Goal: Complete application form: Complete application form

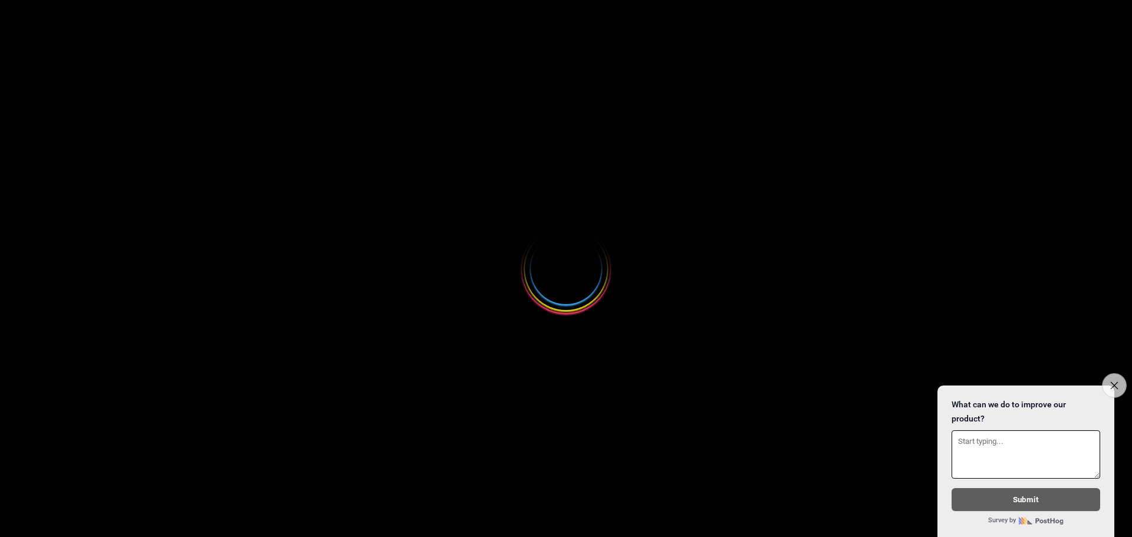
click at [1113, 381] on icon "Close survey" at bounding box center [1114, 385] width 8 height 8
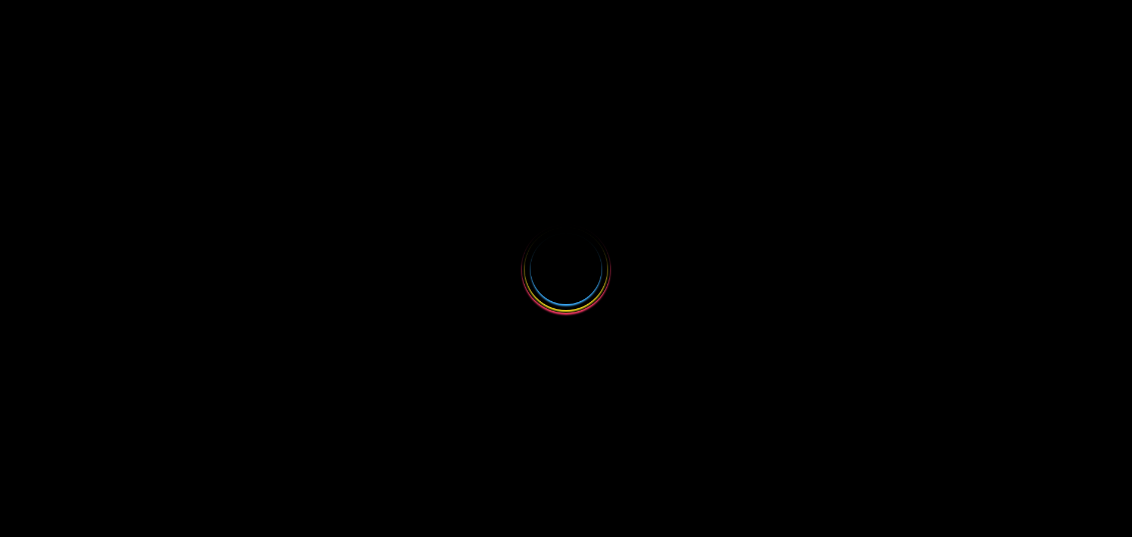
select select
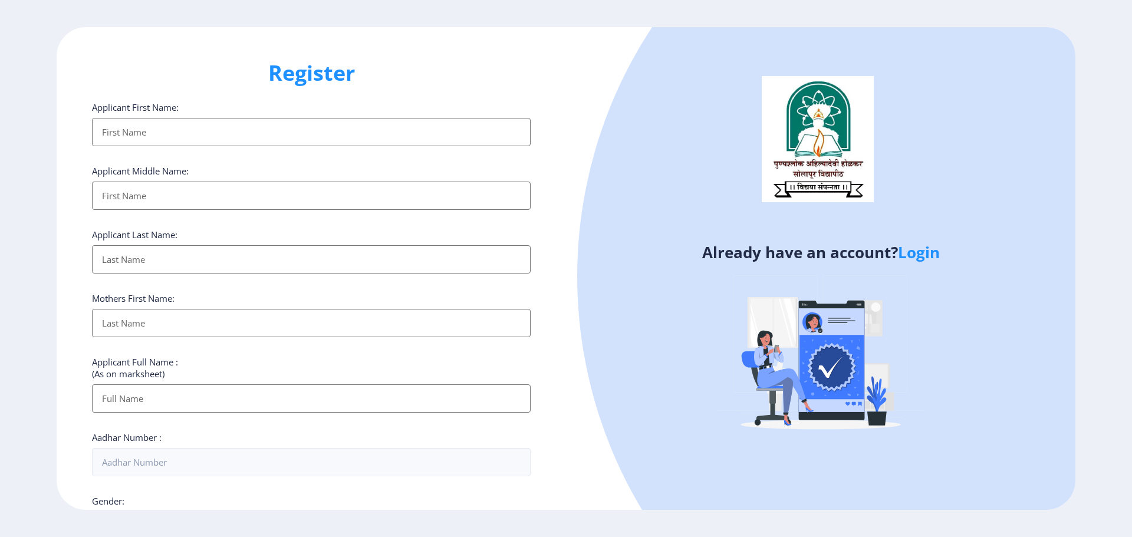
click at [230, 134] on input "Applicant First Name:" at bounding box center [311, 132] width 439 height 28
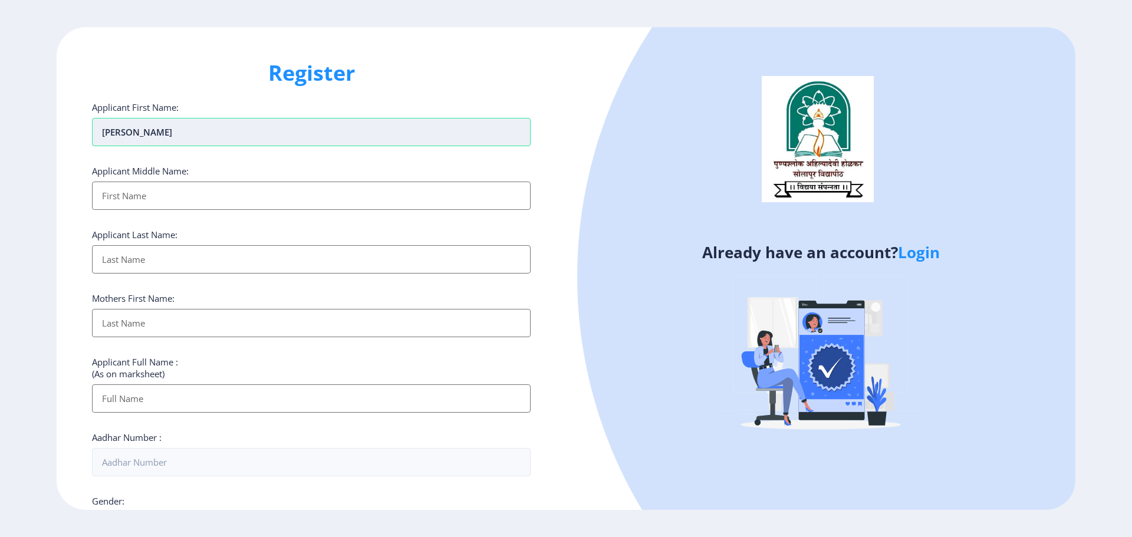
type input "[PERSON_NAME]"
type input "Dharama"
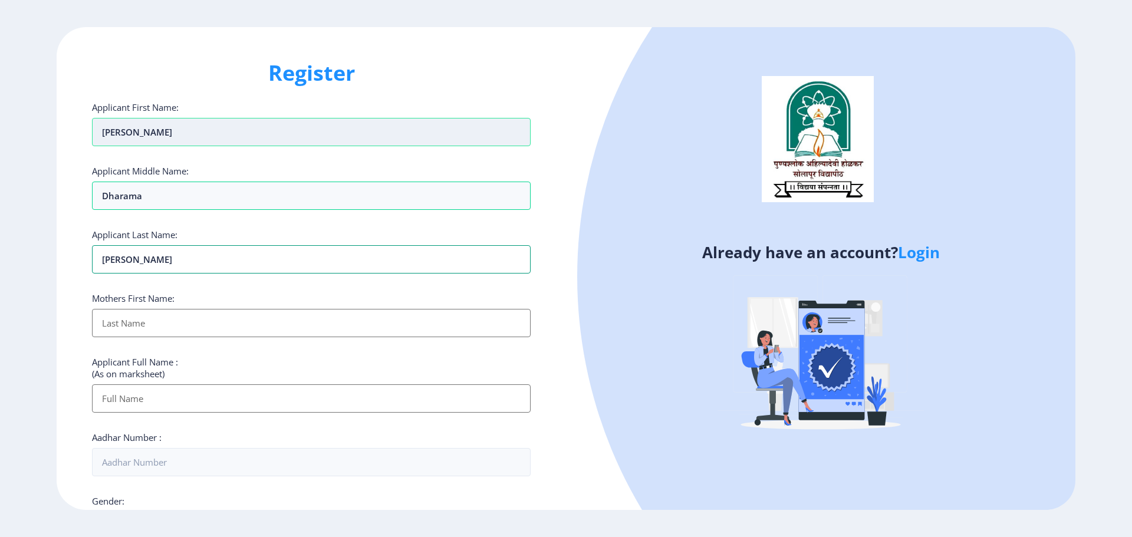
type input "[PERSON_NAME]"
type input "sagarabai"
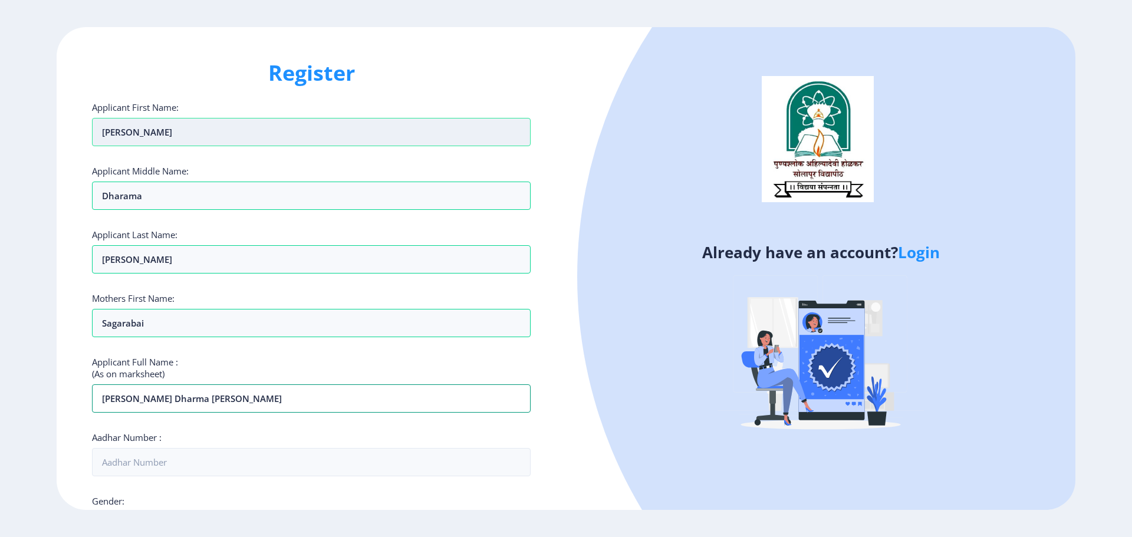
type input "[PERSON_NAME] Dharma [PERSON_NAME]"
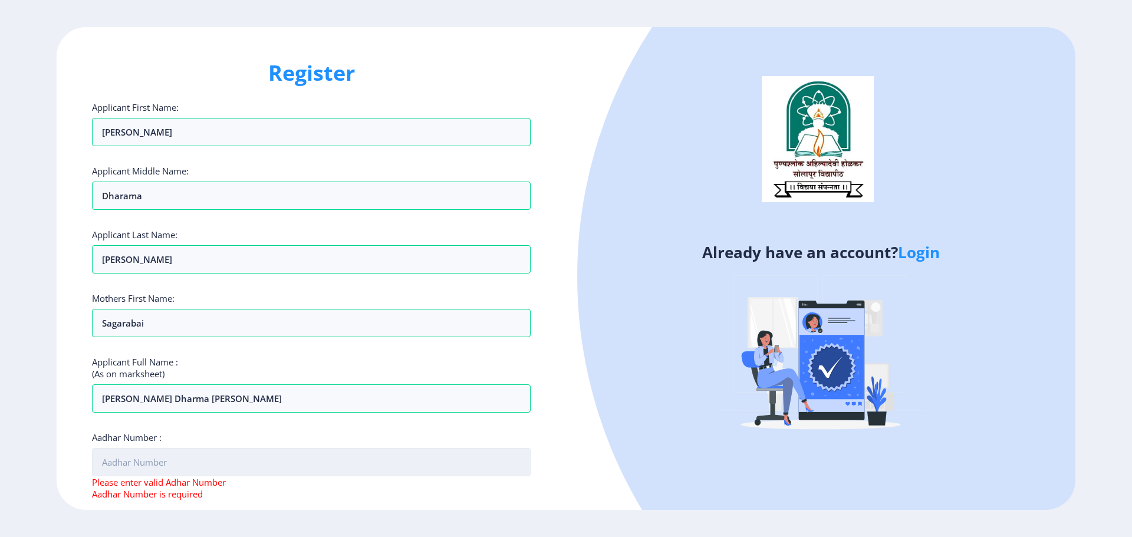
click at [188, 463] on input "Aadhar Number :" at bounding box center [311, 462] width 439 height 28
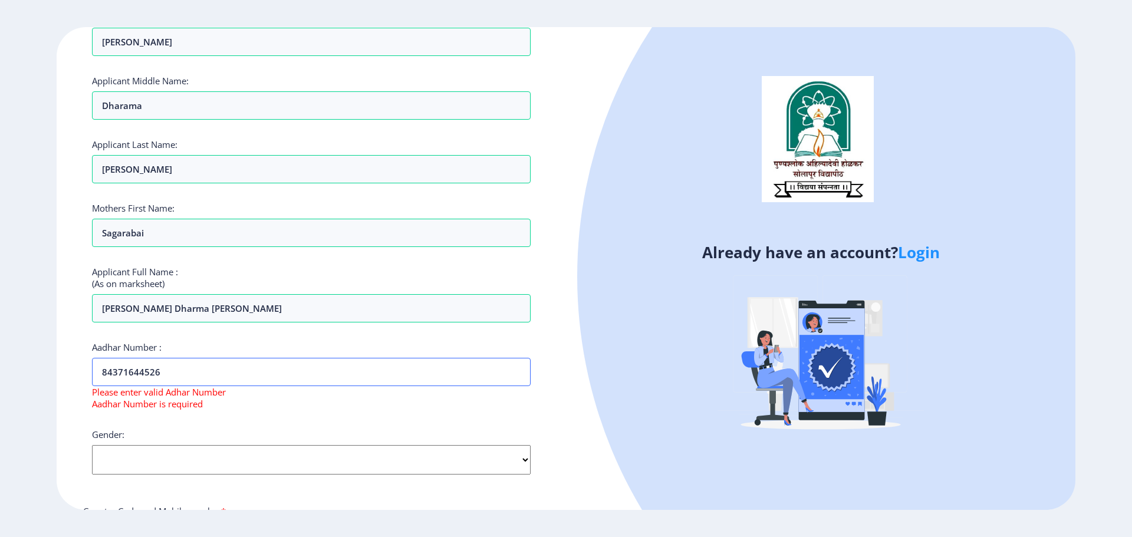
scroll to position [118, 0]
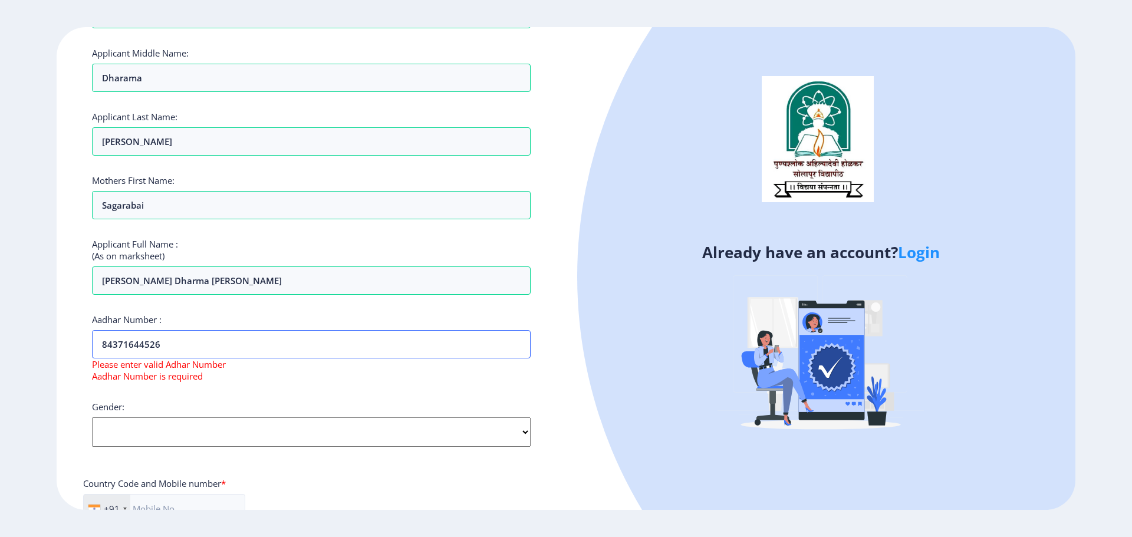
type input "84371644526"
click at [290, 432] on select "Select Gender Male Female Other" at bounding box center [311, 431] width 439 height 29
select select "[DEMOGRAPHIC_DATA]"
click at [92, 417] on select "Select Gender Male Female Other" at bounding box center [311, 431] width 439 height 29
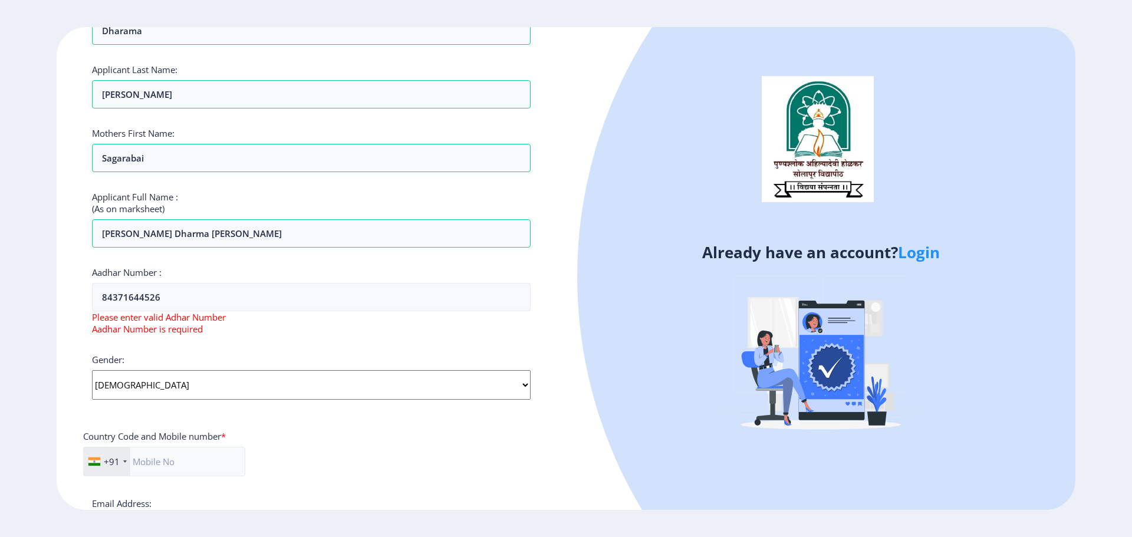
scroll to position [236, 0]
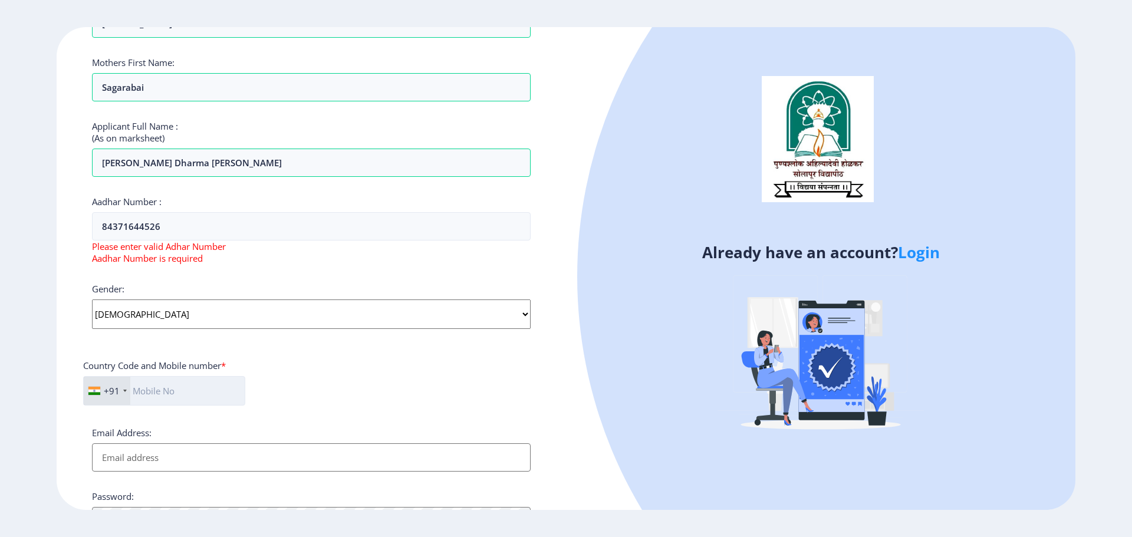
click at [197, 396] on input "text" at bounding box center [164, 390] width 162 height 29
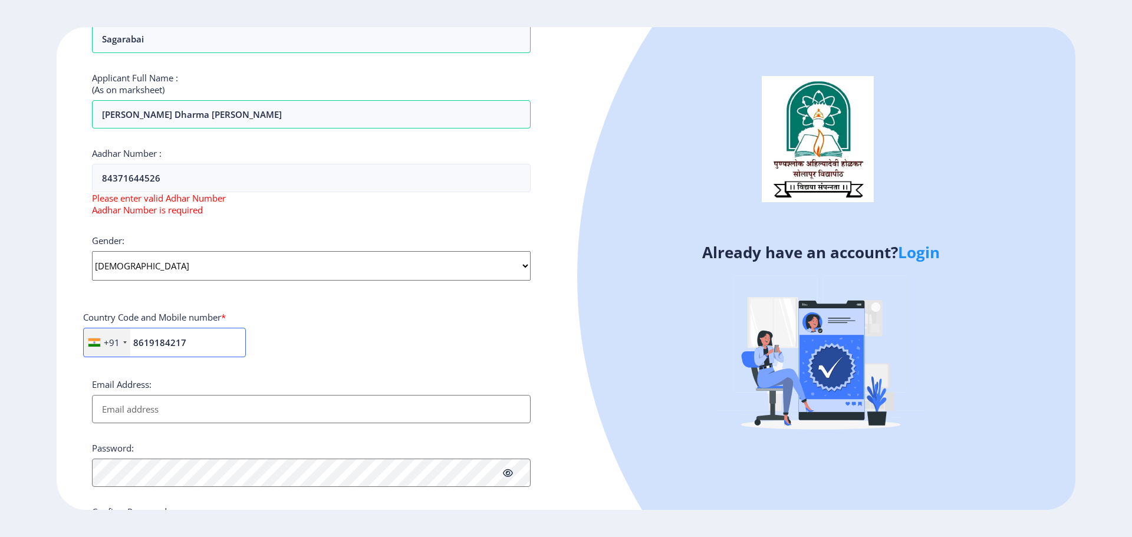
scroll to position [361, 0]
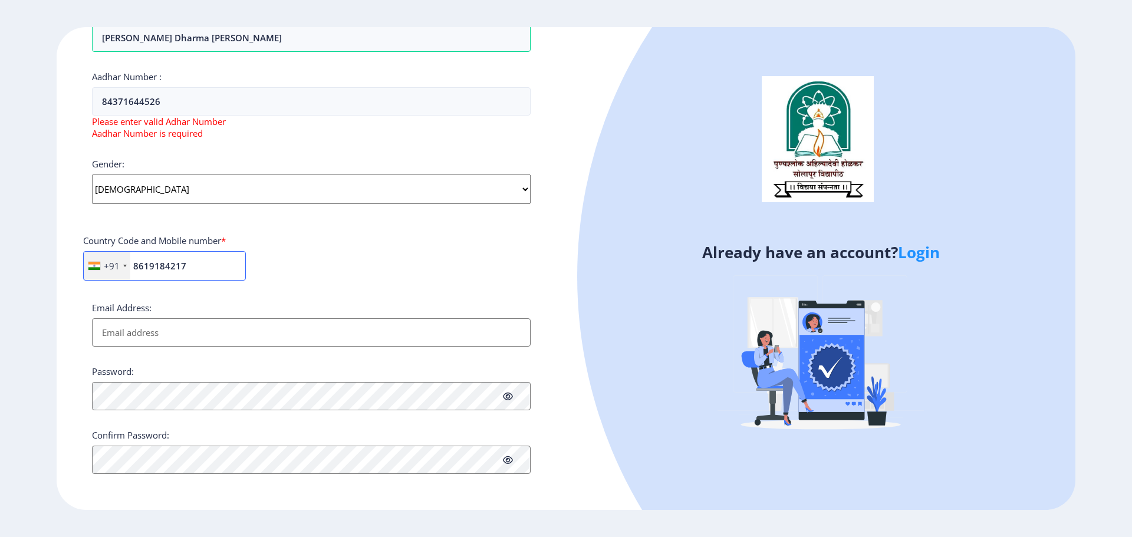
type input "8619184217"
click at [186, 318] on input "Email Address:" at bounding box center [311, 332] width 439 height 28
type input "P"
type input "[EMAIL_ADDRESS][DOMAIN_NAME]"
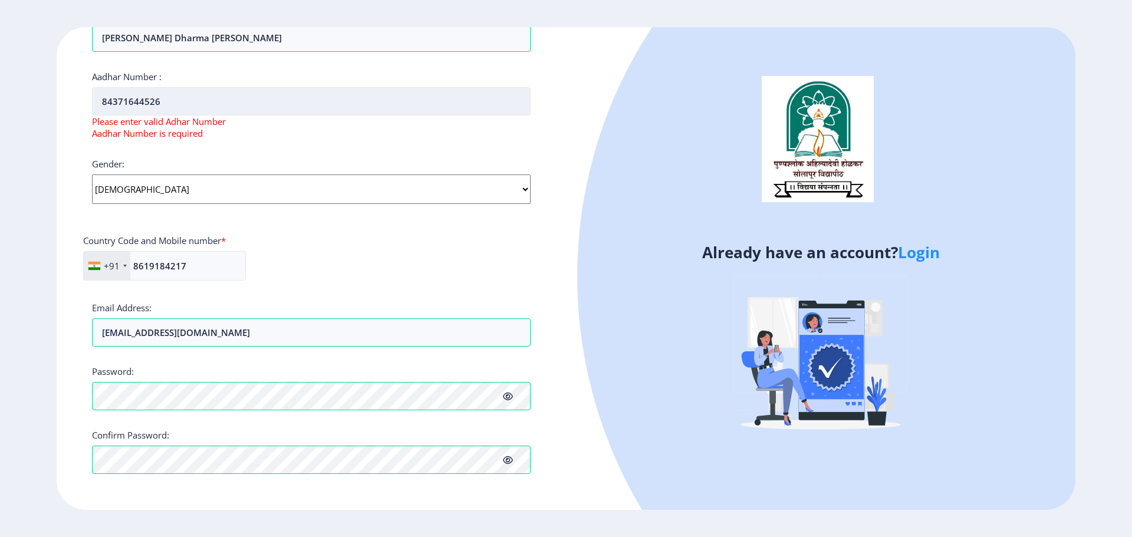
click at [198, 102] on input "84371644526" at bounding box center [311, 101] width 439 height 28
click at [113, 105] on input "8437164452" at bounding box center [311, 101] width 439 height 28
click at [316, 143] on div "Applicant First Name: pravinkumar Applicant Middle Name: Dharama Applicant Last…" at bounding box center [311, 107] width 439 height 733
click at [171, 106] on input "84537164452" at bounding box center [311, 101] width 439 height 28
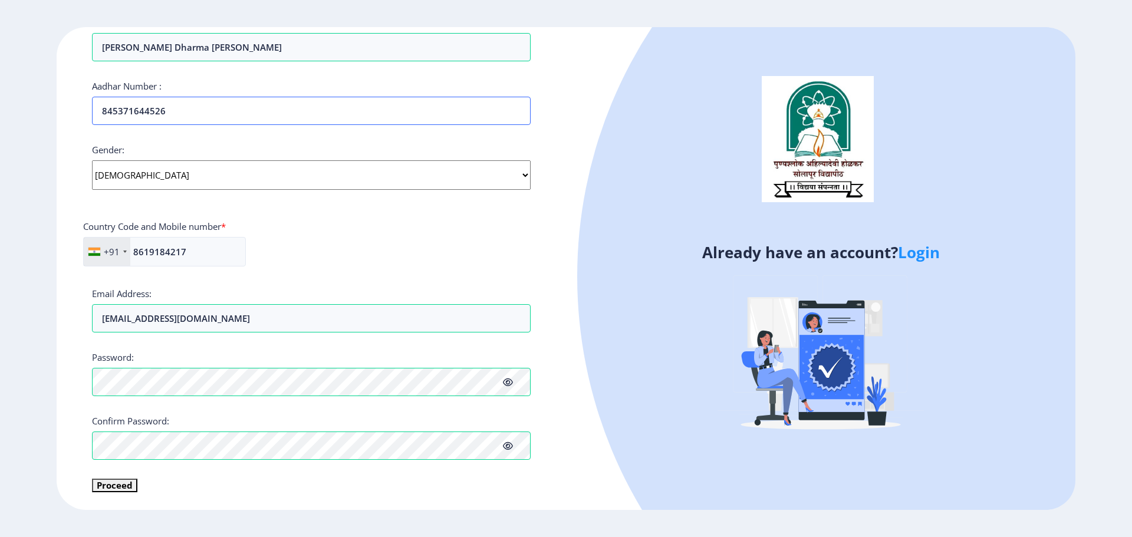
type input "845371644526"
click at [112, 489] on button "Proceed" at bounding box center [114, 486] width 45 height 14
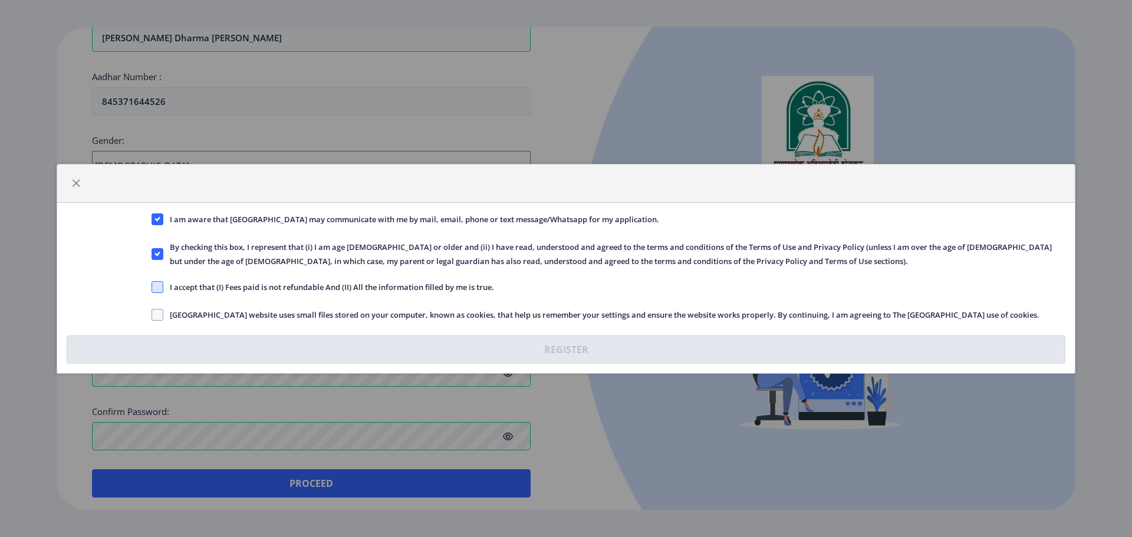
click at [159, 288] on span at bounding box center [157, 287] width 12 height 12
click at [152, 287] on input "I accept that (I) Fees paid is not refundable And (II) All the information fill…" at bounding box center [151, 286] width 1 height 1
checkbox input "true"
click at [163, 315] on span at bounding box center [157, 315] width 12 height 12
click at [152, 315] on input "Solapur University website uses small files stored on your computer, known as c…" at bounding box center [151, 314] width 1 height 1
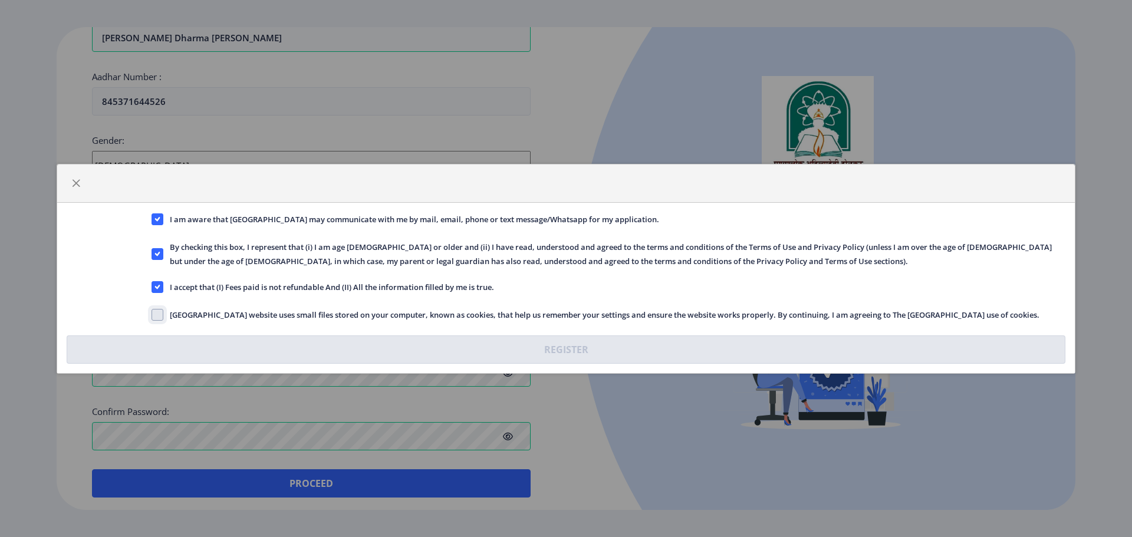
checkbox input "true"
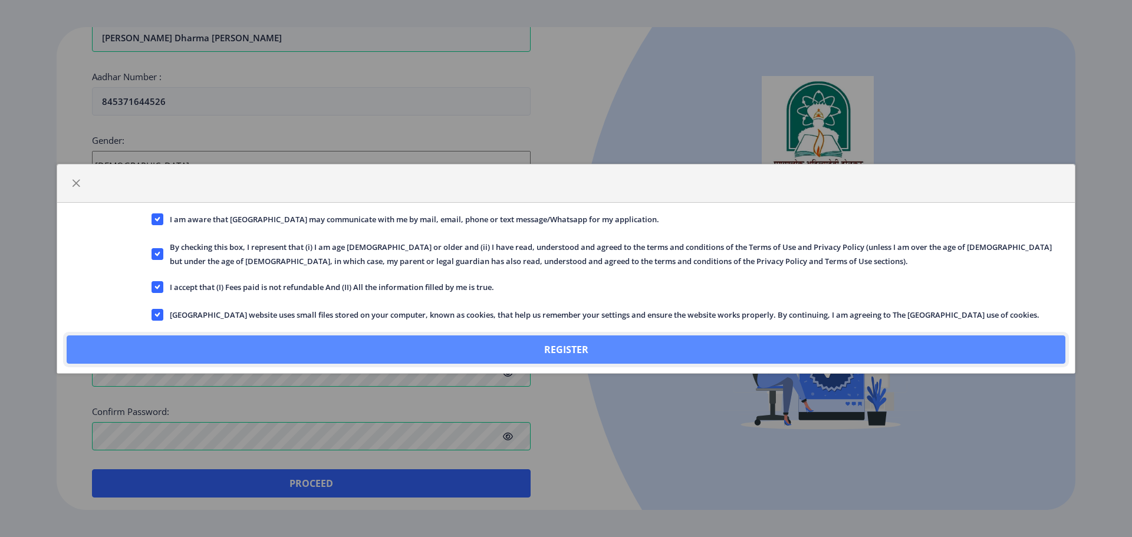
click at [484, 352] on button "Register" at bounding box center [566, 349] width 998 height 28
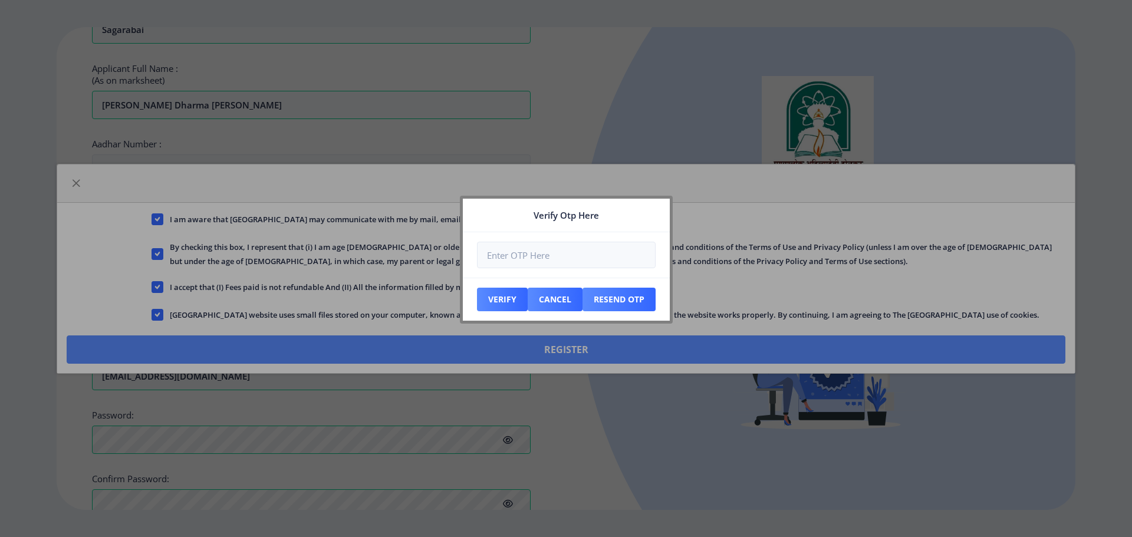
scroll to position [428, 0]
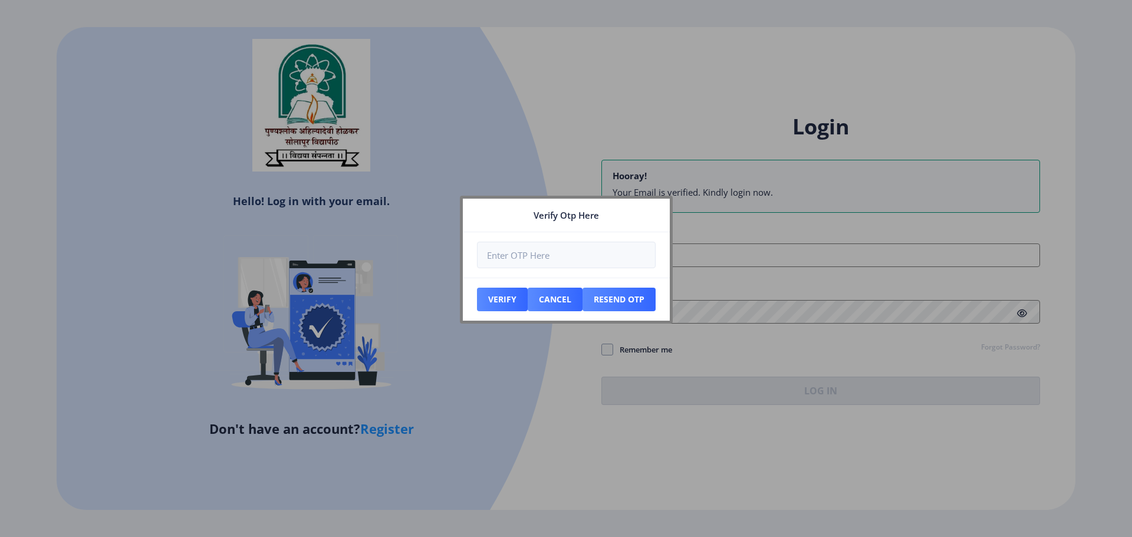
type input "[EMAIL_ADDRESS][DOMAIN_NAME]"
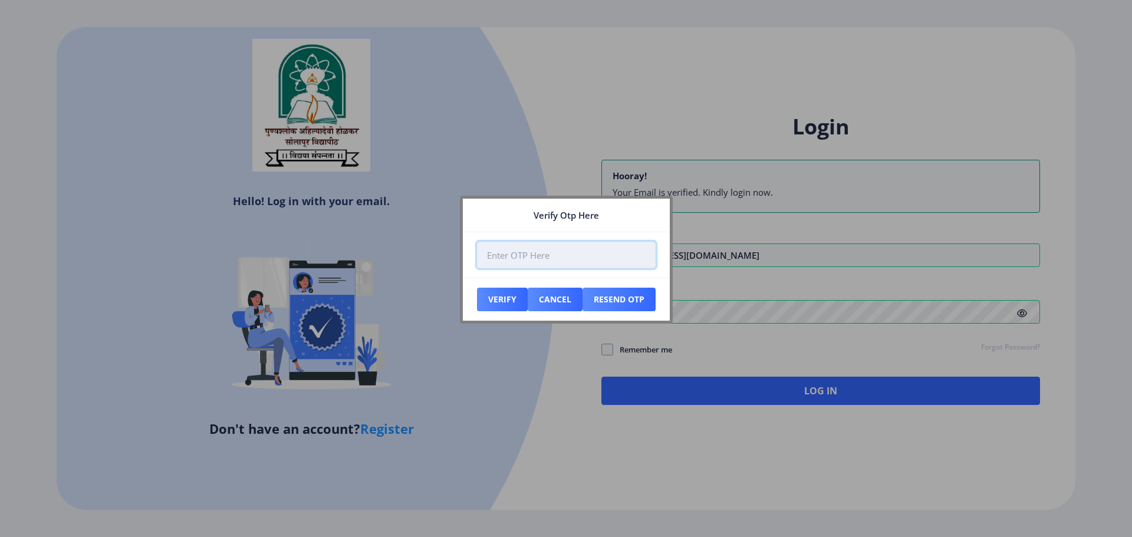
click at [584, 261] on input "number" at bounding box center [566, 255] width 179 height 27
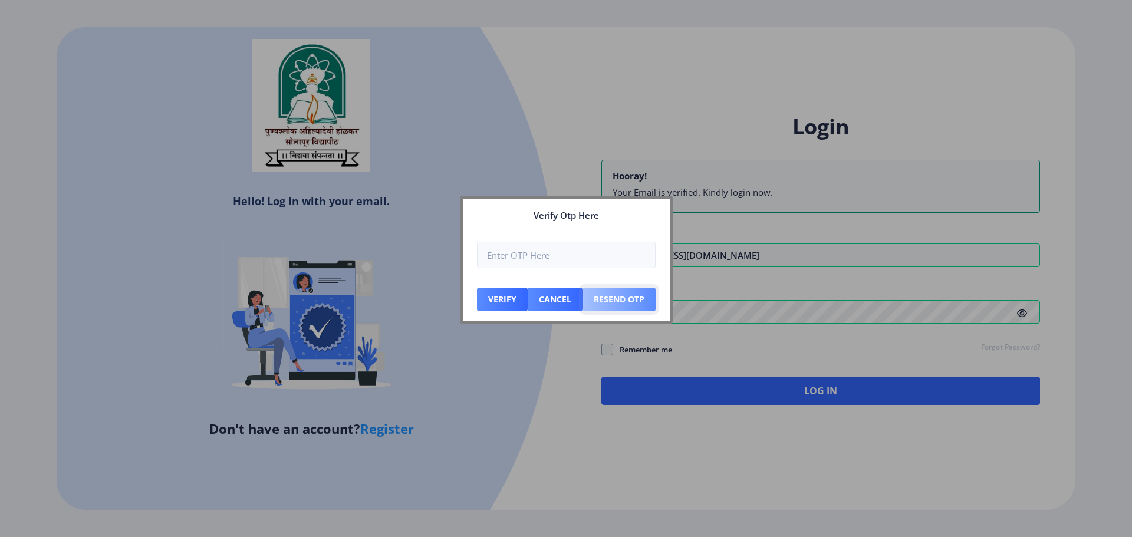
click at [632, 302] on button "Resend Otp" at bounding box center [618, 300] width 73 height 24
click at [747, 318] on div at bounding box center [566, 268] width 1132 height 537
click at [807, 301] on div at bounding box center [566, 268] width 1132 height 537
click at [809, 312] on div at bounding box center [566, 268] width 1132 height 537
click at [555, 171] on div at bounding box center [566, 268] width 1132 height 537
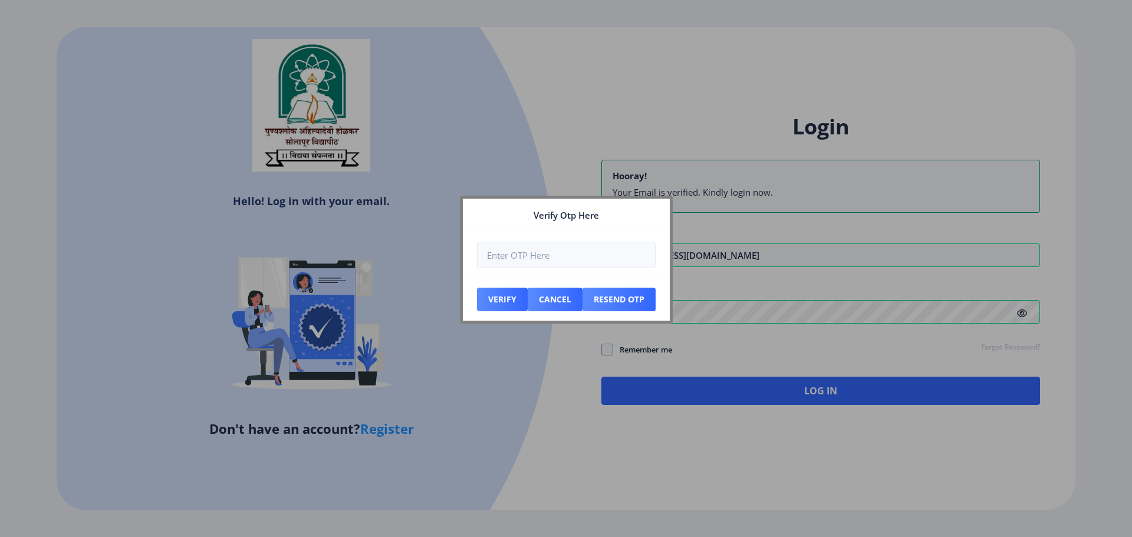
drag, startPoint x: 594, startPoint y: 217, endPoint x: 488, endPoint y: 230, distance: 106.4
click at [488, 230] on nb-card-header "Verify Otp Here" at bounding box center [566, 216] width 207 height 34
click at [539, 261] on input "number" at bounding box center [566, 255] width 179 height 27
type input "167697"
click at [505, 301] on button "Verify" at bounding box center [502, 300] width 51 height 24
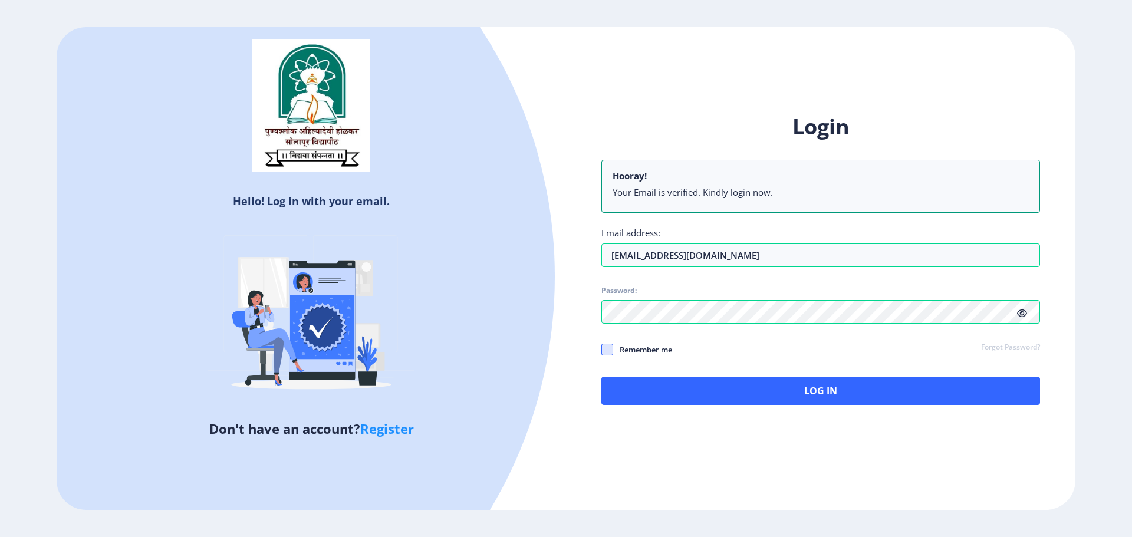
click at [607, 354] on span at bounding box center [607, 350] width 12 height 12
click at [602, 350] on input "Remember me" at bounding box center [601, 350] width 1 height 1
checkbox input "true"
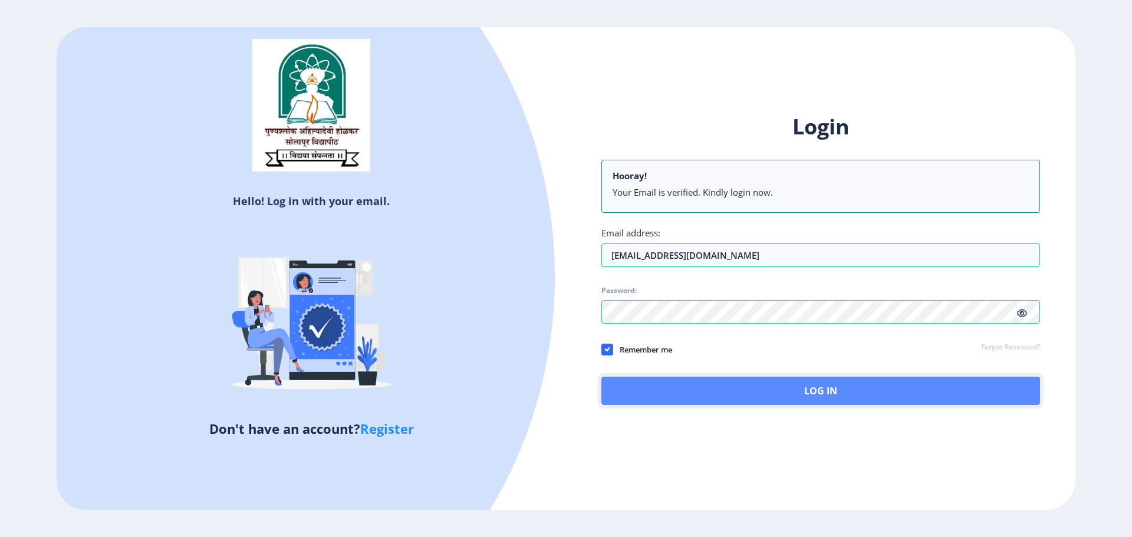
click at [797, 388] on button "Log In" at bounding box center [820, 391] width 439 height 28
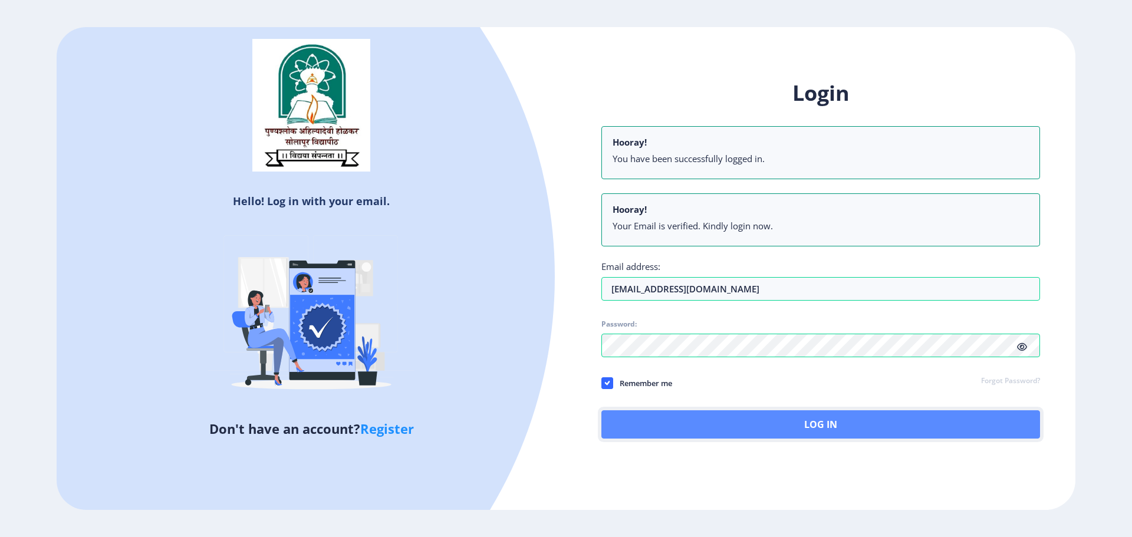
click at [817, 431] on button "Log In" at bounding box center [820, 424] width 439 height 28
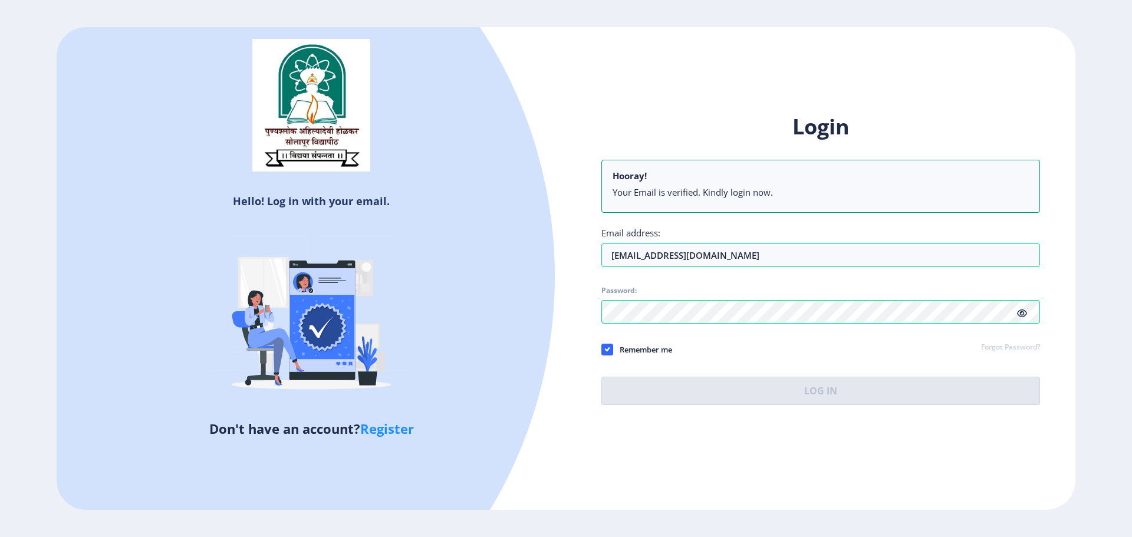
click at [1023, 312] on icon at bounding box center [1022, 313] width 10 height 9
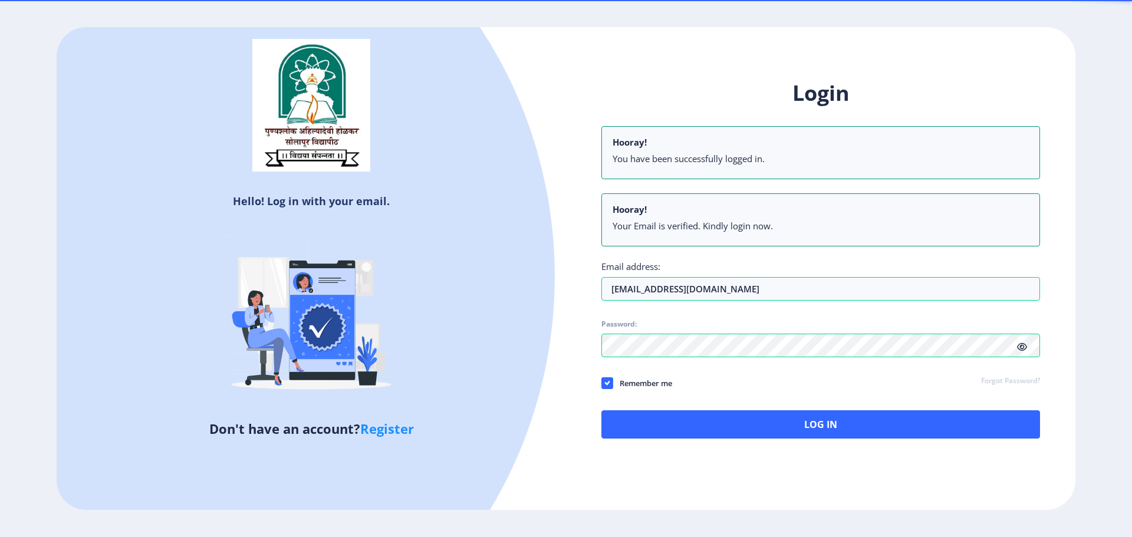
select select
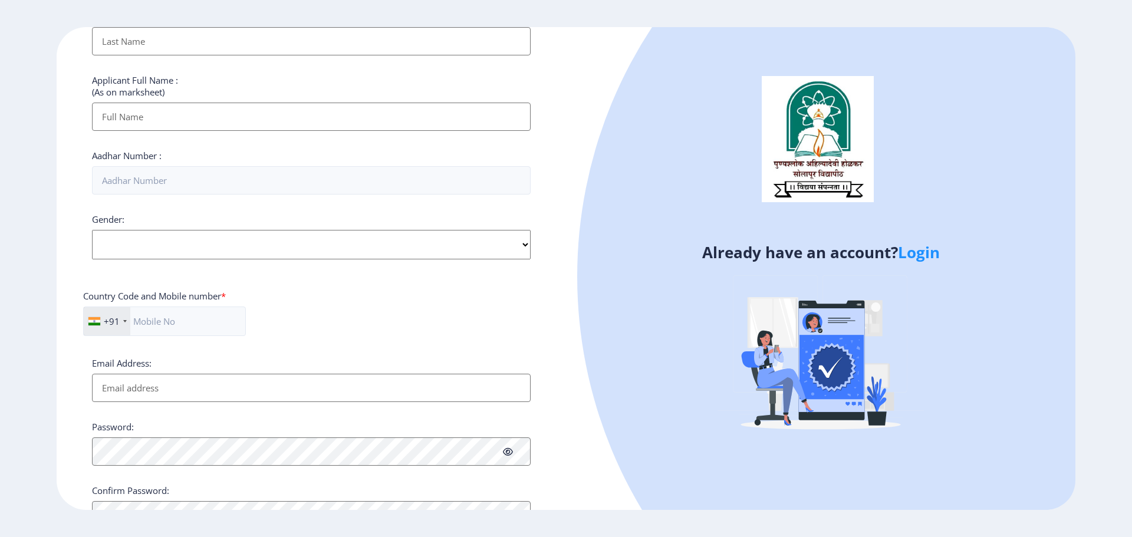
scroll to position [337, 0]
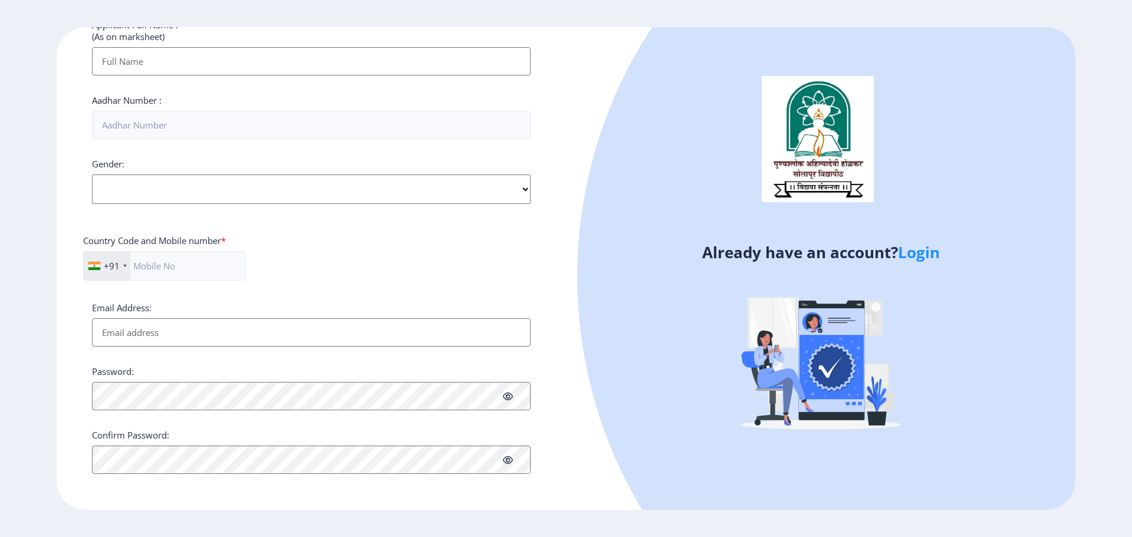
click at [915, 248] on link "Login" at bounding box center [919, 252] width 42 height 21
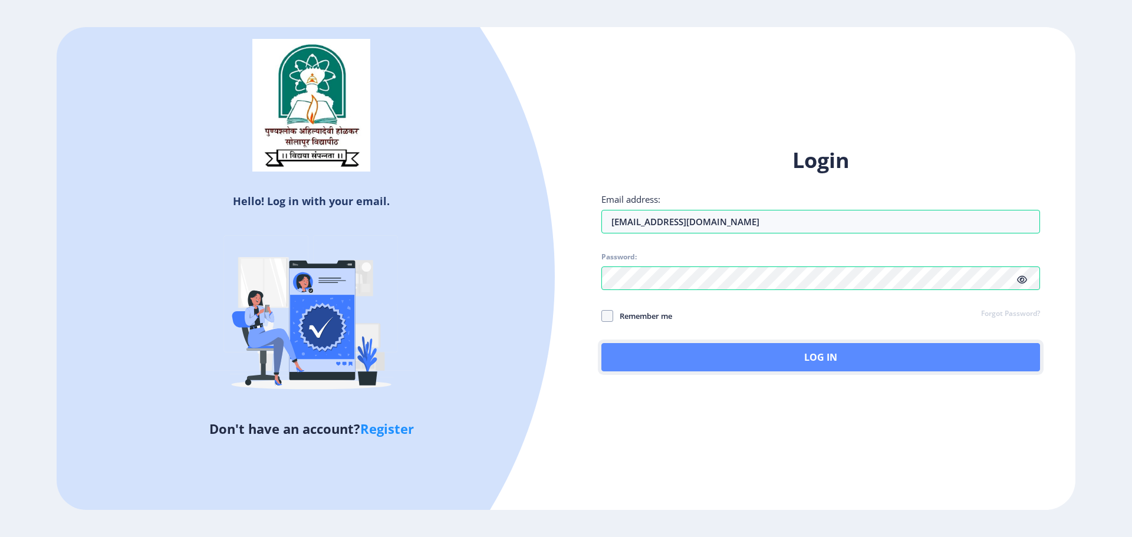
click at [809, 355] on button "Log In" at bounding box center [820, 357] width 439 height 28
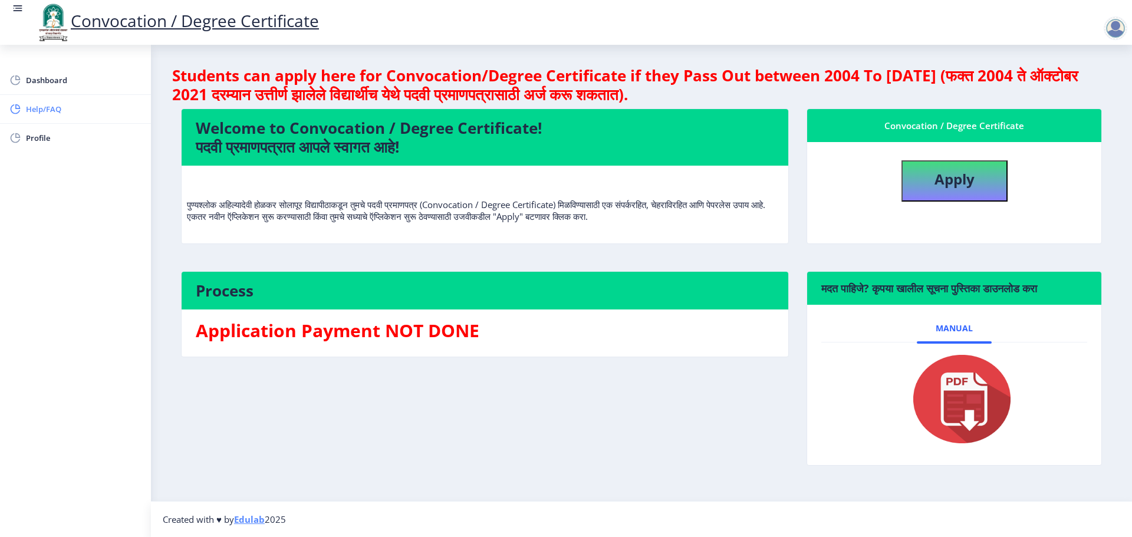
click at [70, 110] on span "Help/FAQ" at bounding box center [84, 109] width 116 height 14
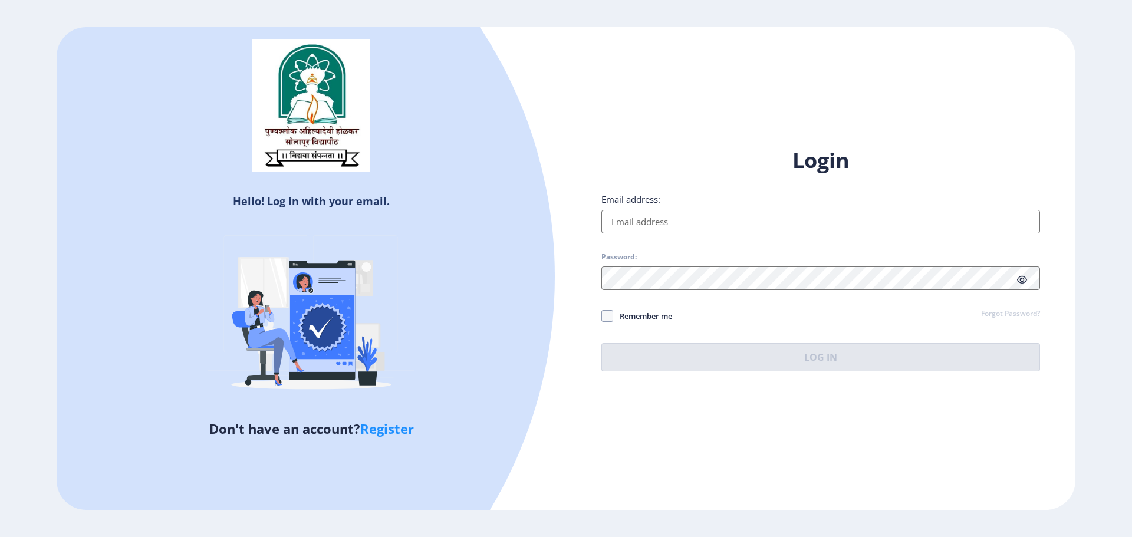
type input "[EMAIL_ADDRESS][DOMAIN_NAME]"
click at [650, 317] on span "Remember me" at bounding box center [642, 316] width 59 height 14
click at [602, 317] on input "Remember me" at bounding box center [601, 316] width 1 height 1
checkbox input "true"
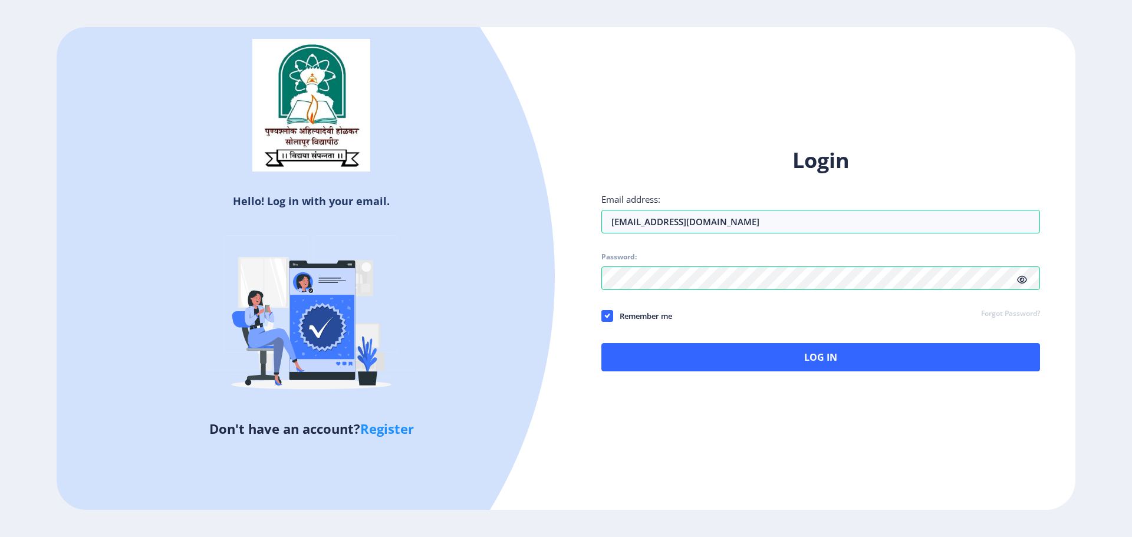
click at [1026, 278] on icon at bounding box center [1022, 279] width 10 height 9
click at [1023, 277] on icon at bounding box center [1022, 279] width 10 height 9
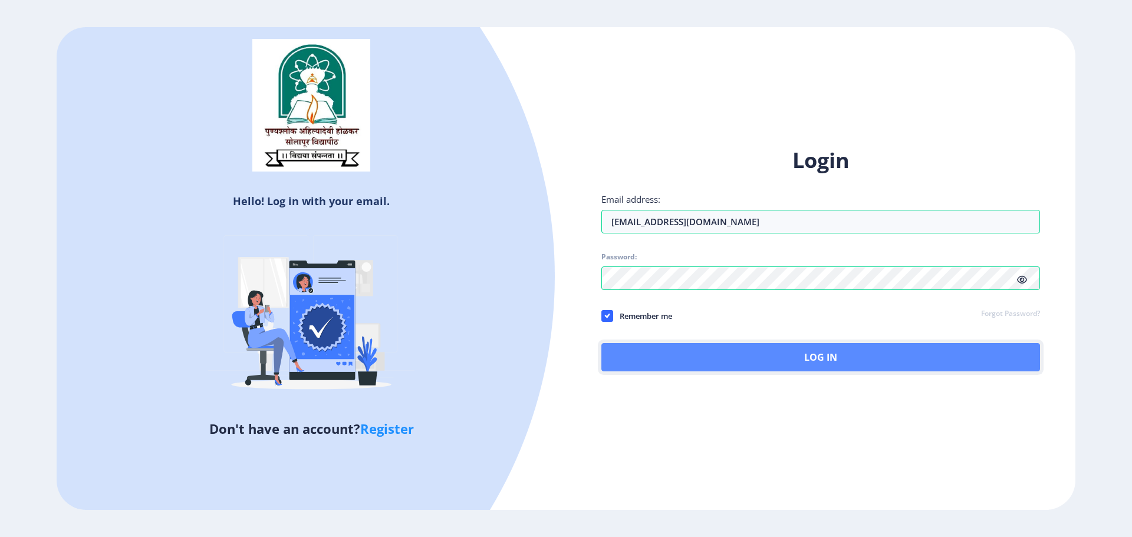
click at [872, 370] on button "Log In" at bounding box center [820, 357] width 439 height 28
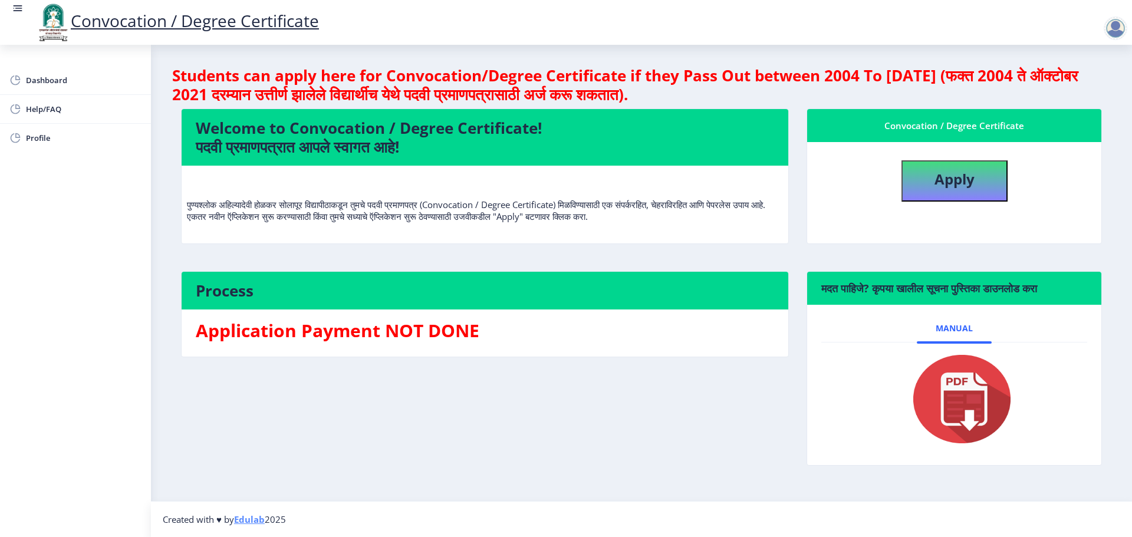
click at [960, 393] on img at bounding box center [954, 399] width 118 height 94
click at [955, 177] on b "Apply" at bounding box center [954, 178] width 40 height 19
select select
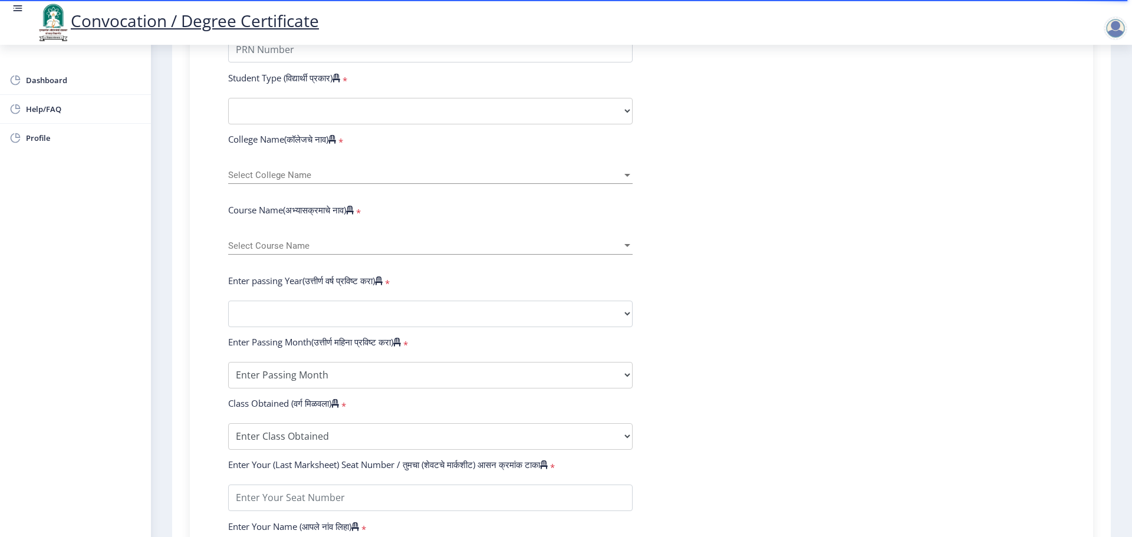
scroll to position [354, 0]
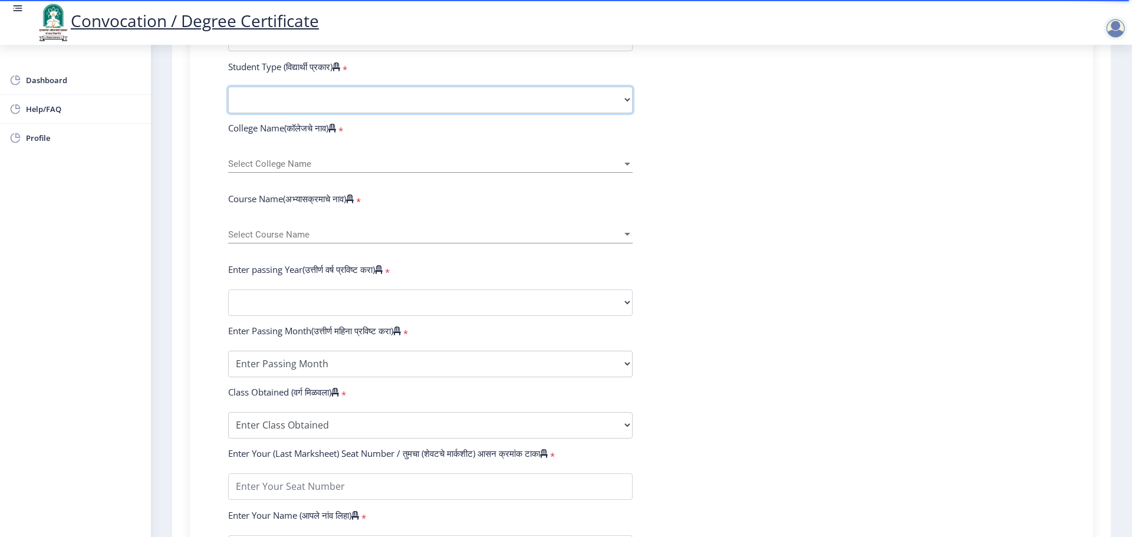
click at [619, 113] on select "Select Student Type Regular External" at bounding box center [430, 100] width 404 height 27
select select "Regular"
click at [228, 98] on select "Select Student Type Regular External" at bounding box center [430, 100] width 404 height 27
click at [608, 169] on span "Select College Name" at bounding box center [425, 164] width 394 height 10
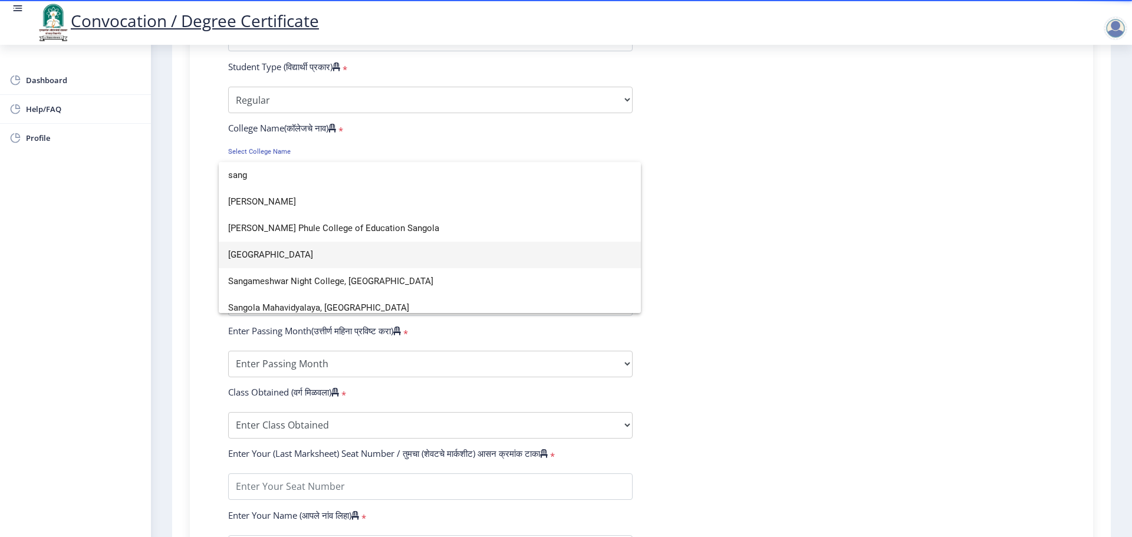
type input "sang"
click at [332, 256] on span "Sangameshwar College" at bounding box center [429, 255] width 403 height 27
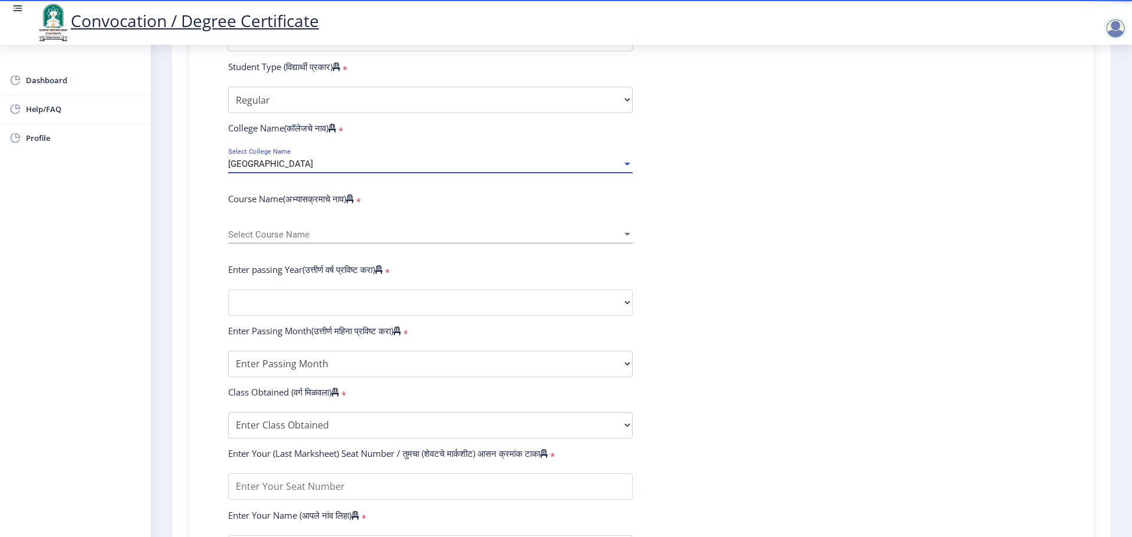
click at [628, 169] on div at bounding box center [627, 164] width 11 height 10
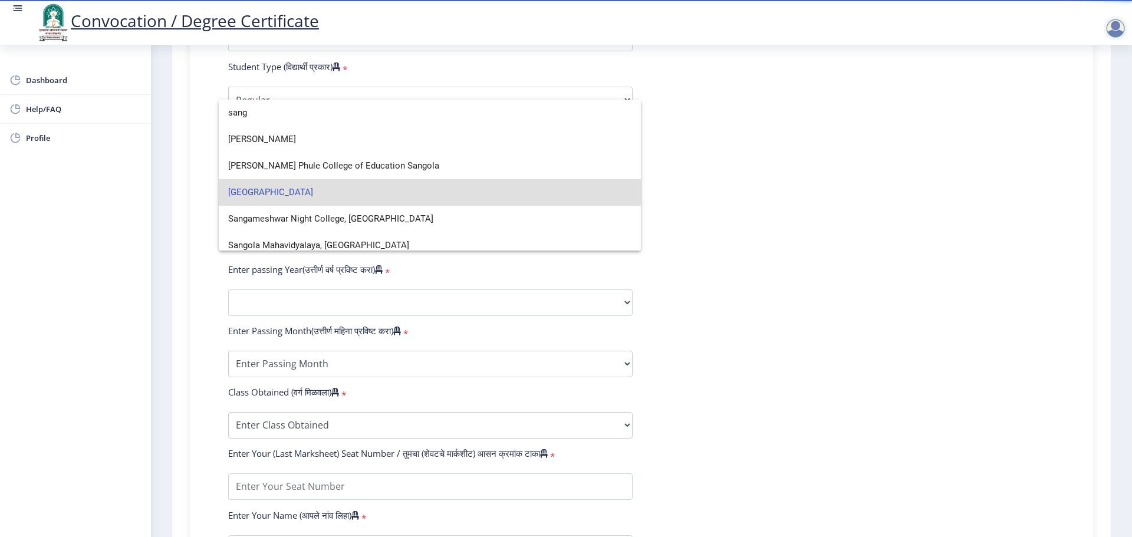
scroll to position [35, 0]
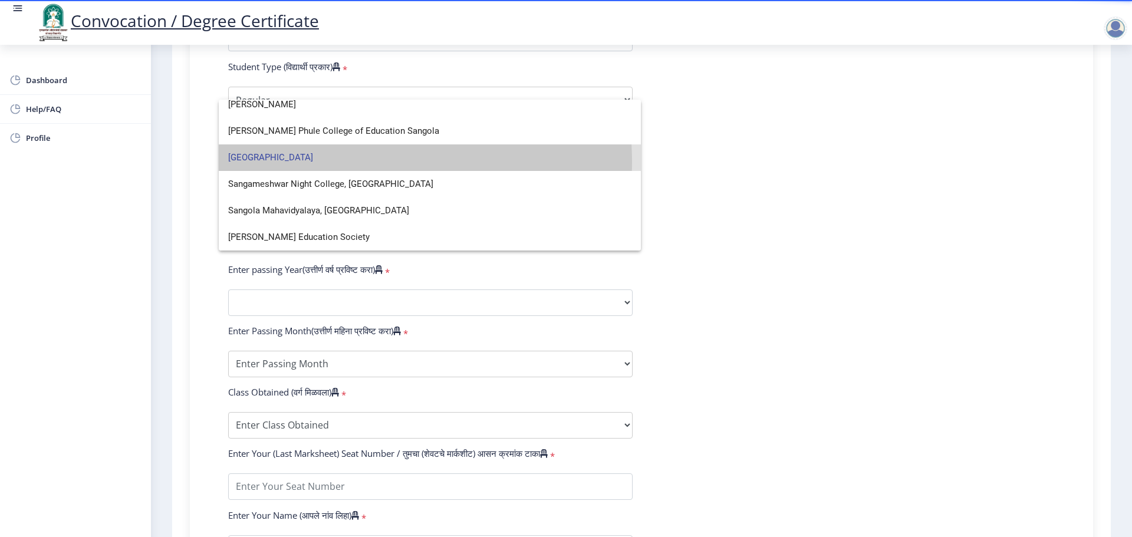
click at [350, 161] on span "Sangameshwar College" at bounding box center [429, 157] width 403 height 27
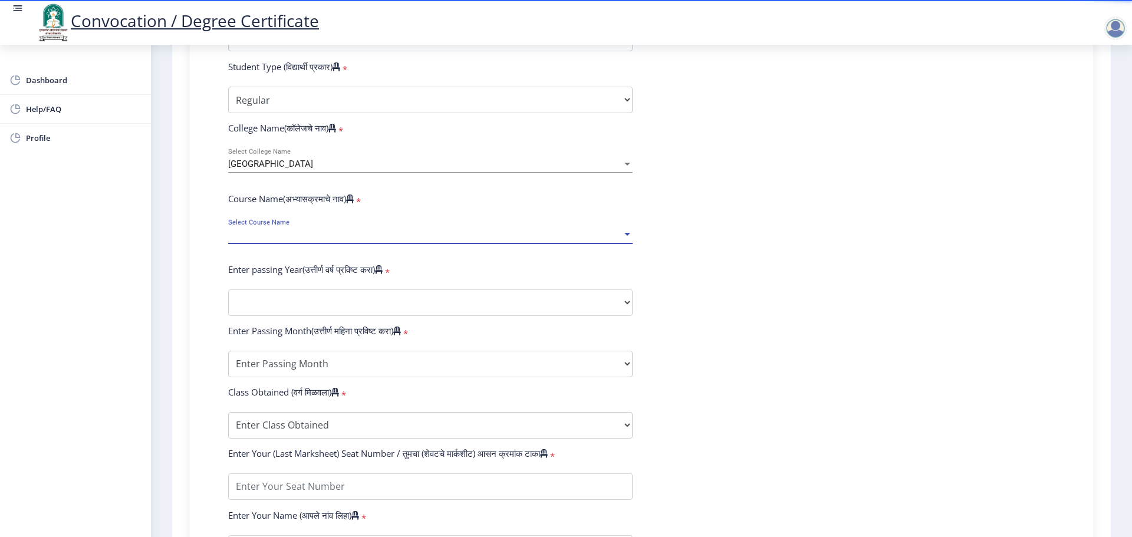
click at [319, 240] on span "Select Course Name" at bounding box center [425, 235] width 394 height 10
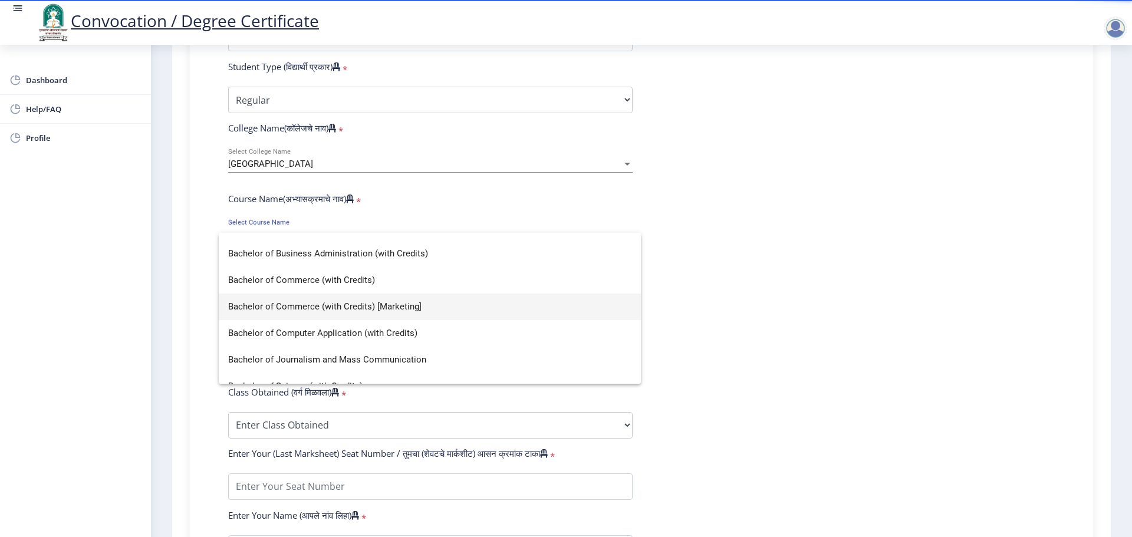
scroll to position [0, 0]
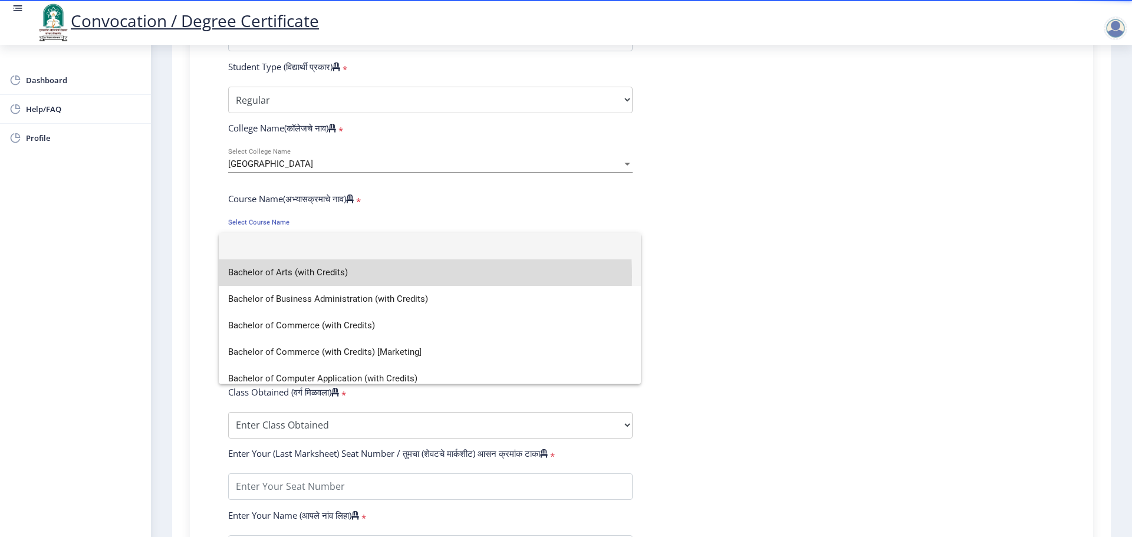
click at [335, 276] on span "Bachelor of Arts (with Credits)" at bounding box center [429, 272] width 403 height 27
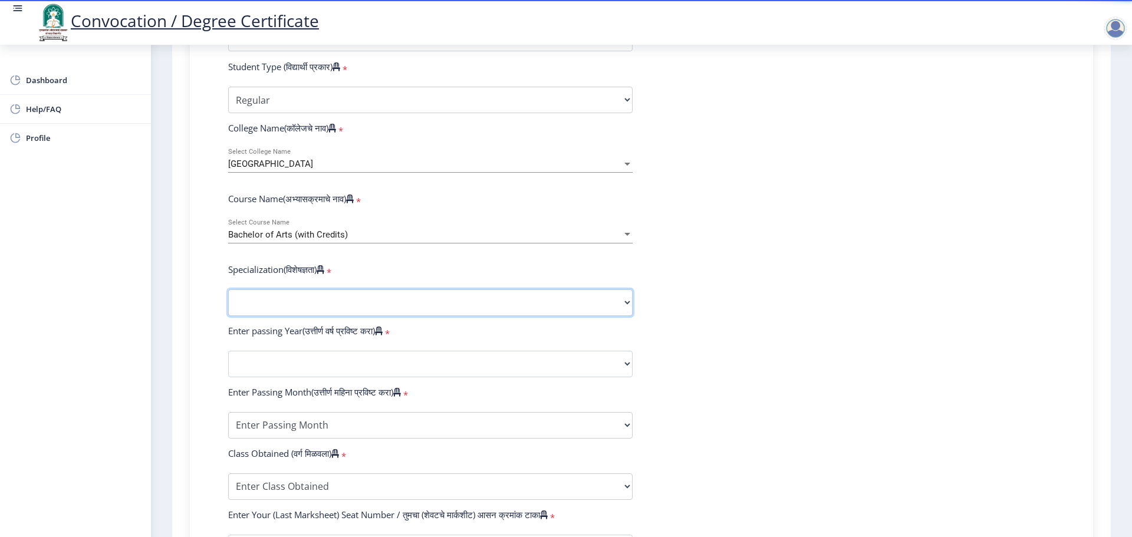
click at [623, 316] on select "Specialization English Geography Hindi Marathi Music Sanskrit Urdu Ancient Indi…" at bounding box center [430, 302] width 404 height 27
select select "Psychology"
click at [228, 301] on select "Specialization English Geography Hindi Marathi Music Sanskrit Urdu Ancient Indi…" at bounding box center [430, 302] width 404 height 27
click at [606, 368] on select "2025 2024 2023 2022 2021 2020 2019 2018 2017 2016 2015 2014 2013 2012 2011 2010…" at bounding box center [430, 364] width 404 height 27
select select "2015"
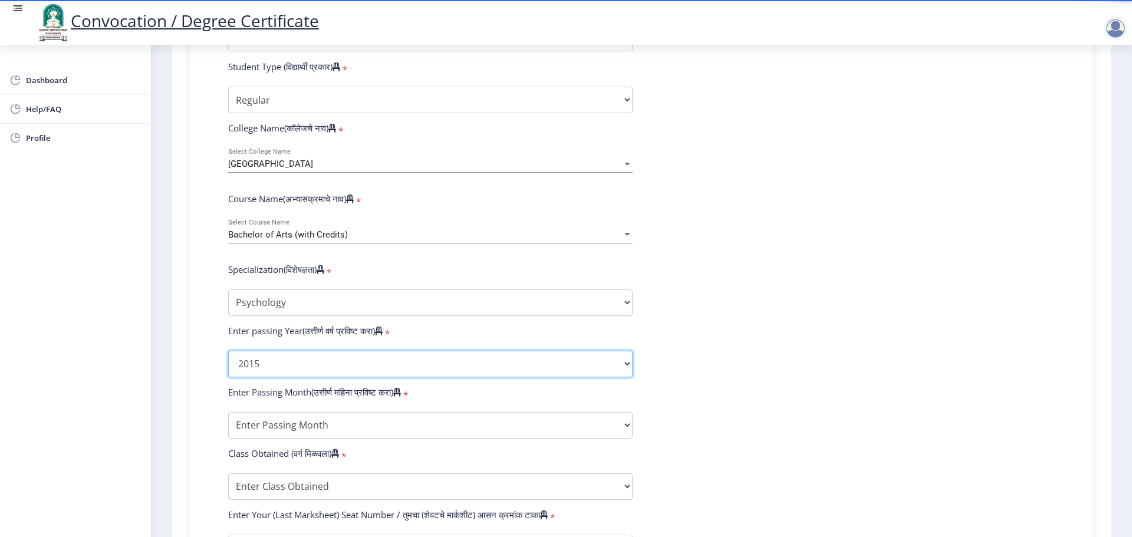
click at [228, 362] on select "2025 2024 2023 2022 2021 2020 2019 2018 2017 2016 2015 2014 2013 2012 2011 2010…" at bounding box center [430, 364] width 404 height 27
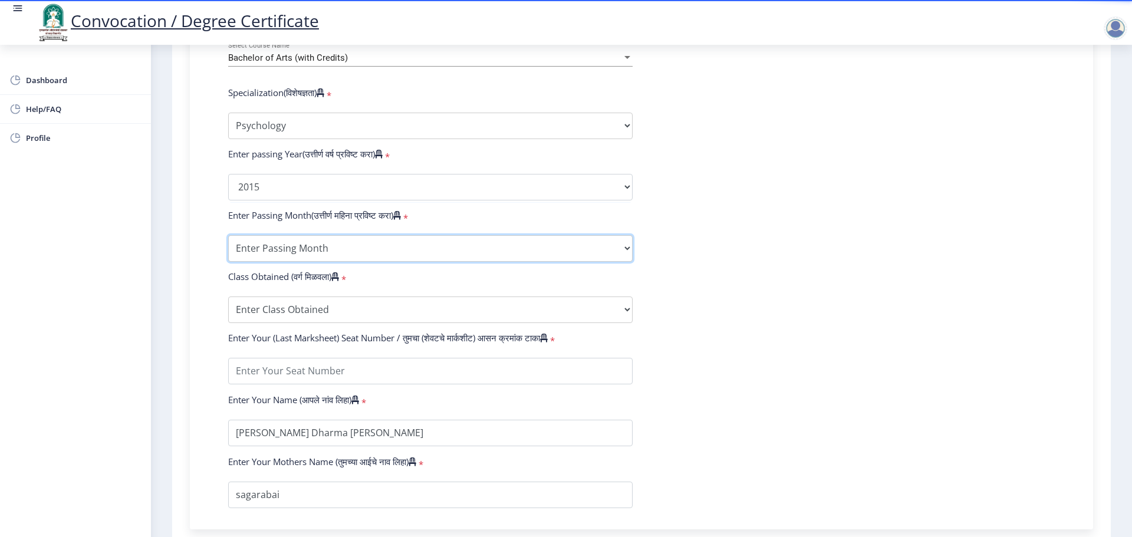
click at [499, 255] on select "Enter Passing Month March April May October November December" at bounding box center [430, 248] width 404 height 27
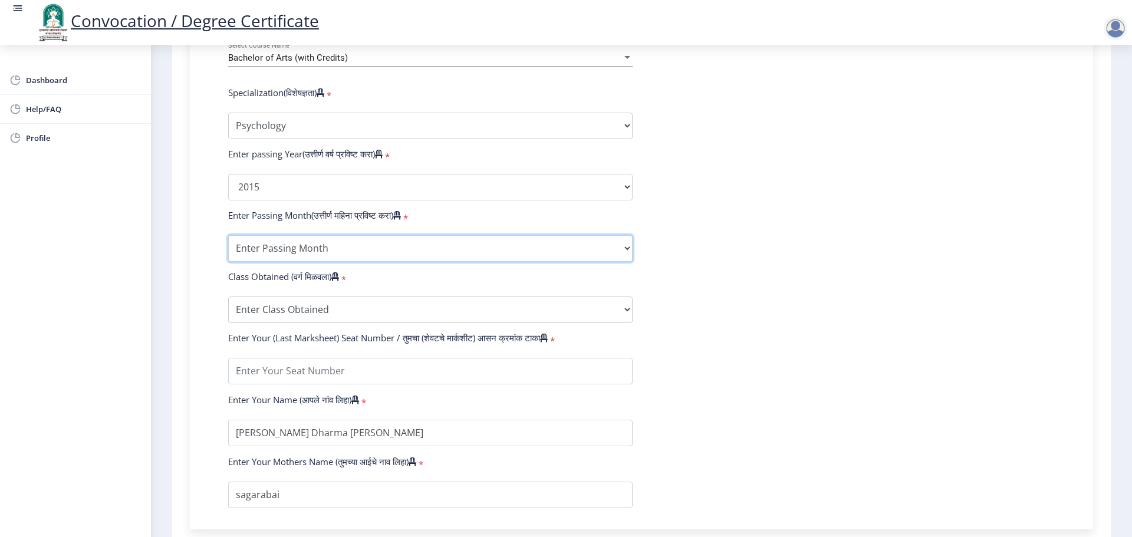
select select "October"
click at [228, 246] on select "Enter Passing Month March April May October November December" at bounding box center [430, 248] width 404 height 27
click at [512, 310] on select "Enter Class Obtained FIRST CLASS WITH DISTINCTION FIRST CLASS HIGHER SECOND CLA…" at bounding box center [430, 309] width 404 height 27
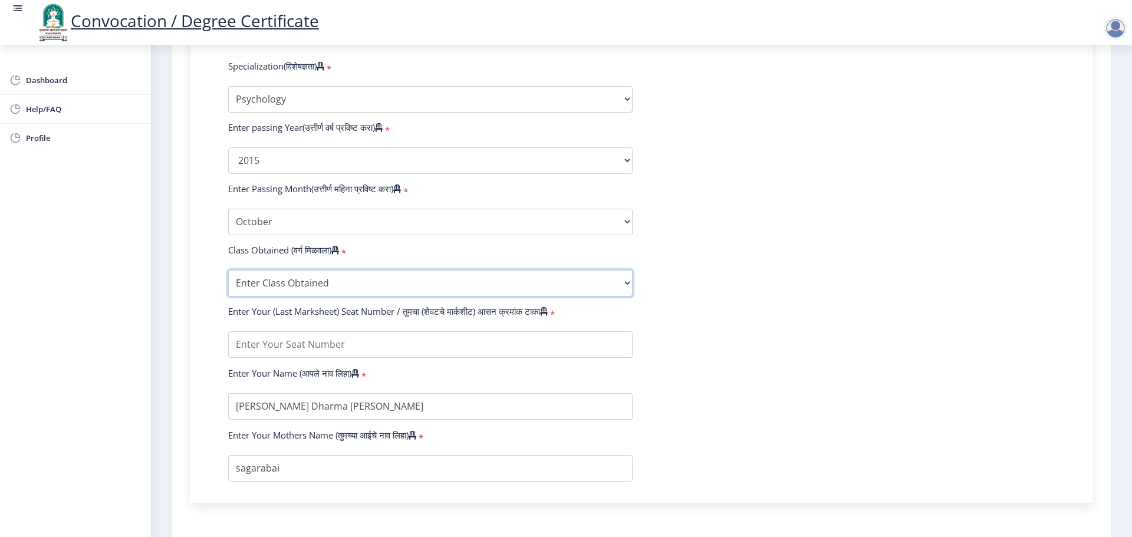
scroll to position [648, 0]
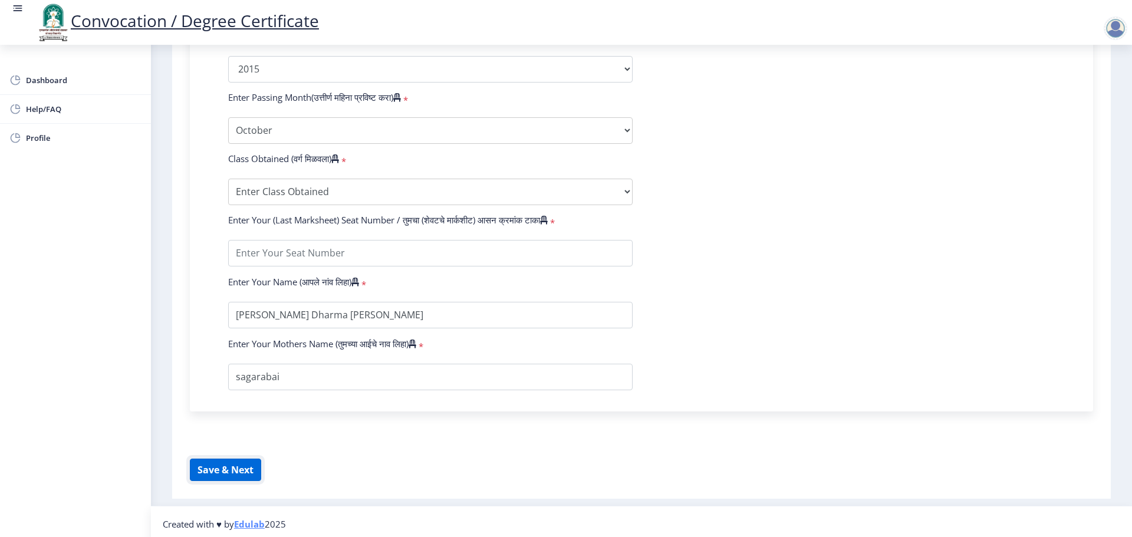
click at [233, 478] on button "Save & Next" at bounding box center [225, 470] width 71 height 22
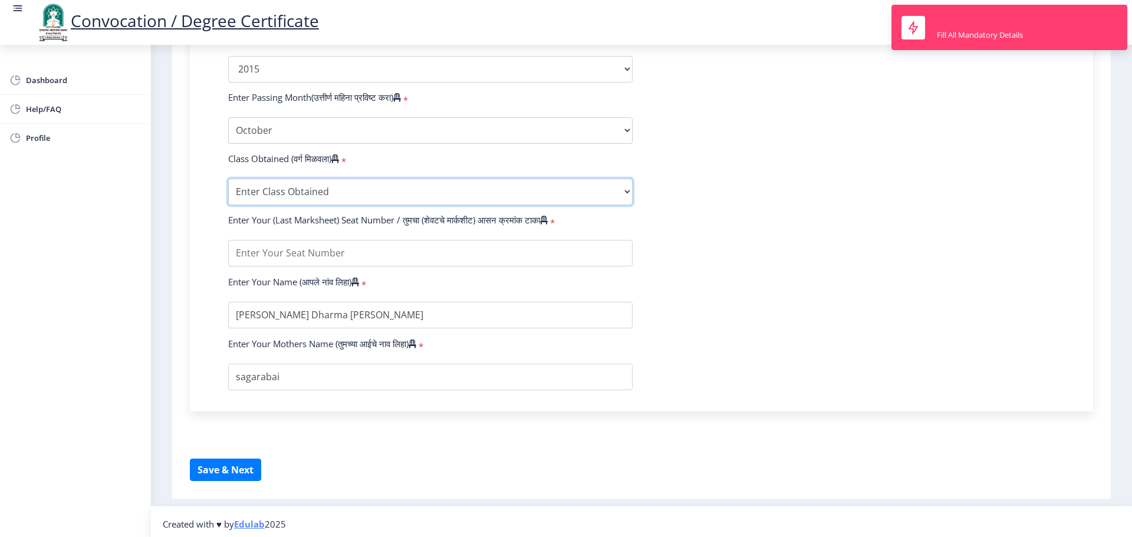
click at [433, 205] on select "Enter Class Obtained FIRST CLASS WITH DISTINCTION FIRST CLASS HIGHER SECOND CLA…" at bounding box center [430, 192] width 404 height 27
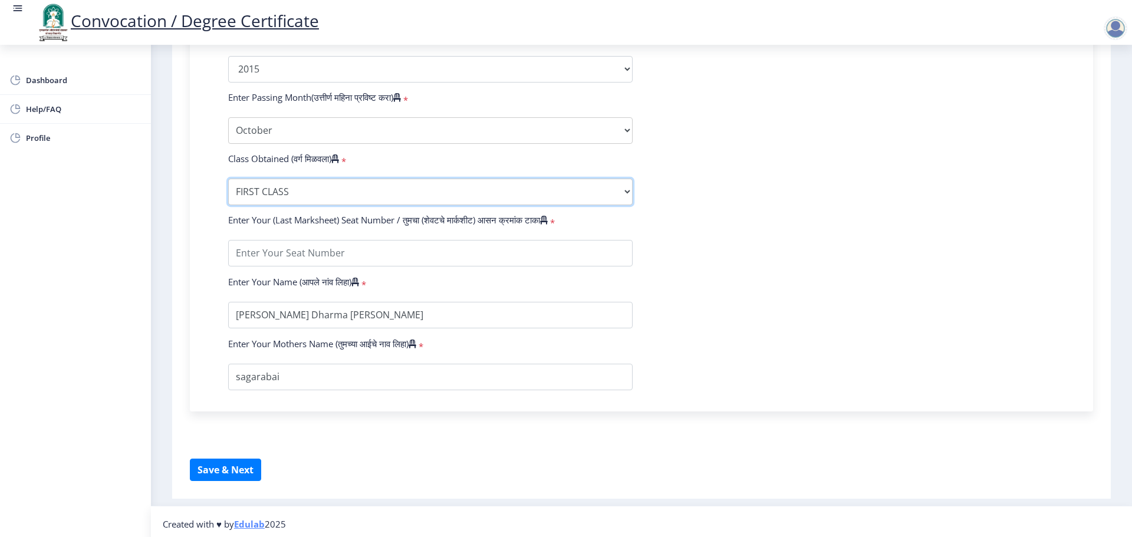
click at [228, 190] on select "Enter Class Obtained FIRST CLASS WITH DISTINCTION FIRST CLASS HIGHER SECOND CLA…" at bounding box center [430, 192] width 404 height 27
click at [534, 205] on select "Enter Class Obtained FIRST CLASS WITH DISTINCTION FIRST CLASS HIGHER SECOND CLA…" at bounding box center [430, 192] width 404 height 27
select select "Grade B+"
click at [228, 190] on select "Enter Class Obtained FIRST CLASS WITH DISTINCTION FIRST CLASS HIGHER SECOND CLA…" at bounding box center [430, 192] width 404 height 27
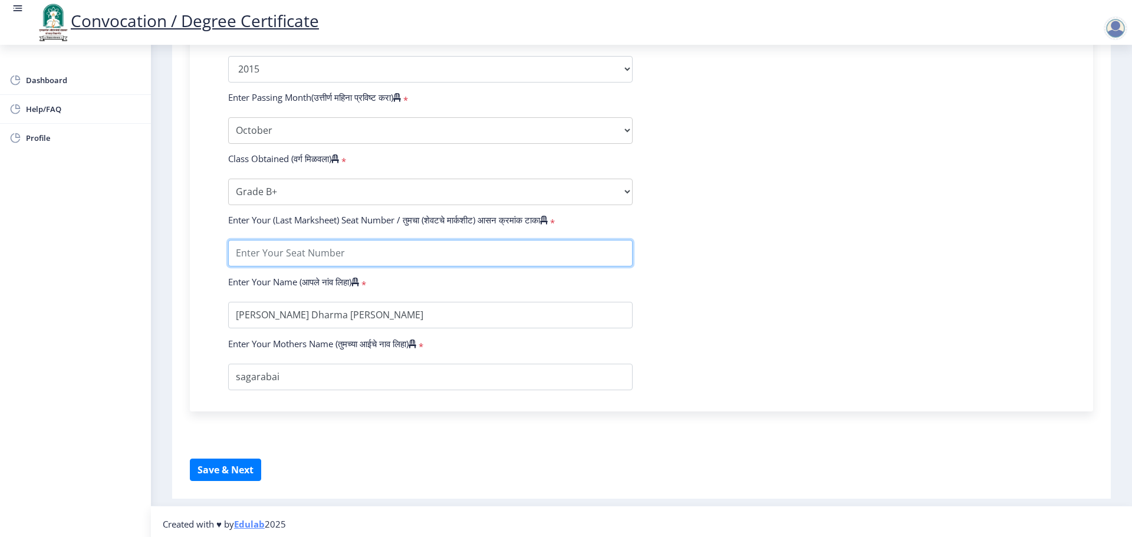
click at [523, 256] on input "textarea" at bounding box center [430, 253] width 404 height 27
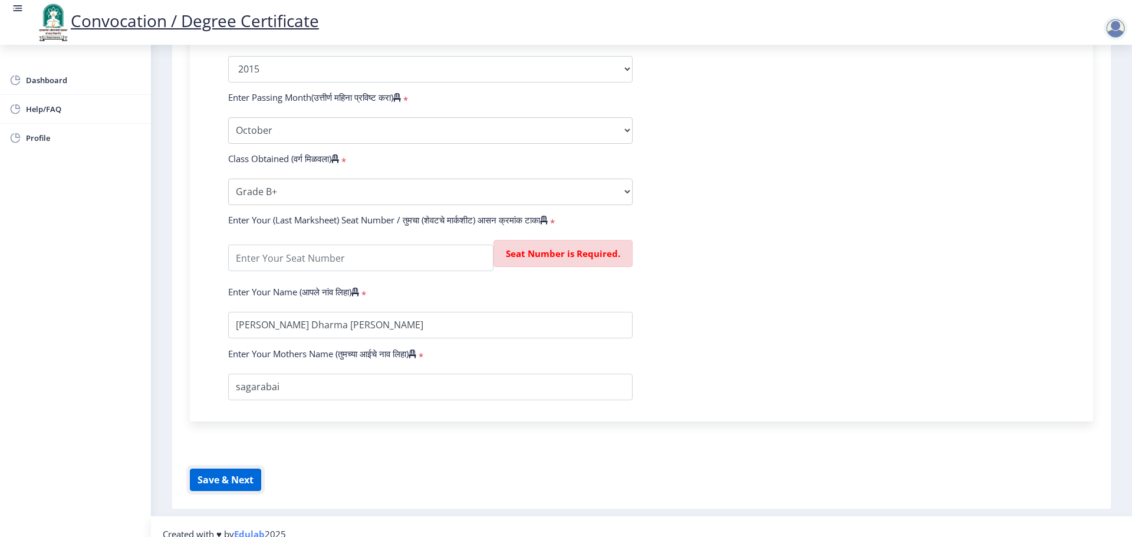
click at [230, 480] on button "Save & Next" at bounding box center [225, 480] width 71 height 22
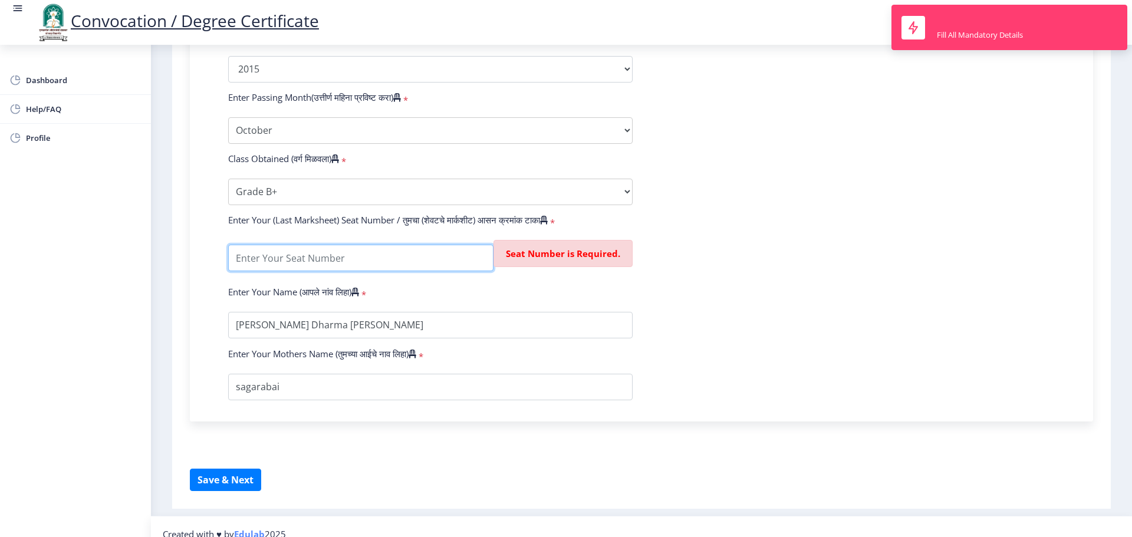
click at [361, 271] on input "textarea" at bounding box center [360, 258] width 265 height 27
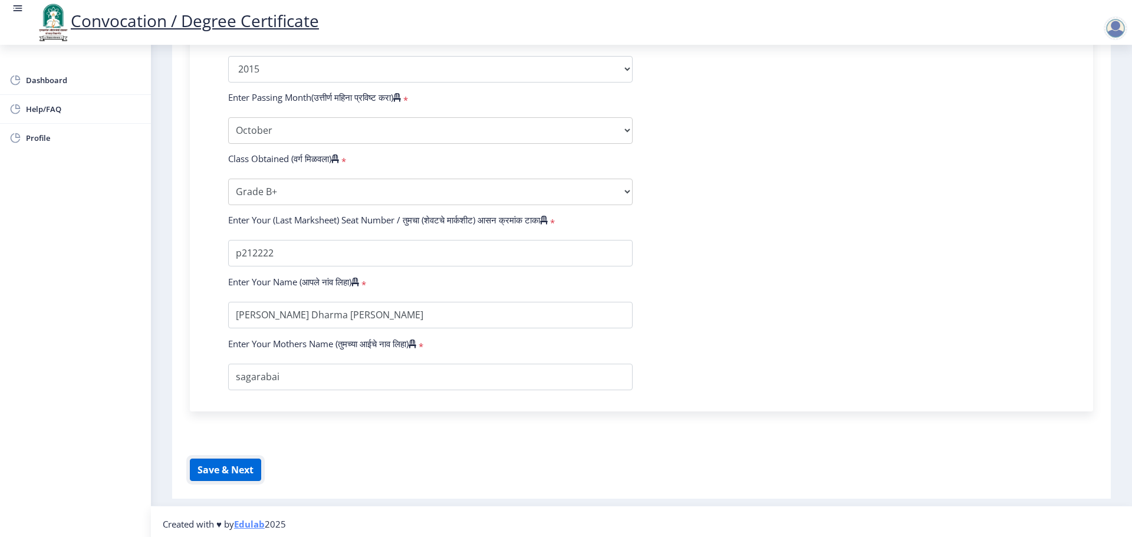
click at [232, 479] on button "Save & Next" at bounding box center [225, 470] width 71 height 22
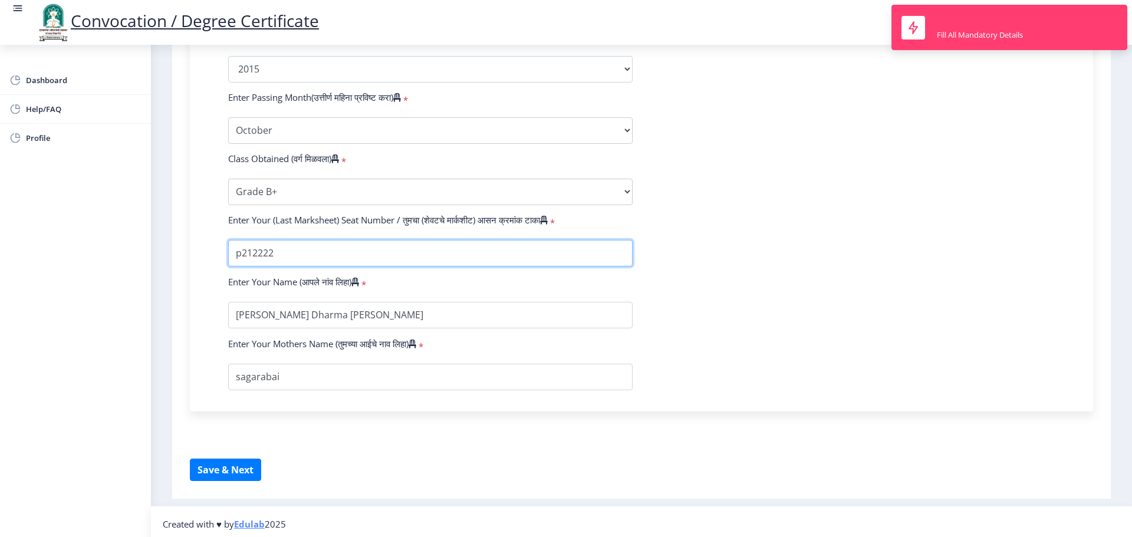
click at [311, 264] on input "textarea" at bounding box center [430, 253] width 404 height 27
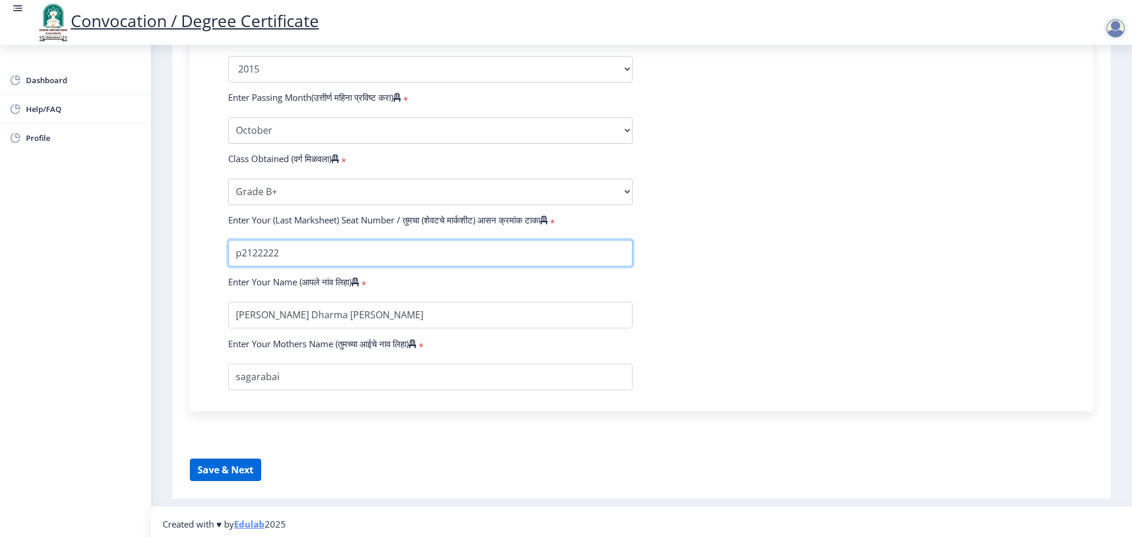
type input "p2122222"
click at [226, 480] on button "Save & Next" at bounding box center [225, 470] width 71 height 22
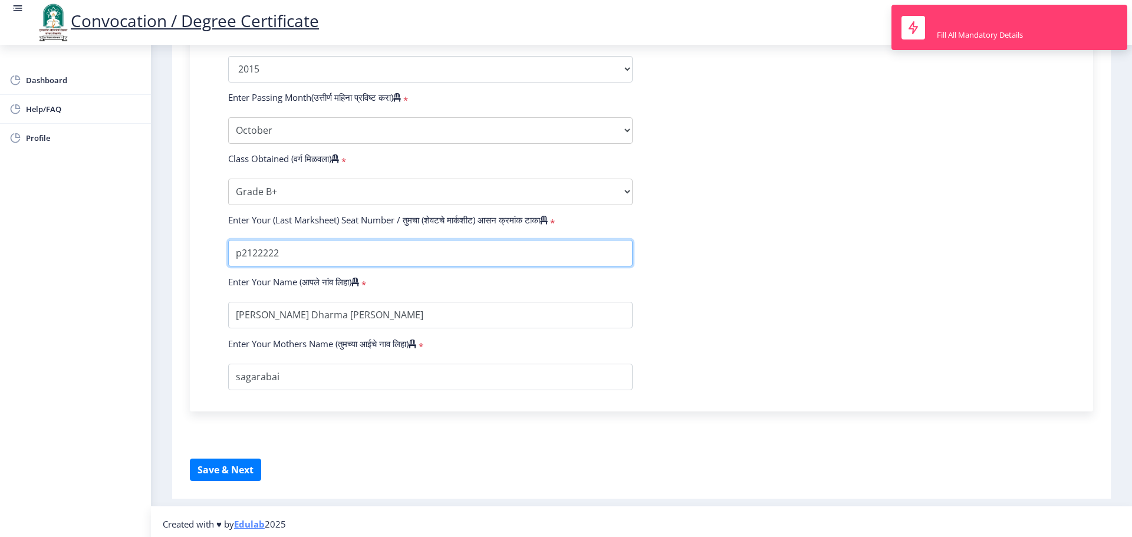
drag, startPoint x: 365, startPoint y: 268, endPoint x: 0, endPoint y: 315, distance: 368.5
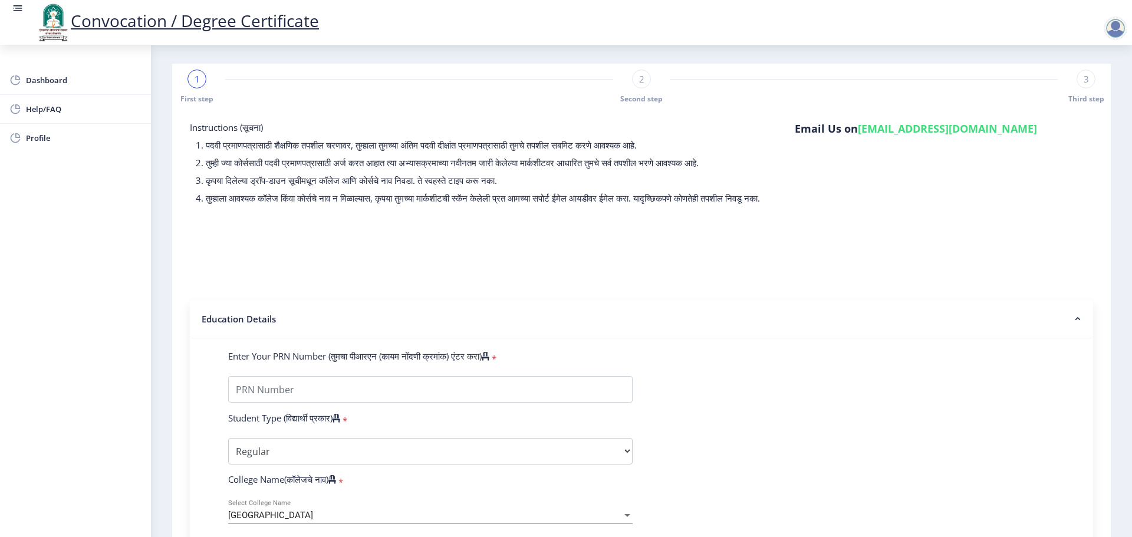
scroll to position [0, 0]
click at [65, 136] on span "Profile" at bounding box center [84, 138] width 116 height 14
select select
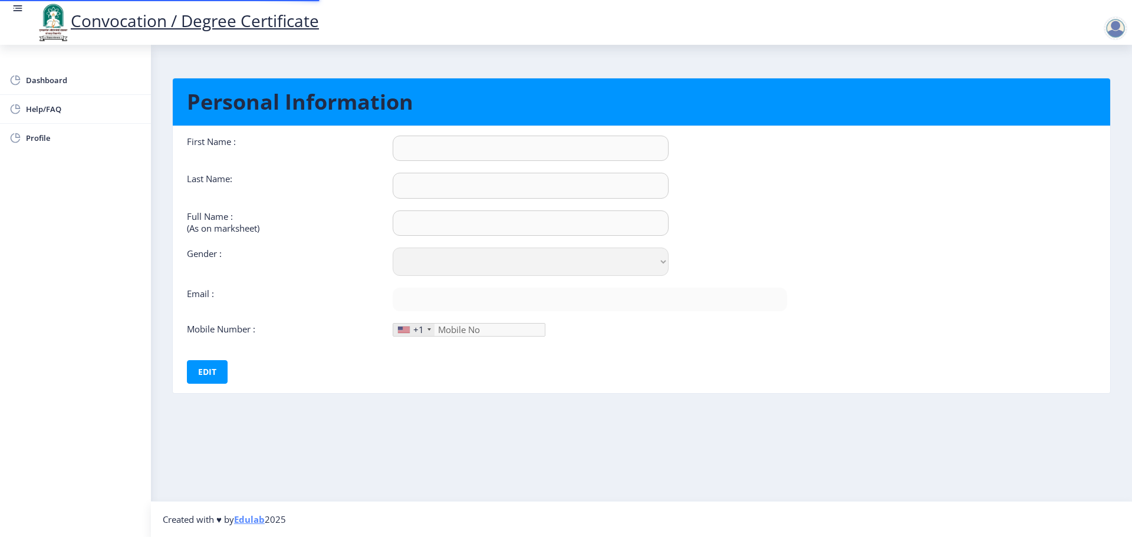
type input "[PERSON_NAME]"
type input "[PERSON_NAME] Dharma [PERSON_NAME]"
select select "[DEMOGRAPHIC_DATA]"
type input "[EMAIL_ADDRESS][DOMAIN_NAME]"
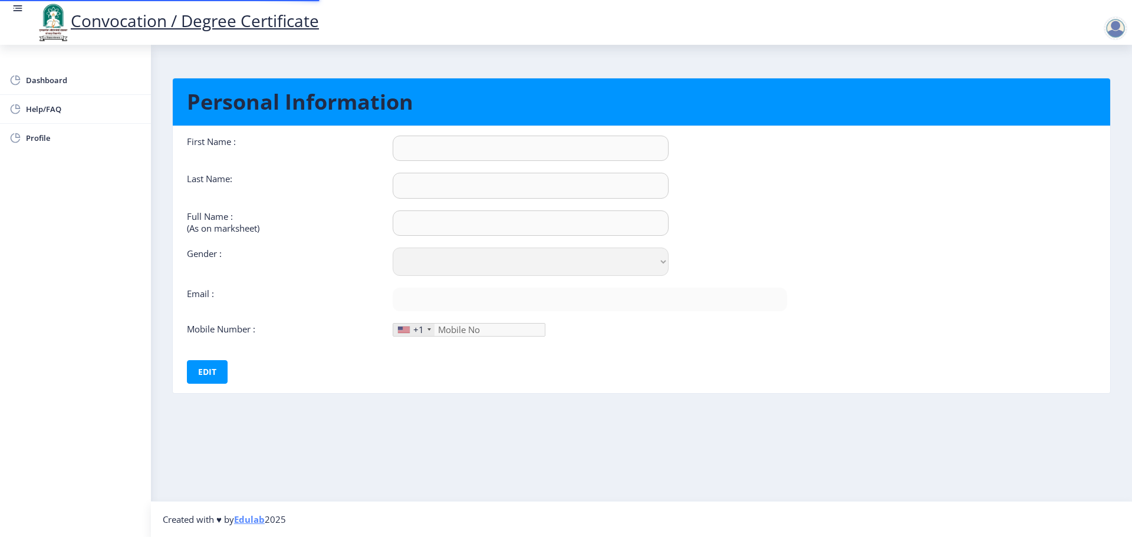
type input "8619184217"
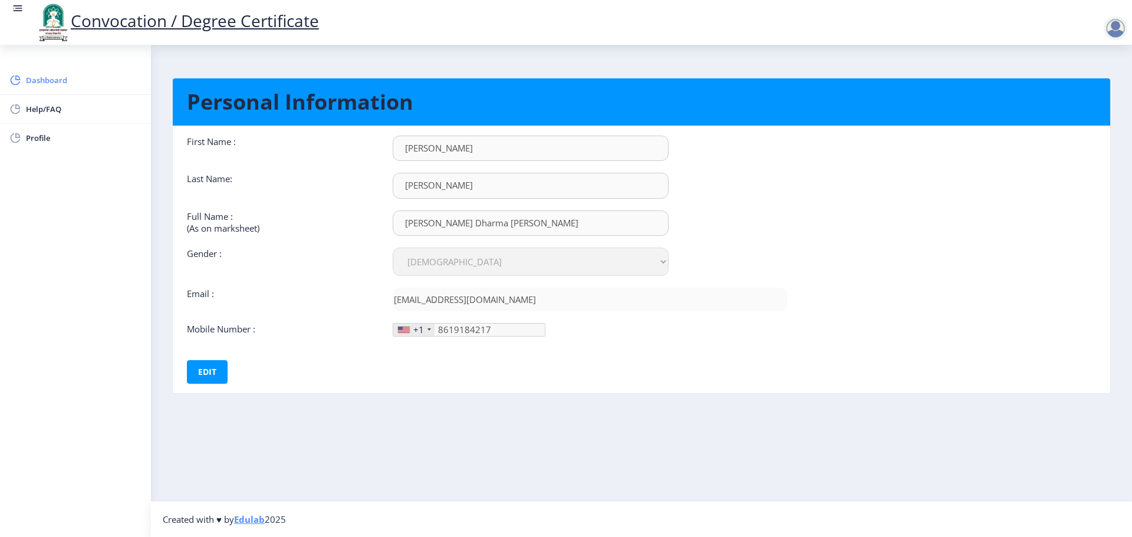
click at [69, 84] on span "Dashboard" at bounding box center [84, 80] width 116 height 14
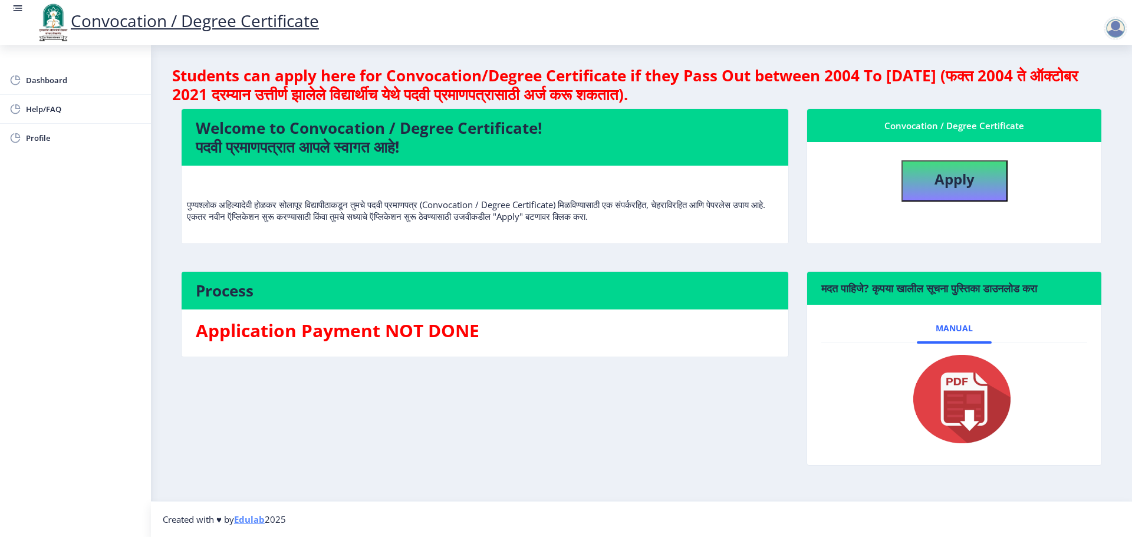
click at [17, 6] on rect at bounding box center [18, 8] width 12 height 12
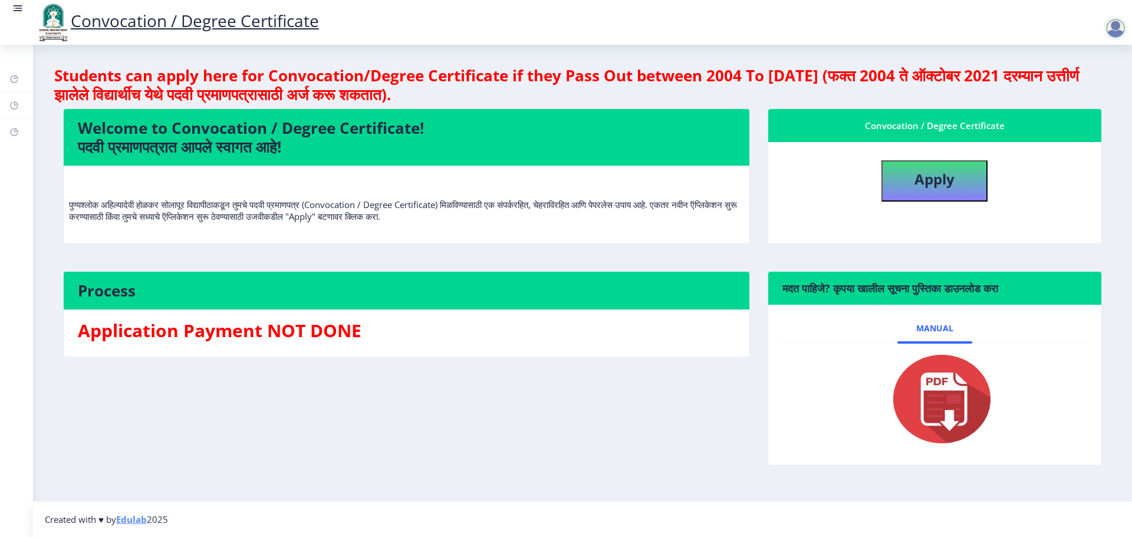
click at [19, 9] on rect at bounding box center [18, 8] width 7 height 1
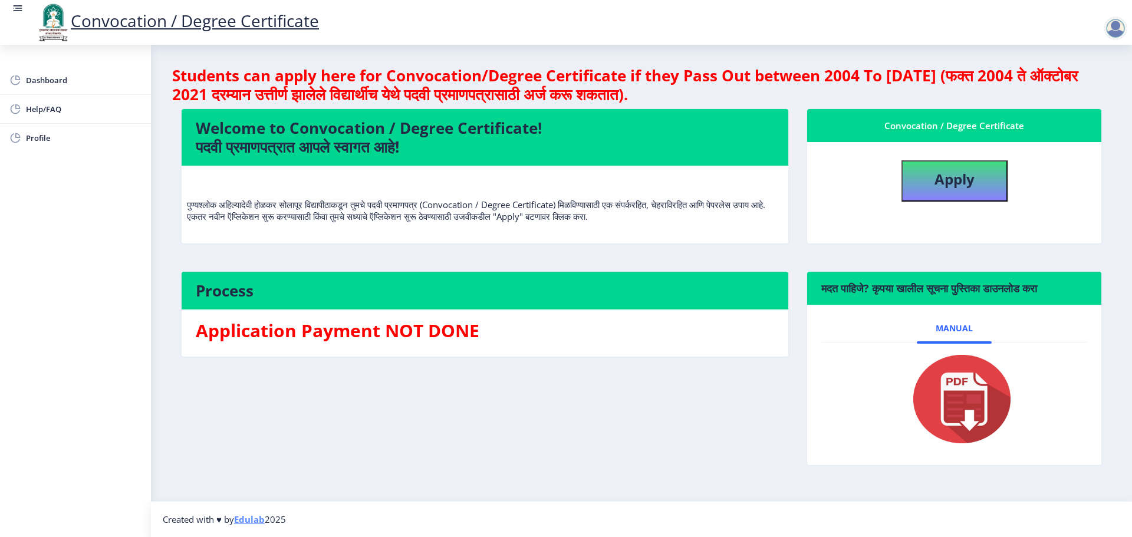
click at [28, 9] on div "Convocation / Degree Certificate" at bounding box center [177, 22] width 307 height 40
click at [20, 7] on rect at bounding box center [18, 8] width 12 height 12
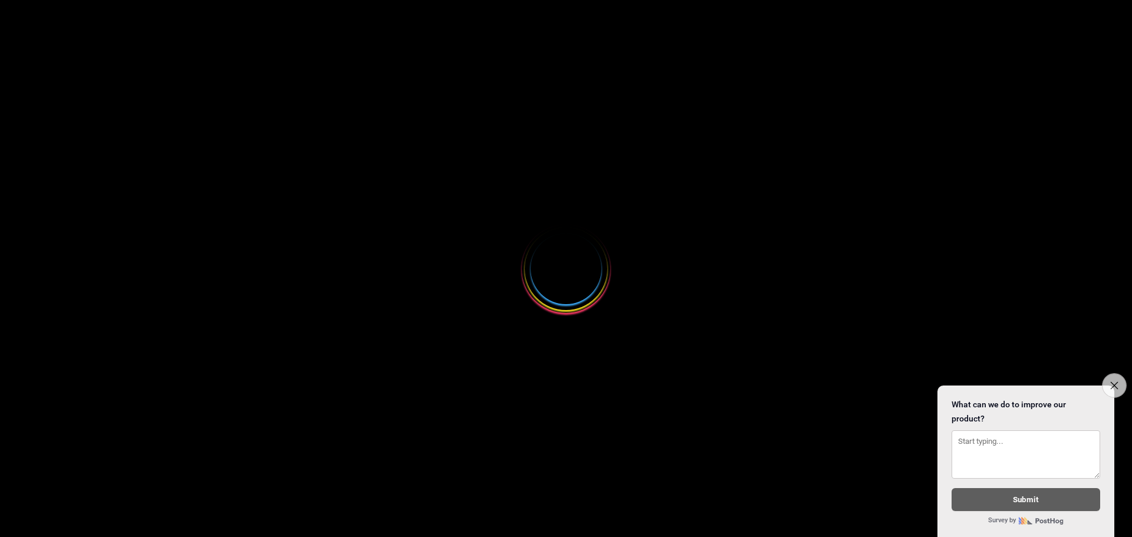
click at [1112, 381] on icon "Close survey" at bounding box center [1114, 385] width 8 height 8
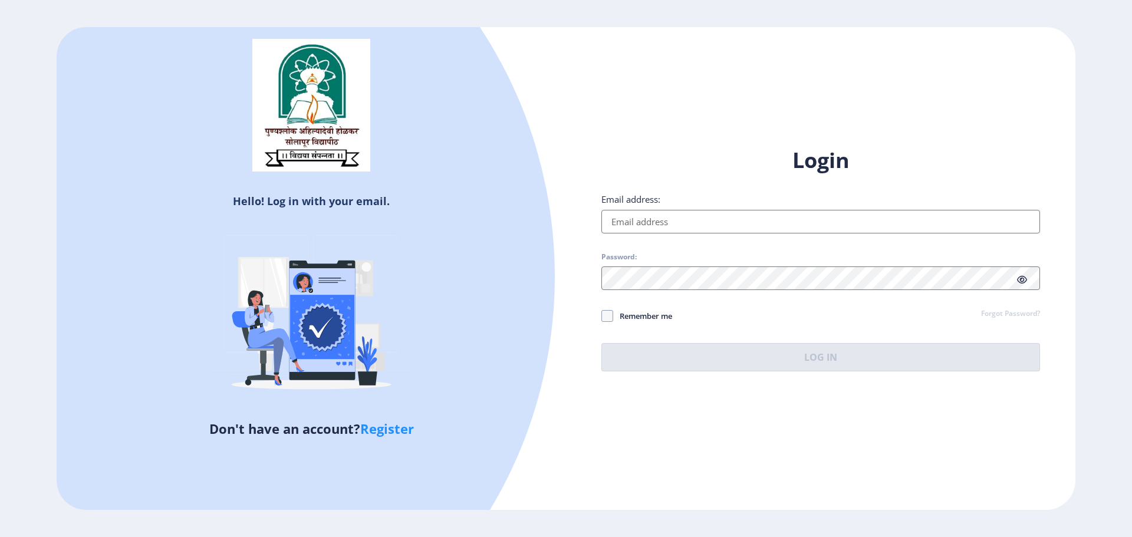
click at [730, 225] on input "Email address:" at bounding box center [820, 222] width 439 height 24
click at [706, 219] on input "Email address:" at bounding box center [820, 222] width 439 height 24
type input "[EMAIL_ADDRESS][DOMAIN_NAME]"
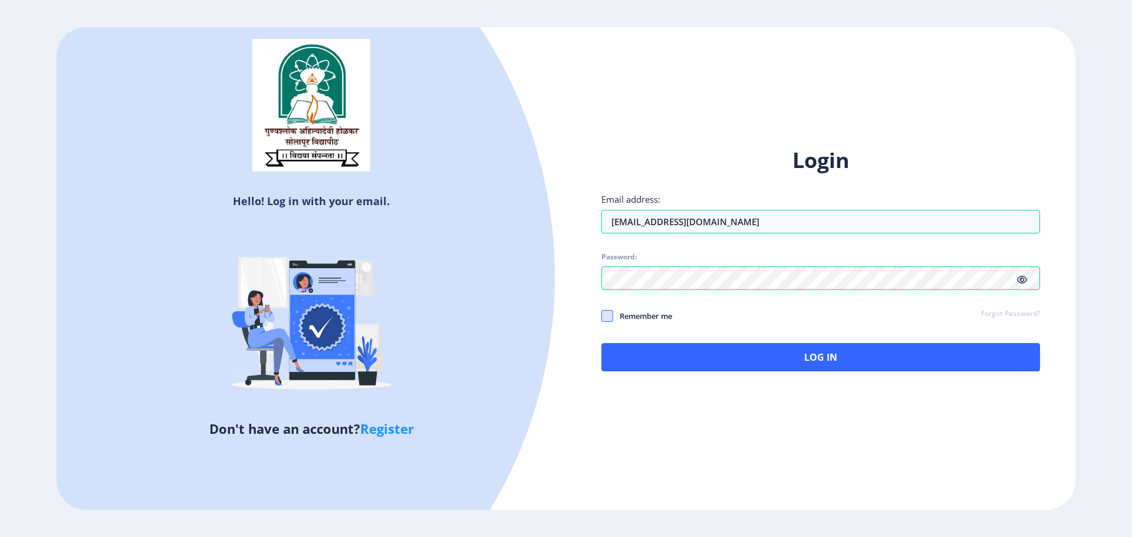
click at [605, 319] on span at bounding box center [607, 316] width 12 height 12
click at [602, 317] on input "Remember me" at bounding box center [601, 316] width 1 height 1
checkbox input "true"
click at [1023, 281] on icon at bounding box center [1022, 279] width 10 height 9
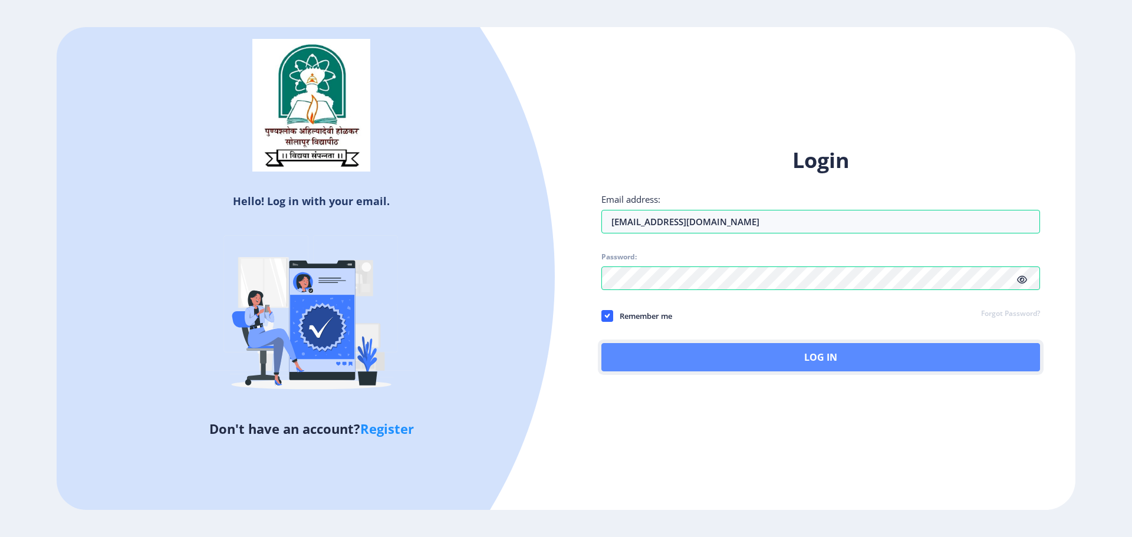
drag, startPoint x: 905, startPoint y: 357, endPoint x: 908, endPoint y: 350, distance: 8.0
click at [905, 356] on button "Log In" at bounding box center [820, 357] width 439 height 28
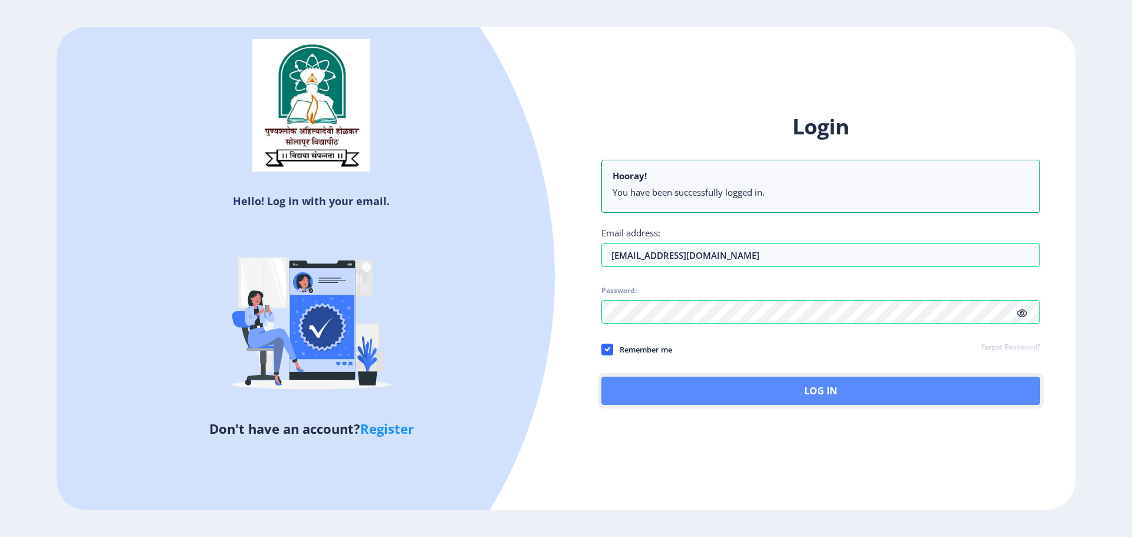
click at [839, 394] on button "Log In" at bounding box center [820, 391] width 439 height 28
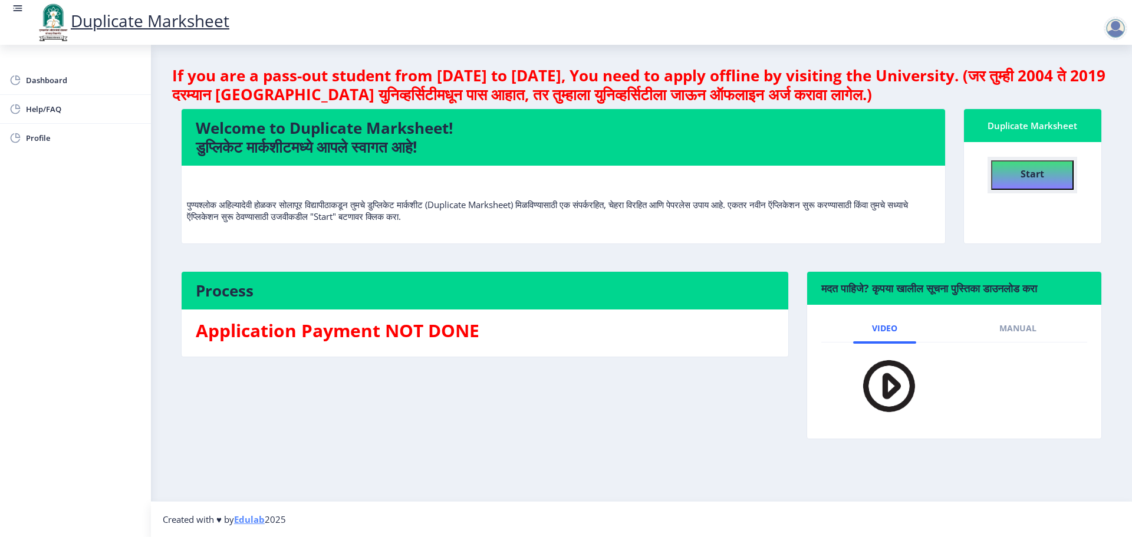
click at [1016, 171] on button "Start" at bounding box center [1032, 174] width 83 height 29
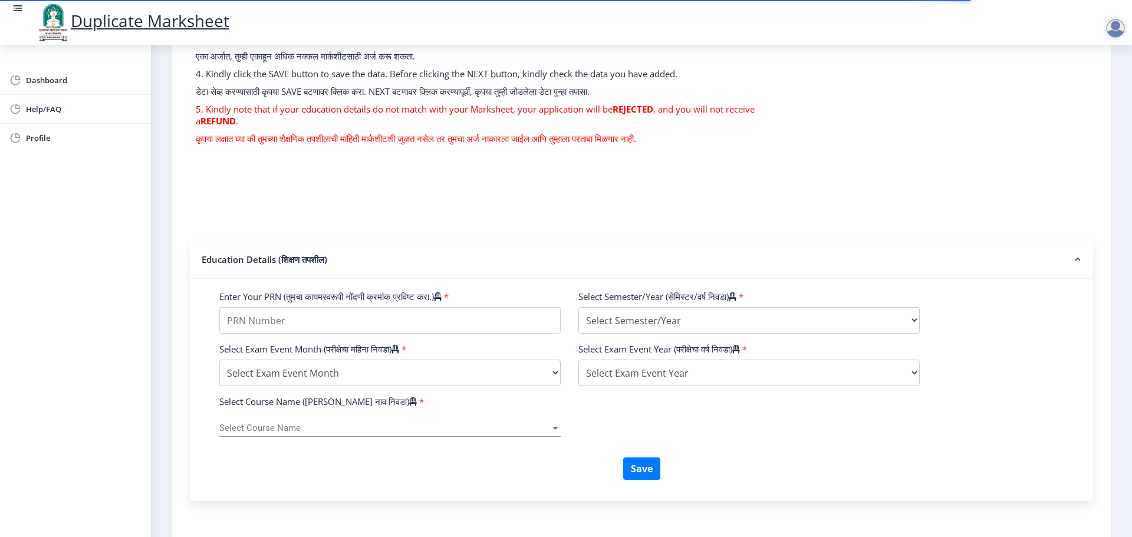
scroll to position [273, 0]
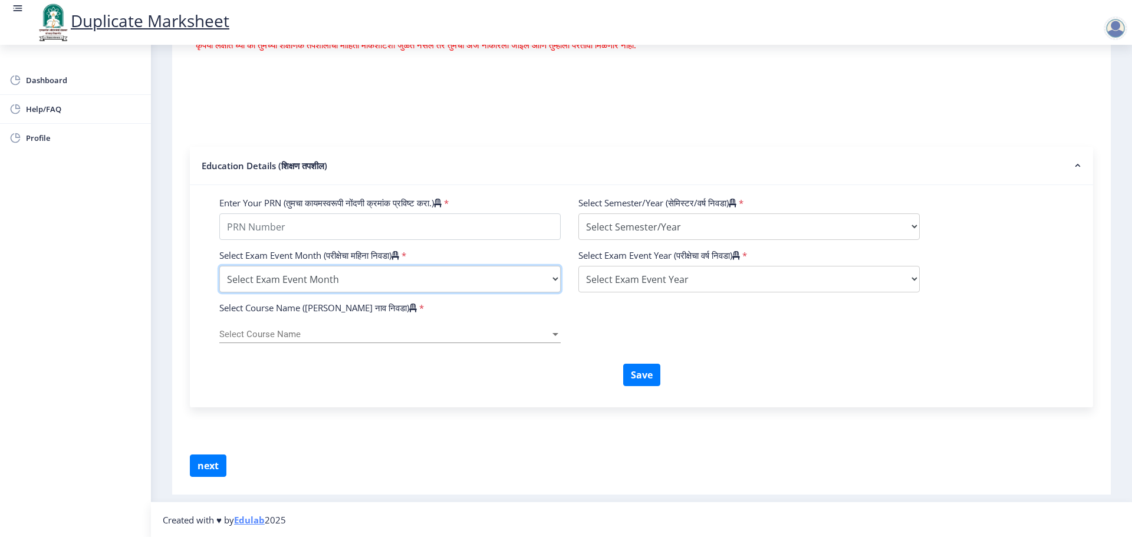
click at [500, 282] on select "Select Exam Event Month October March" at bounding box center [389, 279] width 341 height 27
click at [436, 281] on select "Select Exam Event Month October March" at bounding box center [389, 279] width 341 height 27
select select "March"
click at [219, 266] on select "Select Exam Event Month October March" at bounding box center [389, 279] width 341 height 27
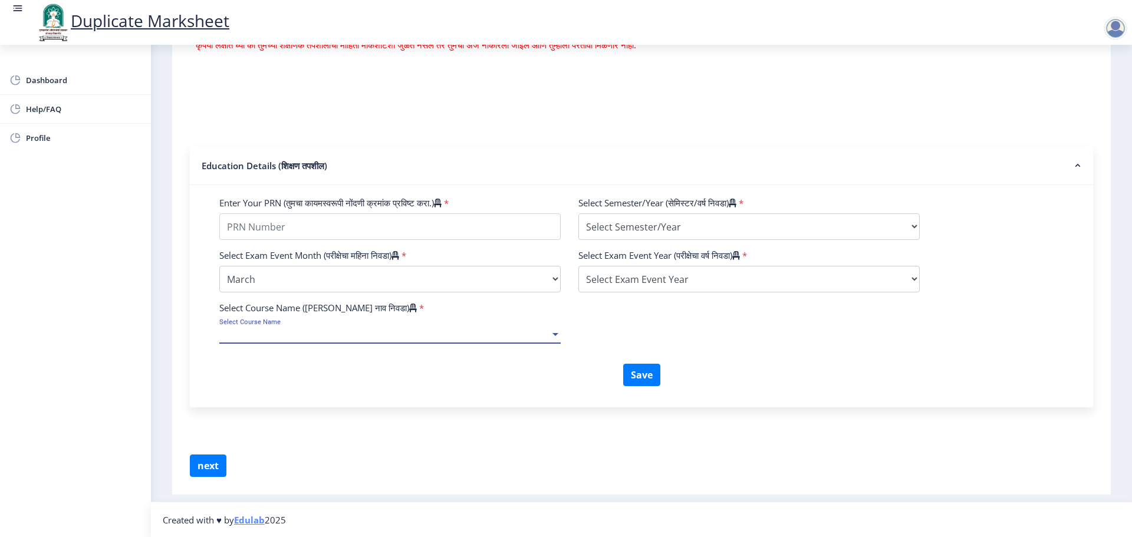
click at [288, 335] on span "Select Course Name" at bounding box center [384, 334] width 331 height 10
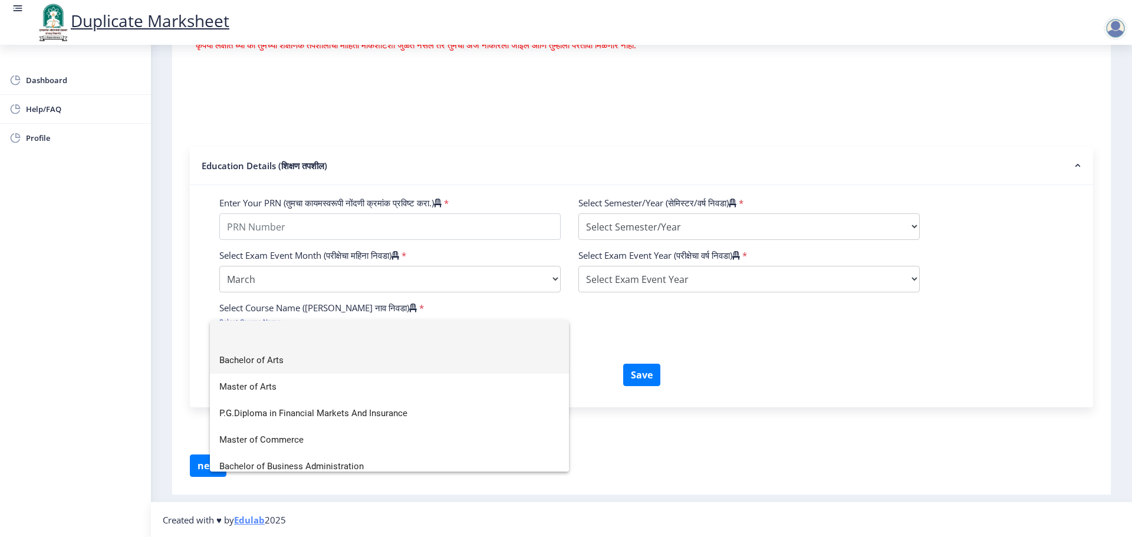
click at [341, 362] on span "Bachelor of Arts" at bounding box center [389, 360] width 340 height 27
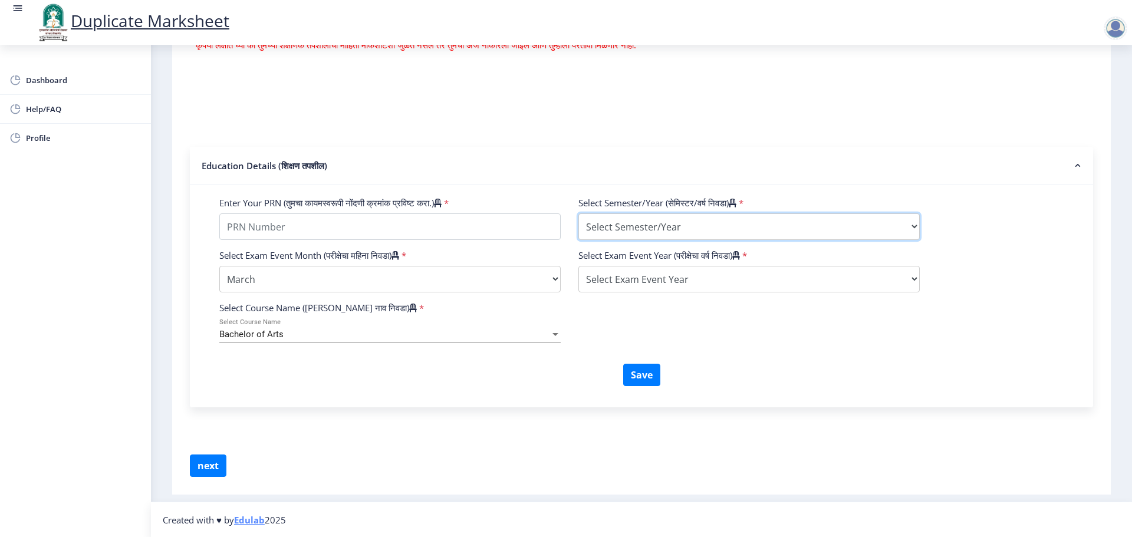
click at [767, 234] on select "Select Semester/Year Semester I Semester II Semester III Semester IV Semester V…" at bounding box center [748, 226] width 341 height 27
click at [690, 217] on select "Select Semester/Year Semester I Semester II Semester III Semester IV Semester V…" at bounding box center [748, 226] width 341 height 27
select select "Semester IV"
click at [578, 213] on select "Select Semester/Year Semester I Semester II Semester III Semester IV Semester V…" at bounding box center [748, 226] width 341 height 27
click at [753, 272] on select "Select Exam Event Year [DATE] 2024 2023 2022 2021 2020 2019 2018 2017 2016 2015…" at bounding box center [748, 279] width 341 height 27
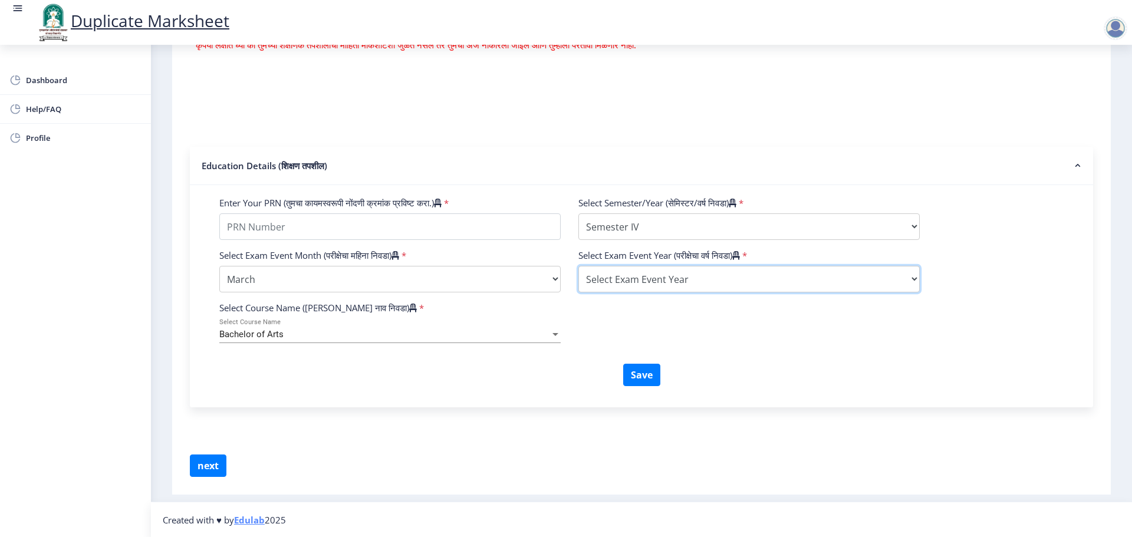
select select "2014"
click at [578, 266] on select "Select Exam Event Year [DATE] 2024 2023 2022 2021 2020 2019 2018 2017 2016 2015…" at bounding box center [748, 279] width 341 height 27
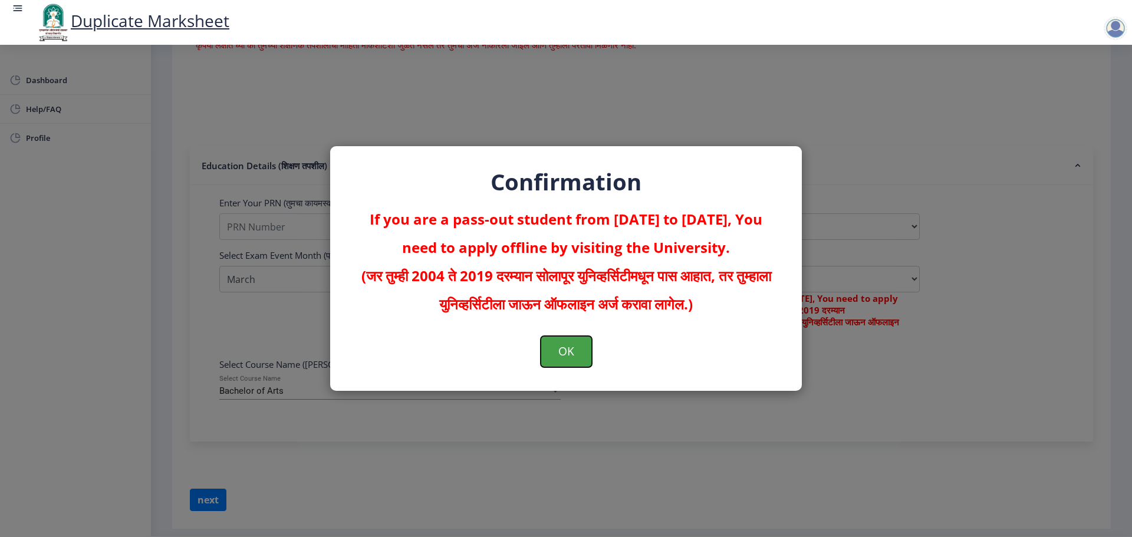
click at [579, 350] on button "OK" at bounding box center [565, 351] width 51 height 31
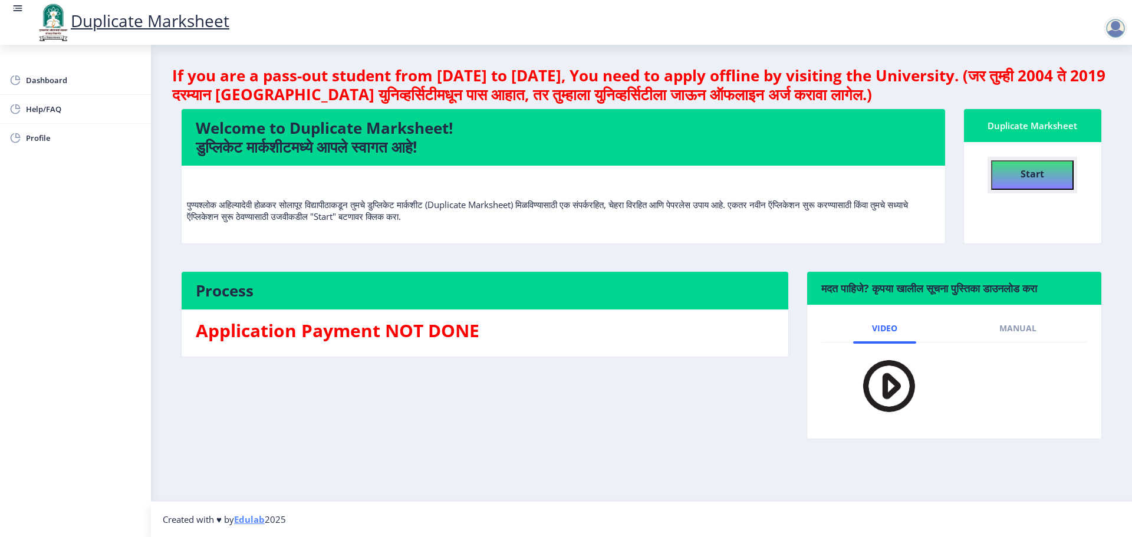
click at [1022, 171] on b "Start" at bounding box center [1032, 173] width 24 height 13
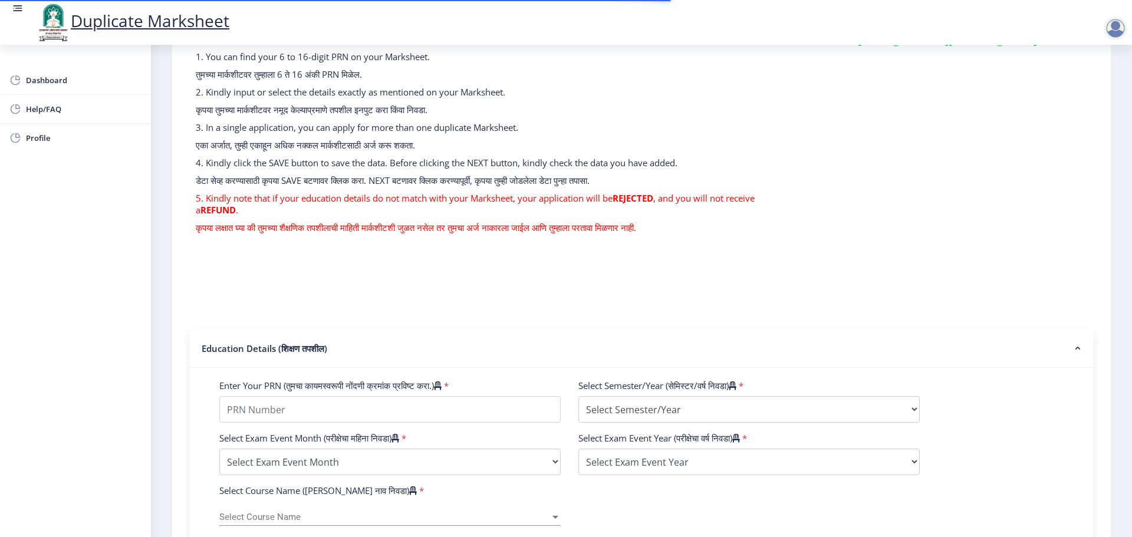
scroll to position [177, 0]
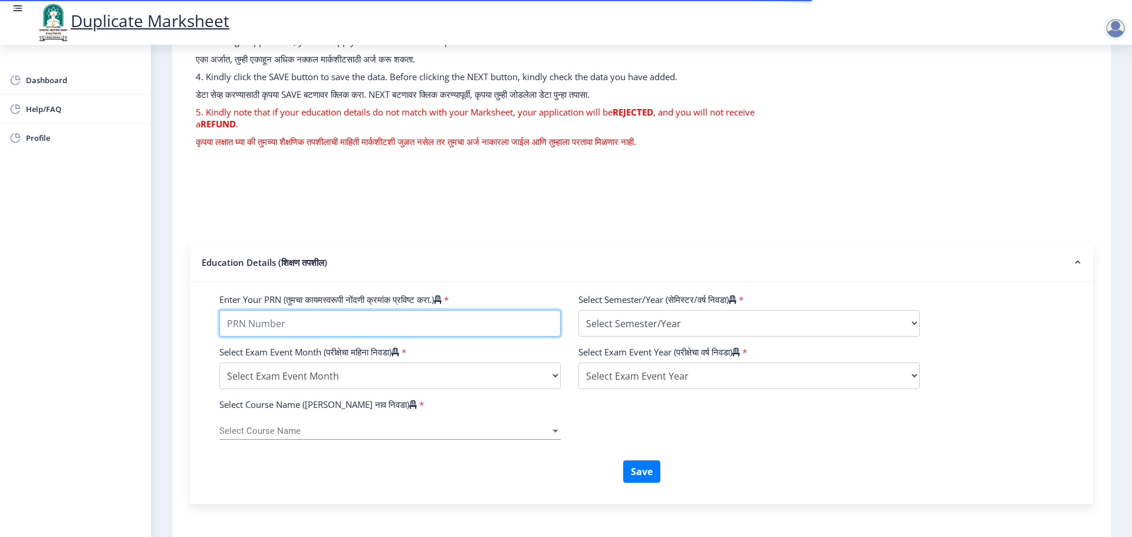
click at [331, 316] on input "Enter Your PRN (तुमचा कायमस्वरूपी नोंदणी क्रमांक प्रविष्ट करा.)" at bounding box center [389, 323] width 341 height 27
click at [380, 323] on input "Enter Your PRN (तुमचा कायमस्वरूपी नोंदणी क्रमांक प्रविष्ट करा.)" at bounding box center [389, 323] width 341 height 27
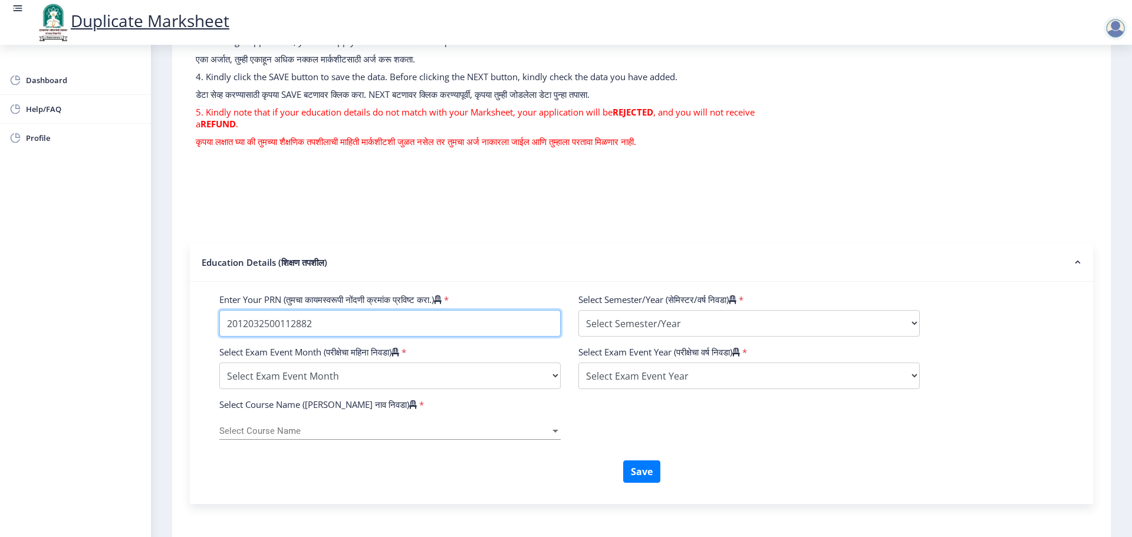
type input "2012032500112882"
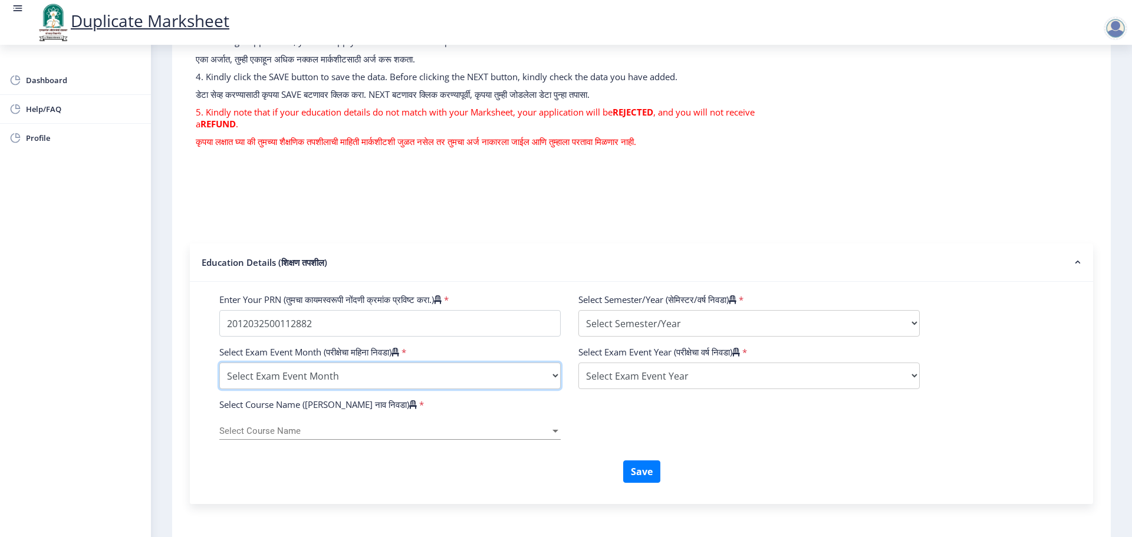
click at [387, 382] on select "Select Exam Event Month October March" at bounding box center [389, 375] width 341 height 27
select select "March"
click at [219, 362] on select "Select Exam Event Month October March" at bounding box center [389, 375] width 341 height 27
click at [364, 416] on div "Select Course Name Select Course Name" at bounding box center [389, 427] width 341 height 25
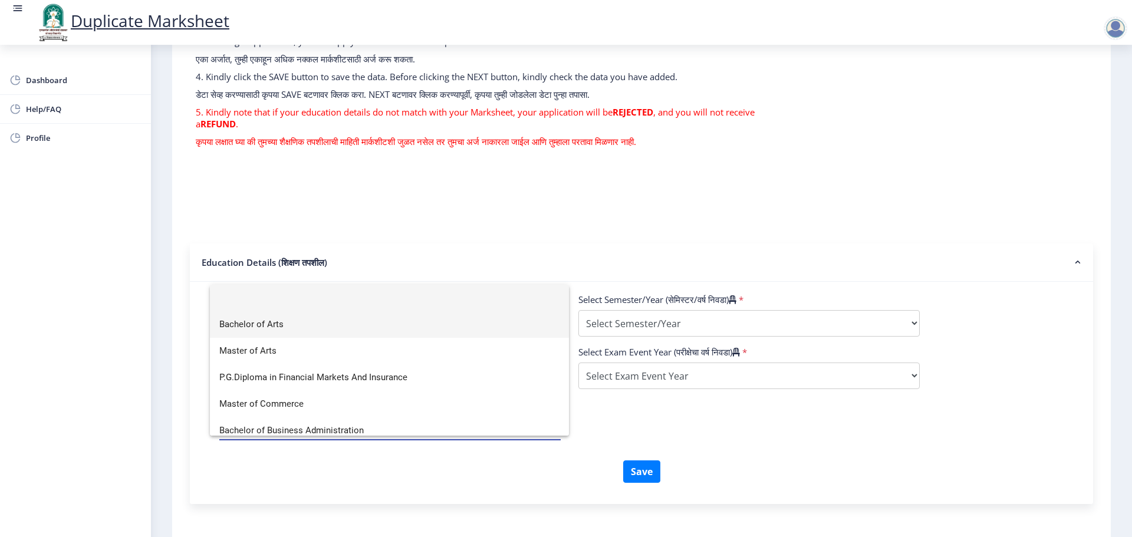
click at [322, 328] on span "Bachelor of Arts" at bounding box center [389, 324] width 340 height 27
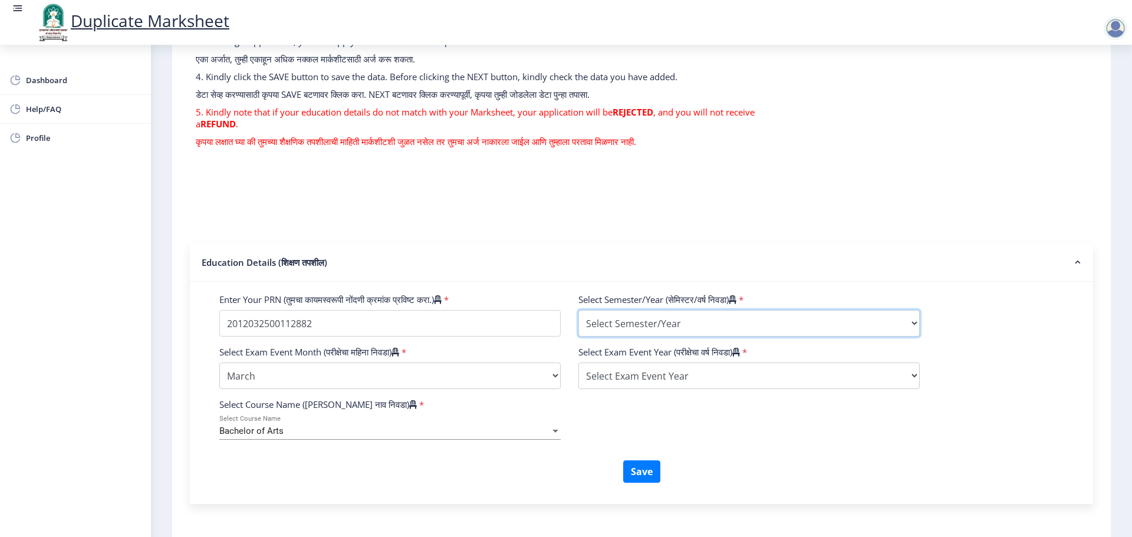
click at [747, 319] on select "Select Semester/Year Semester I Semester II Semester III Semester IV Semester V…" at bounding box center [748, 323] width 341 height 27
select select "Semester IV"
click at [578, 310] on select "Select Semester/Year Semester I Semester II Semester III Semester IV Semester V…" at bounding box center [748, 323] width 341 height 27
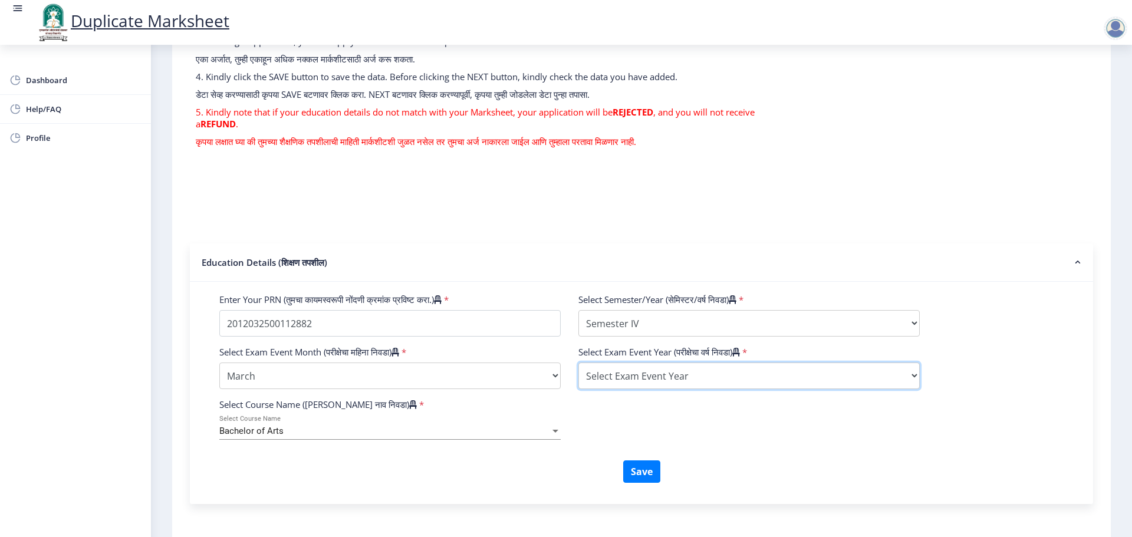
click at [678, 375] on select "Select Exam Event Year [DATE] 2024 2023 2022 2021 2020 2019 2018 2017 2016 2015…" at bounding box center [748, 375] width 341 height 27
select select "2014"
click at [578, 362] on select "Select Exam Event Year [DATE] 2024 2023 2022 2021 2020 2019 2018 2017 2016 2015…" at bounding box center [748, 375] width 341 height 27
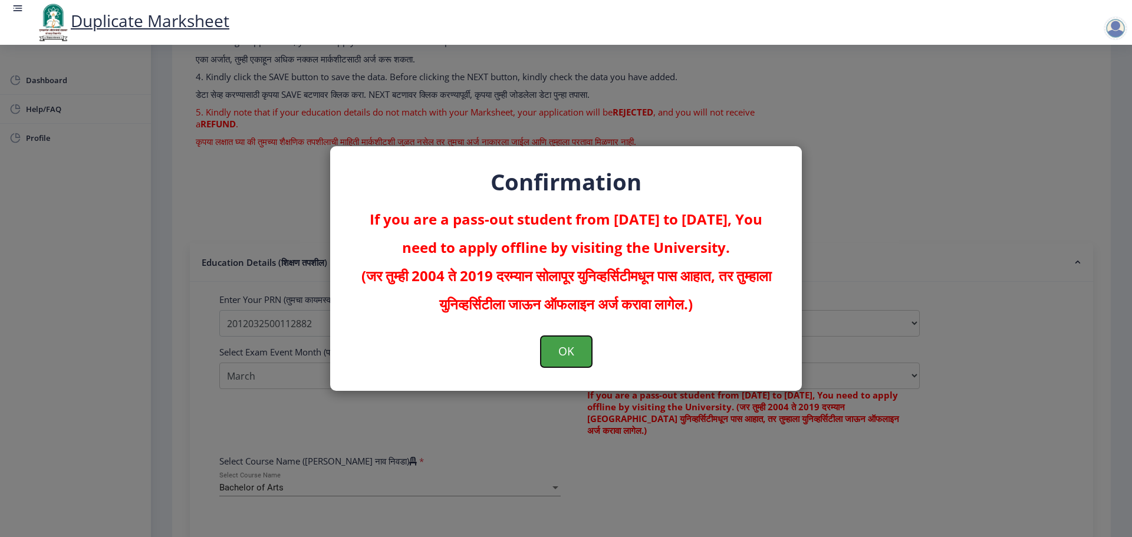
click at [565, 352] on button "OK" at bounding box center [565, 351] width 51 height 31
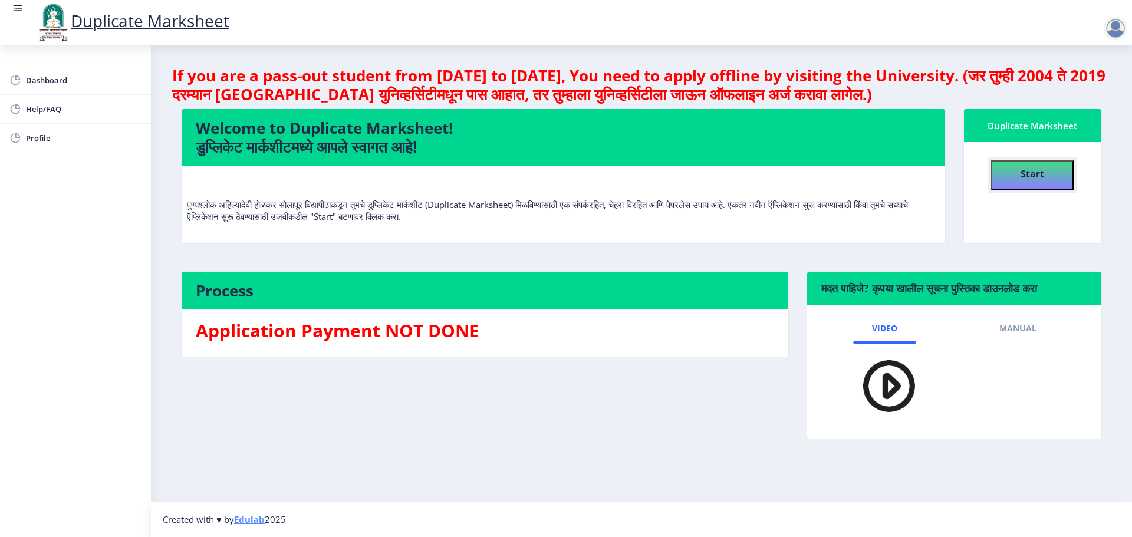
click at [1040, 176] on b "Start" at bounding box center [1032, 173] width 24 height 13
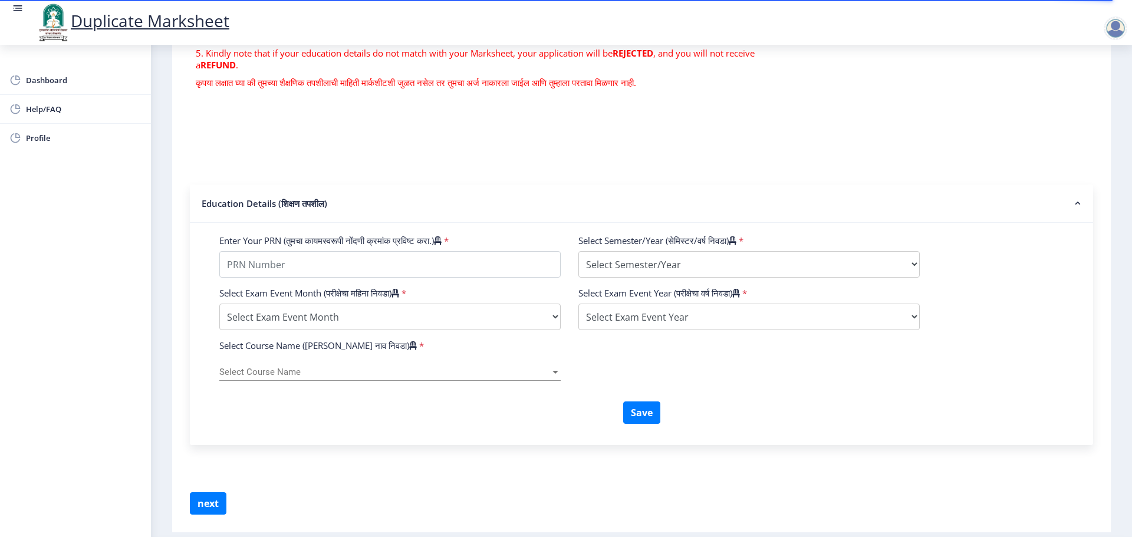
scroll to position [273, 0]
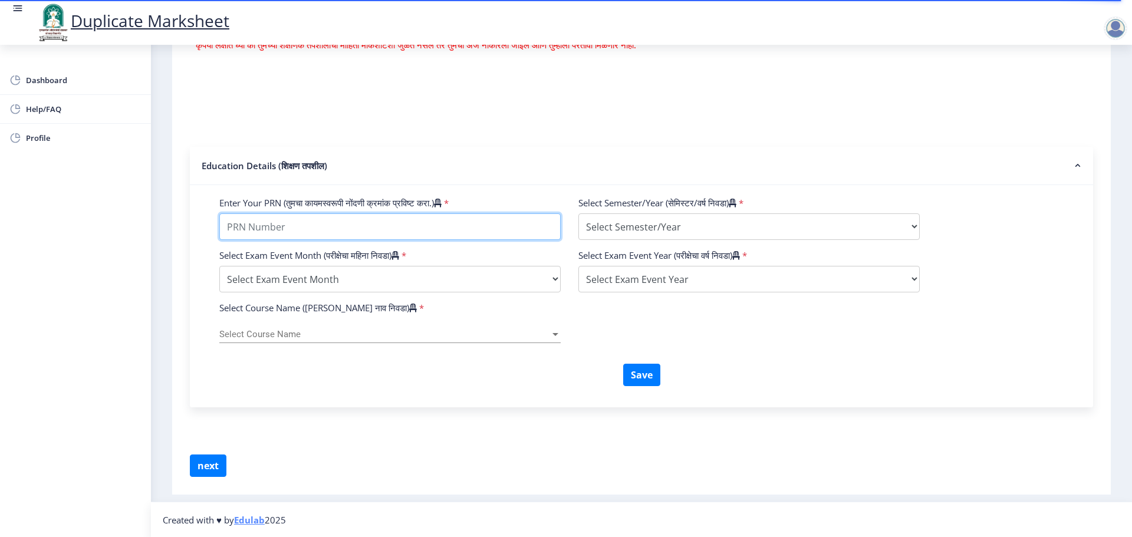
click at [426, 235] on input "Enter Your PRN (तुमचा कायमस्वरूपी नोंदणी क्रमांक प्रविष्ट करा.)" at bounding box center [389, 226] width 341 height 27
type input "2012032500112882"
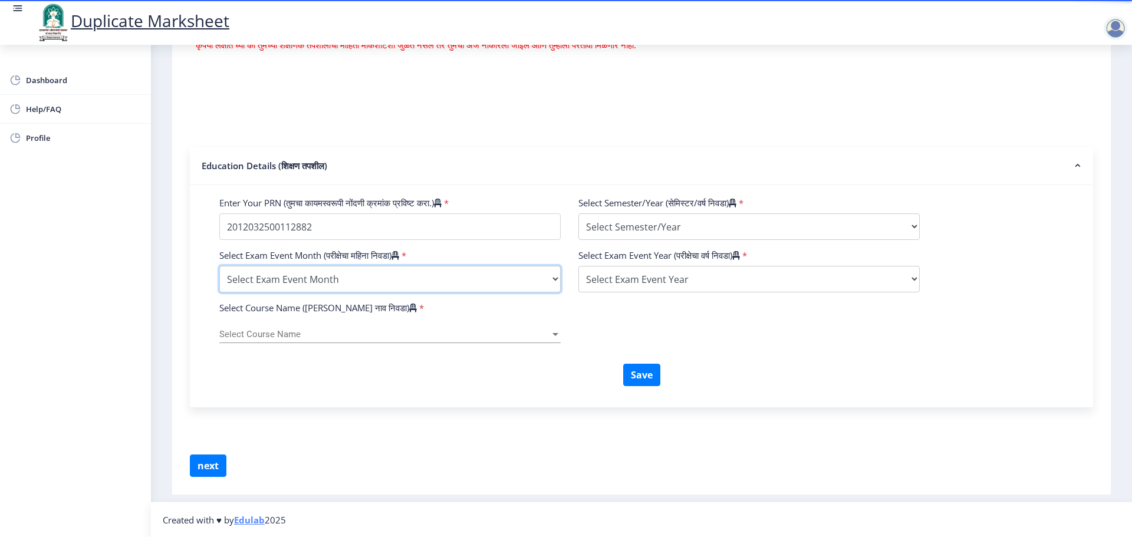
click at [394, 269] on select "Select Exam Event Month October March" at bounding box center [389, 279] width 341 height 27
select select "March"
click at [219, 266] on select "Select Exam Event Month October March" at bounding box center [389, 279] width 341 height 27
click at [324, 327] on div "Select Course Name Select Course Name" at bounding box center [389, 330] width 341 height 25
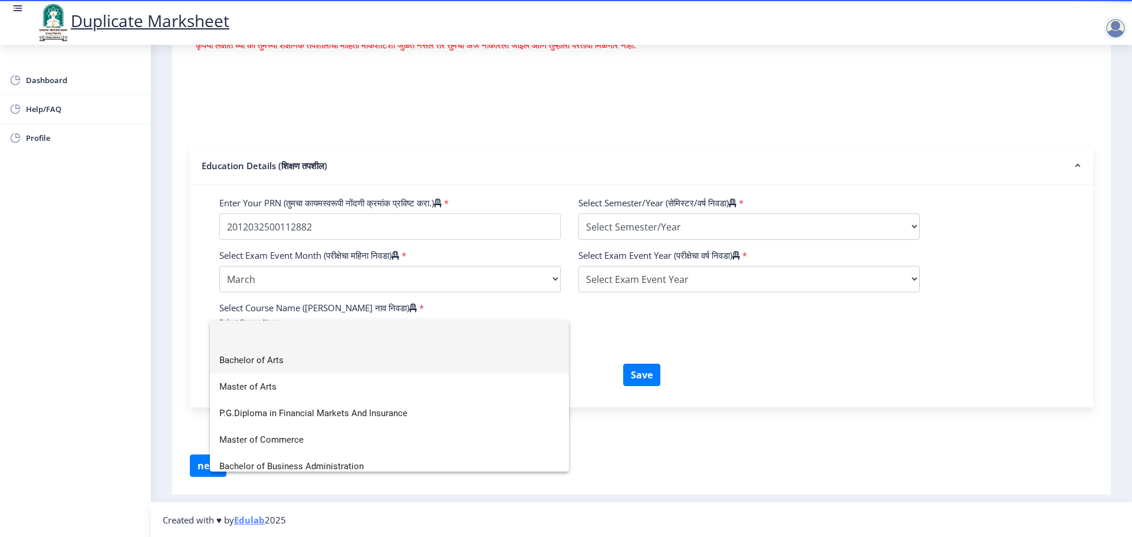
click at [311, 364] on span "Bachelor of Arts" at bounding box center [389, 360] width 340 height 27
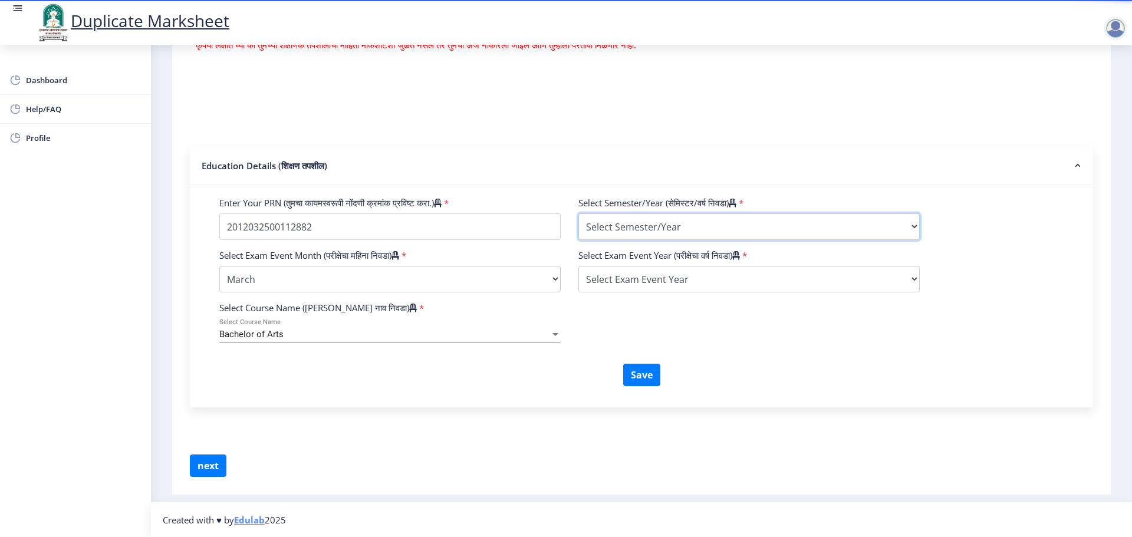
click at [685, 228] on select "Select Semester/Year Semester I Semester II Semester III Semester IV Semester V…" at bounding box center [748, 226] width 341 height 27
select select "Semester IV"
click at [578, 213] on select "Select Semester/Year Semester I Semester II Semester III Semester IV Semester V…" at bounding box center [748, 226] width 341 height 27
click at [674, 282] on select "Select Exam Event Year [DATE] 2024 2023 2022 2021 2020 2019 2018 2017 2016 2015…" at bounding box center [748, 279] width 341 height 27
select select "2014"
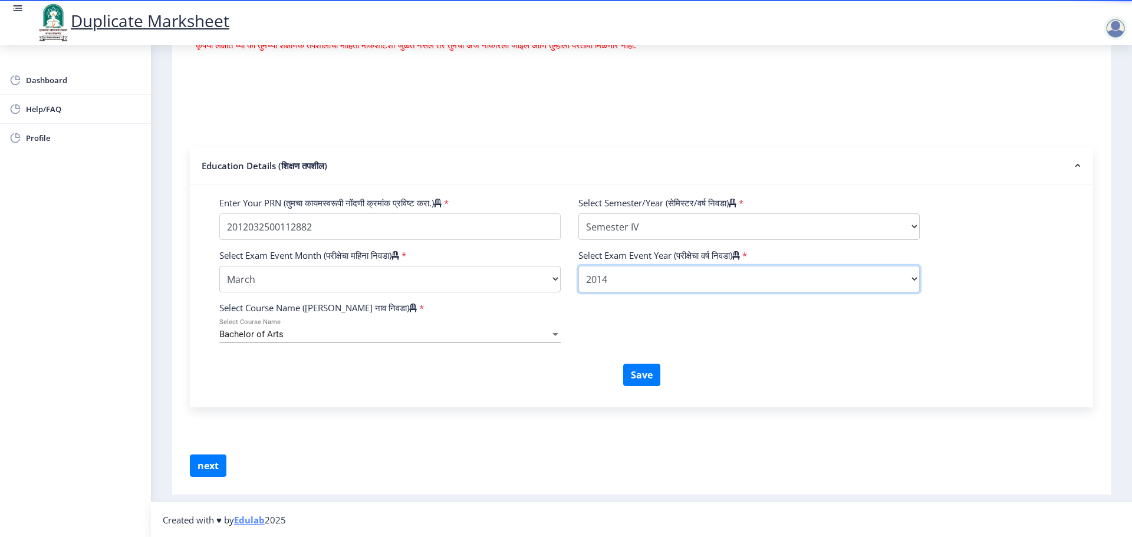
click at [578, 266] on select "Select Exam Event Year [DATE] 2024 2023 2022 2021 2020 2019 2018 2017 2016 2015…" at bounding box center [748, 279] width 341 height 27
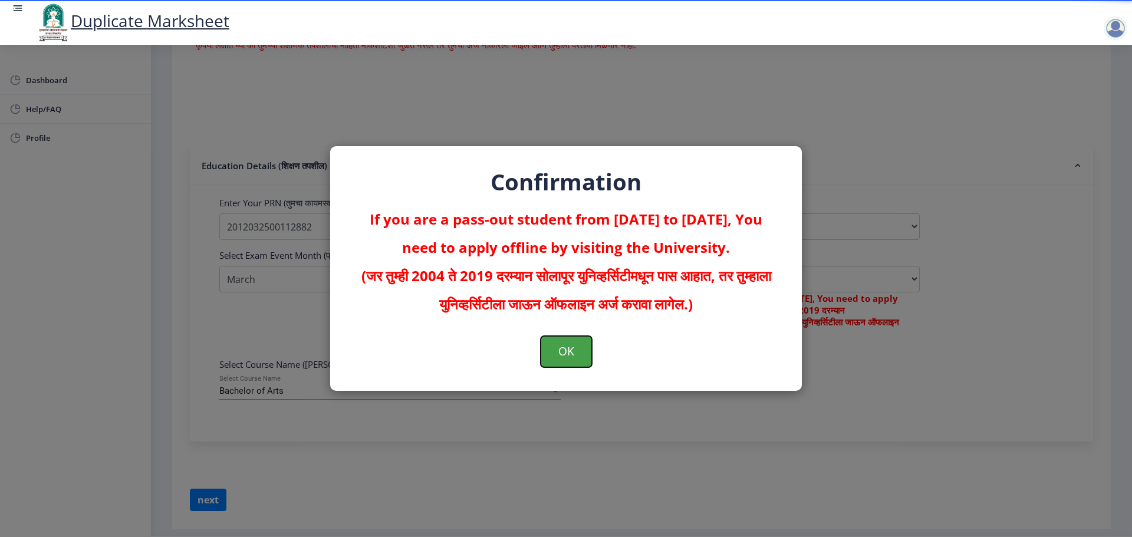
click at [570, 355] on button "OK" at bounding box center [565, 351] width 51 height 31
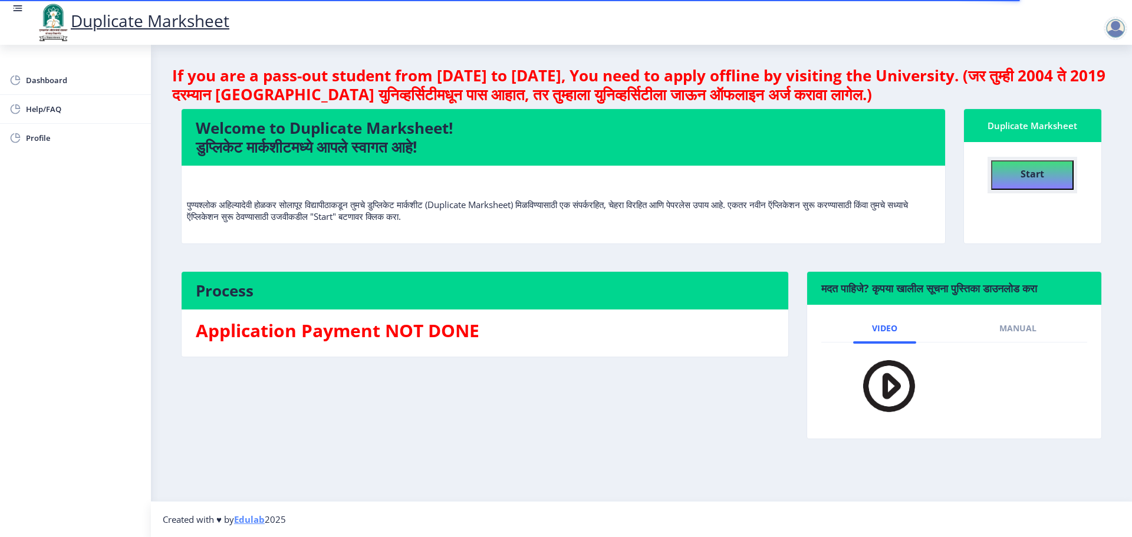
click at [1000, 174] on button "Start" at bounding box center [1032, 174] width 83 height 29
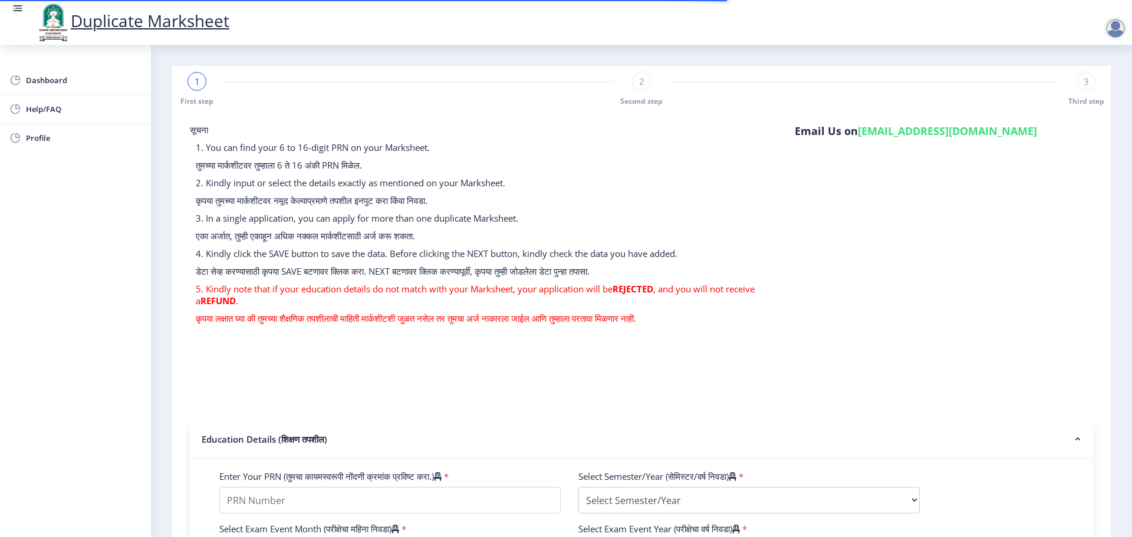
scroll to position [273, 0]
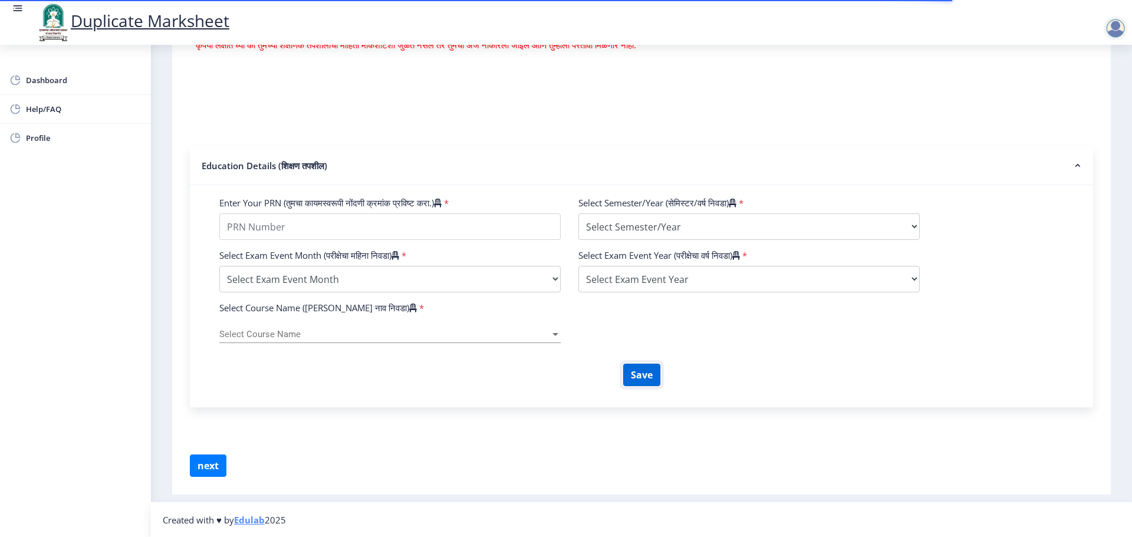
click at [634, 380] on button "Save" at bounding box center [641, 375] width 37 height 22
click at [636, 372] on button "Save" at bounding box center [641, 375] width 37 height 22
click at [221, 469] on button "next" at bounding box center [208, 465] width 37 height 22
click at [203, 464] on button "next" at bounding box center [208, 465] width 37 height 22
click at [199, 465] on button "next" at bounding box center [208, 465] width 37 height 22
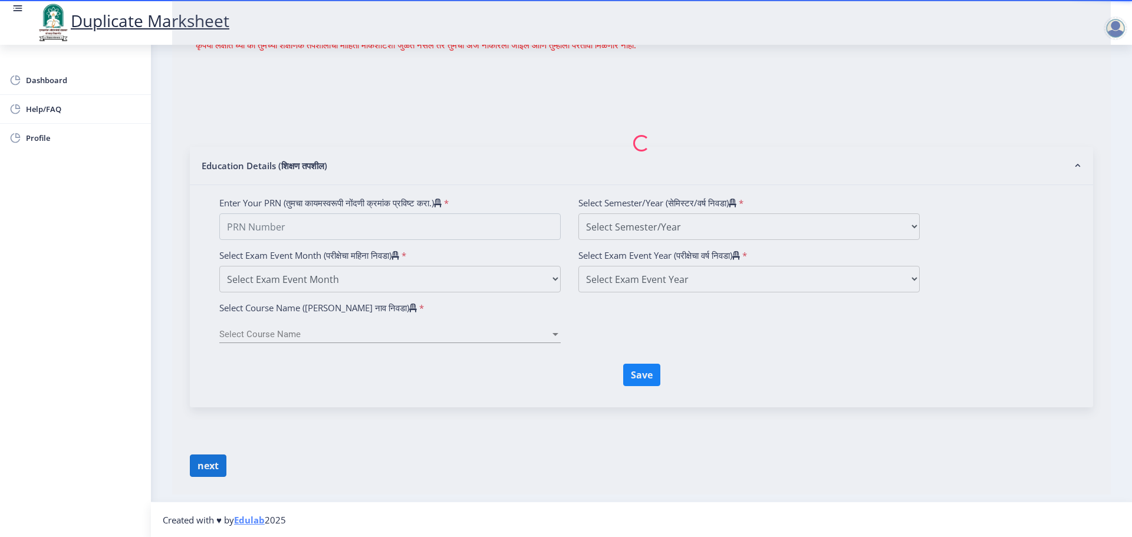
click at [199, 465] on nb-spinner at bounding box center [641, 144] width 938 height 702
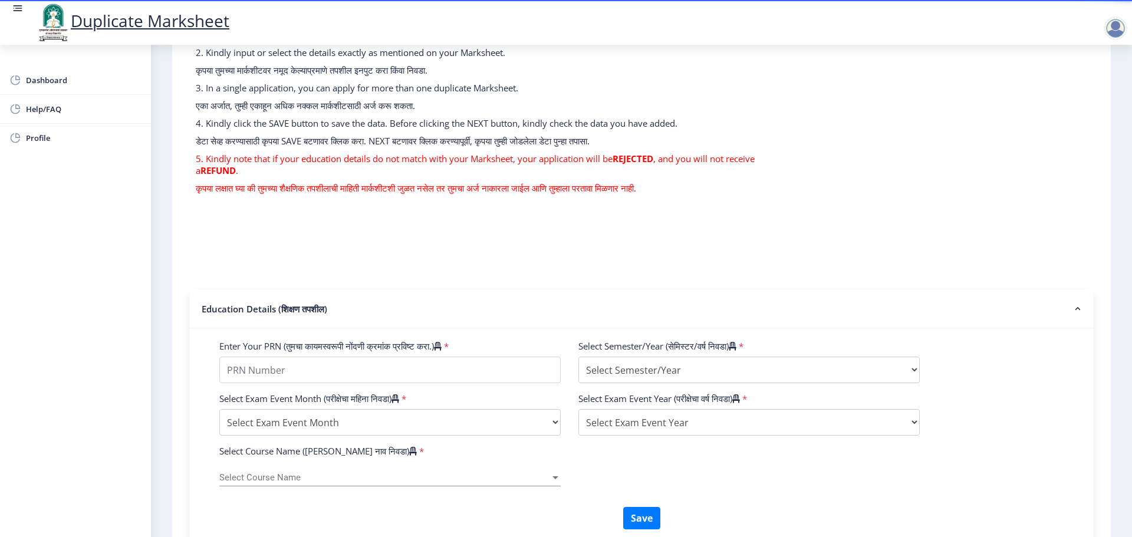
scroll to position [0, 0]
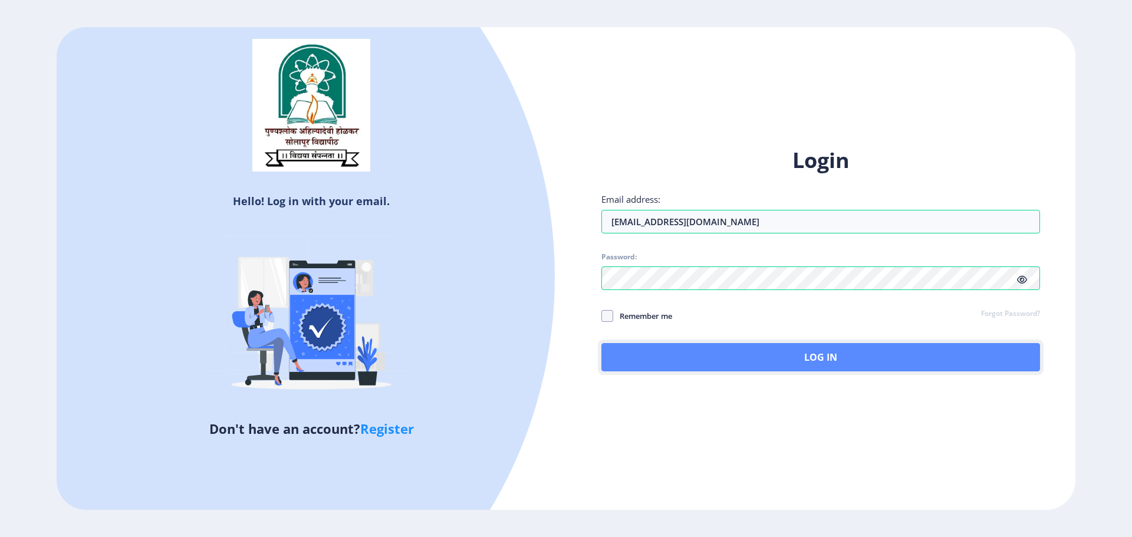
click at [787, 360] on button "Log In" at bounding box center [820, 357] width 439 height 28
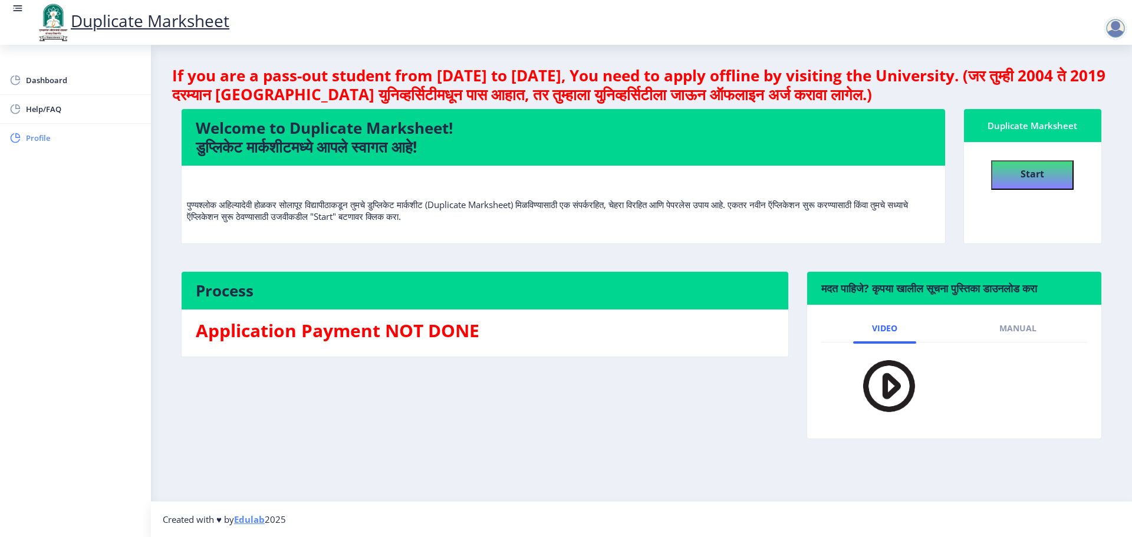
click at [51, 144] on span "Profile" at bounding box center [84, 138] width 116 height 14
select select
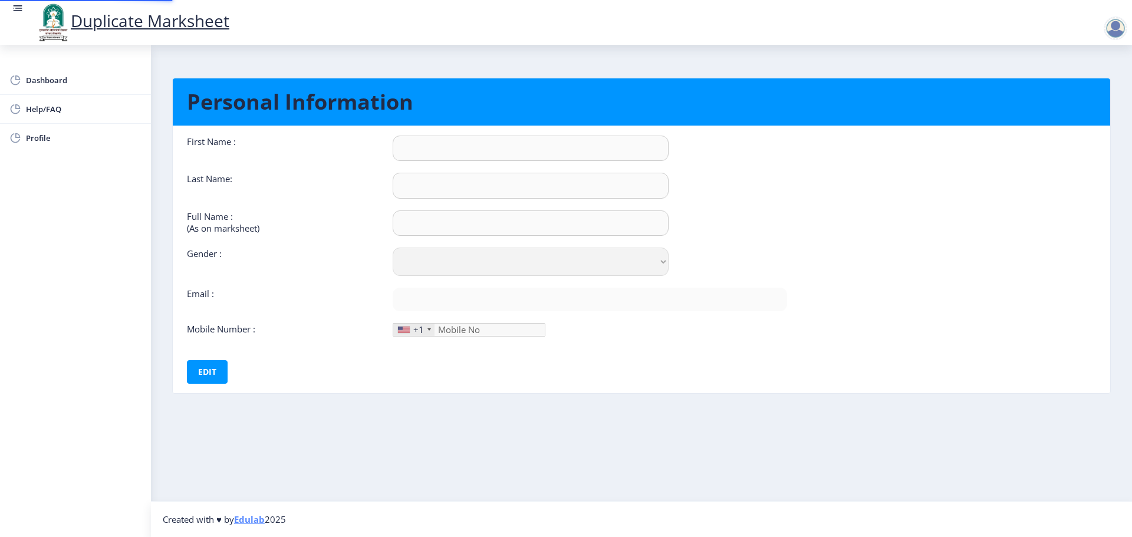
type input "[PERSON_NAME]"
type input "[PERSON_NAME] Dharma [PERSON_NAME]"
select select "[DEMOGRAPHIC_DATA]"
type input "[EMAIL_ADDRESS][DOMAIN_NAME]"
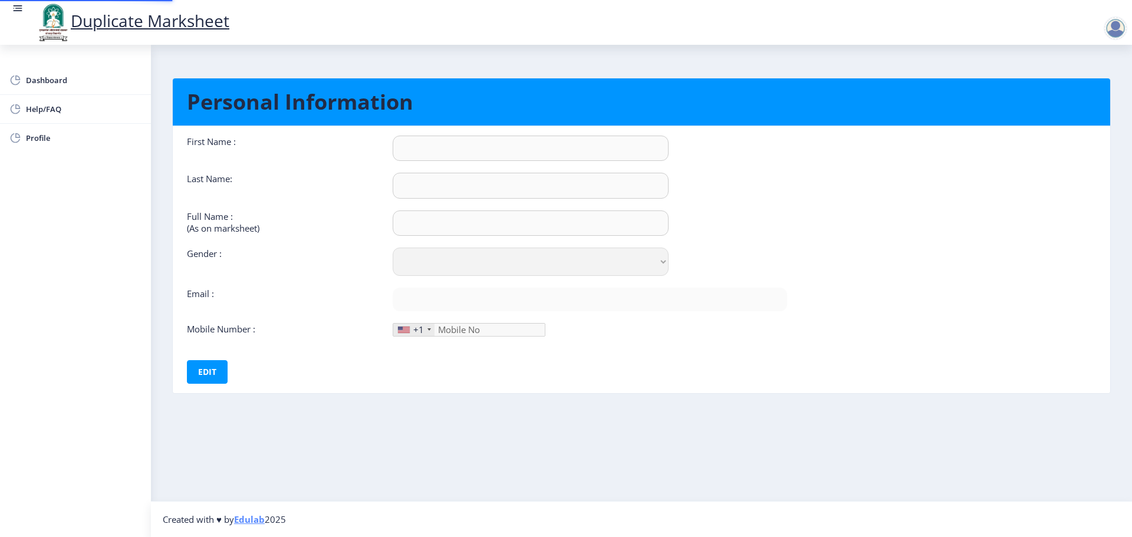
type input "8619184217"
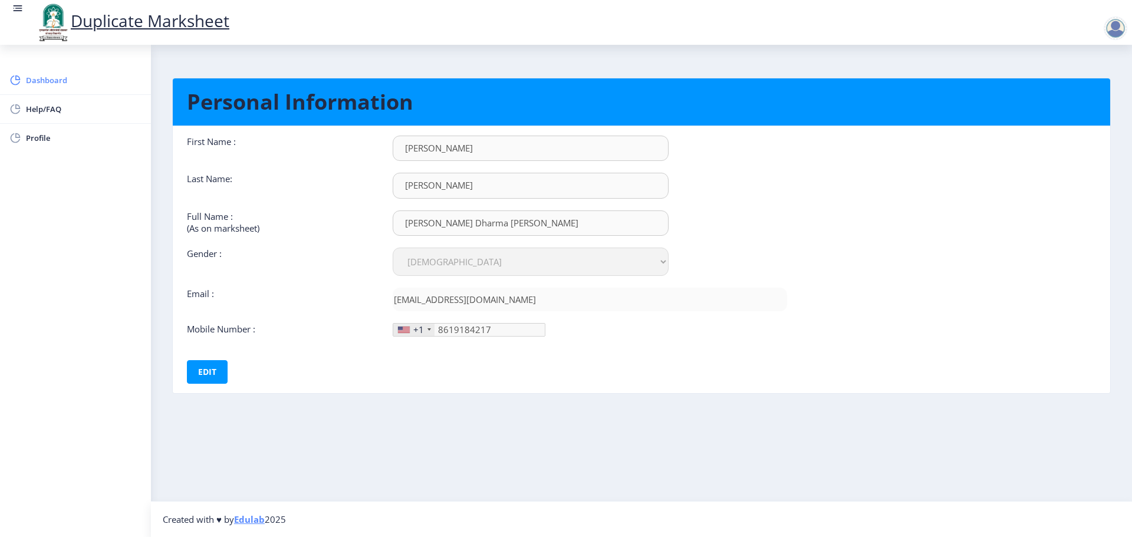
click at [67, 83] on span "Dashboard" at bounding box center [84, 80] width 116 height 14
